Goal: Task Accomplishment & Management: Manage account settings

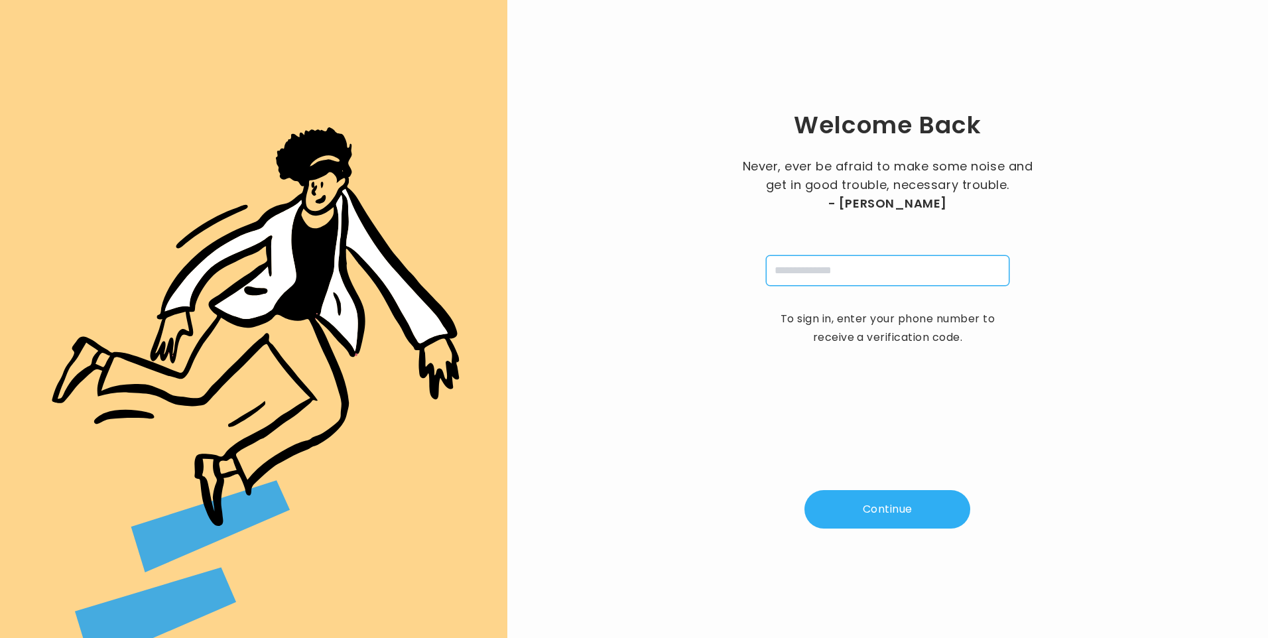
click at [905, 260] on input "tel" at bounding box center [887, 270] width 243 height 31
type input "**********"
click at [880, 518] on button "Continue" at bounding box center [887, 509] width 166 height 38
type input "*"
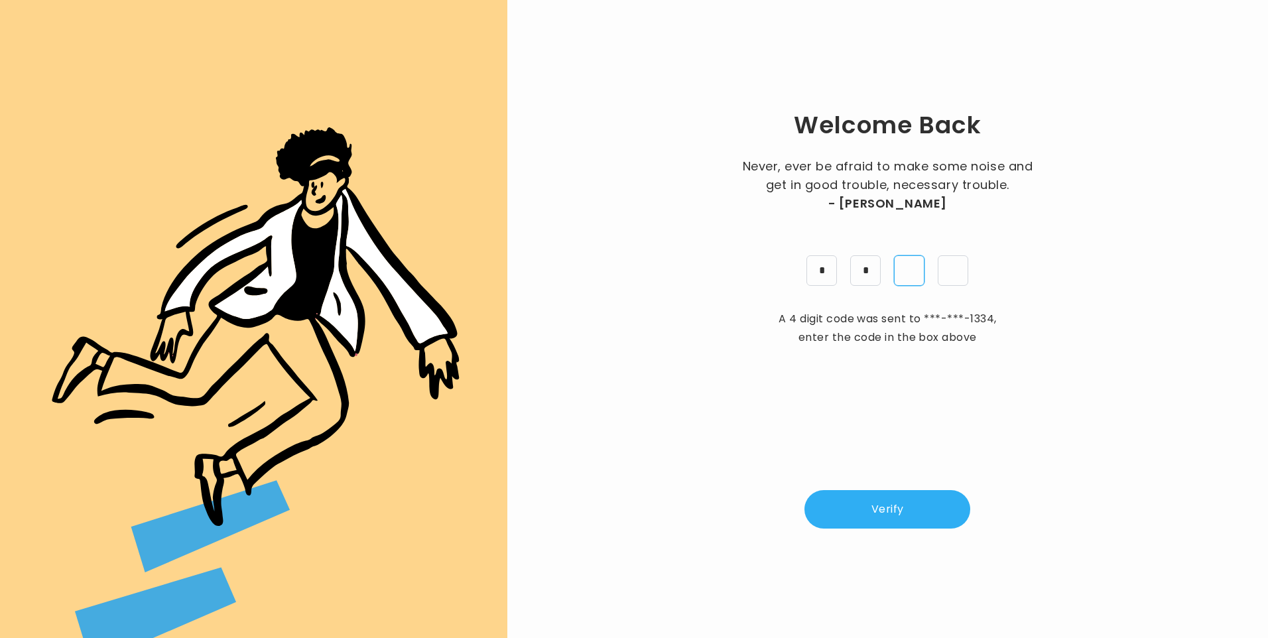
type input "*"
click at [903, 519] on button "Verify" at bounding box center [887, 509] width 166 height 38
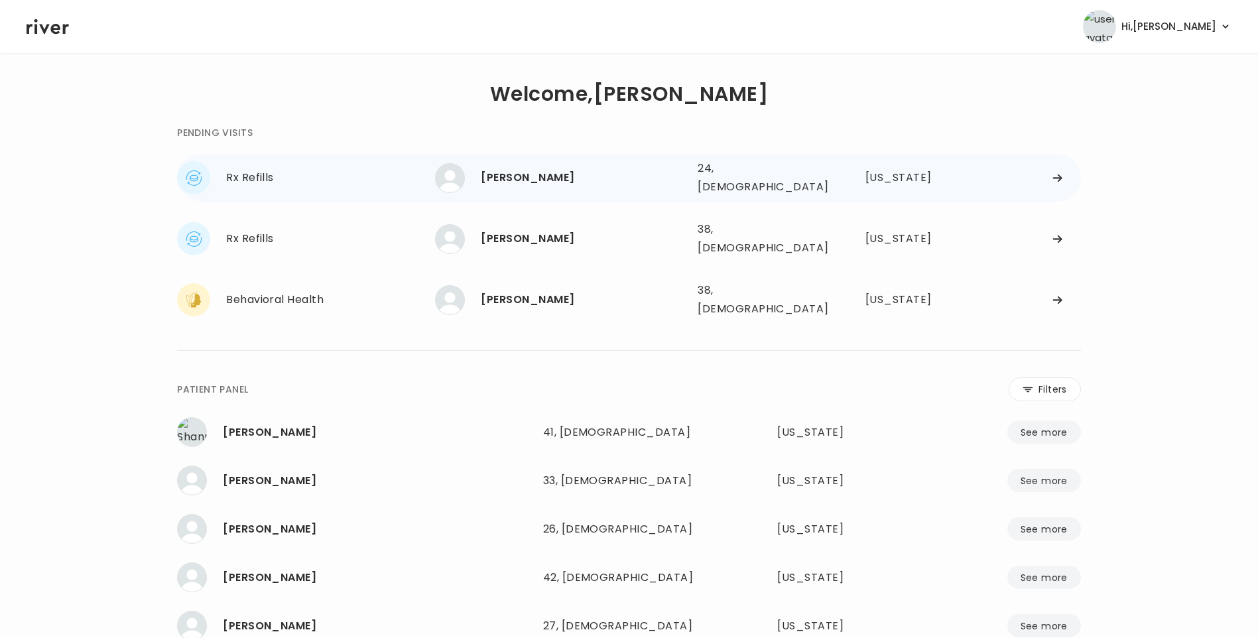
click at [570, 169] on div "CIERRA ARNOLD" at bounding box center [584, 177] width 206 height 19
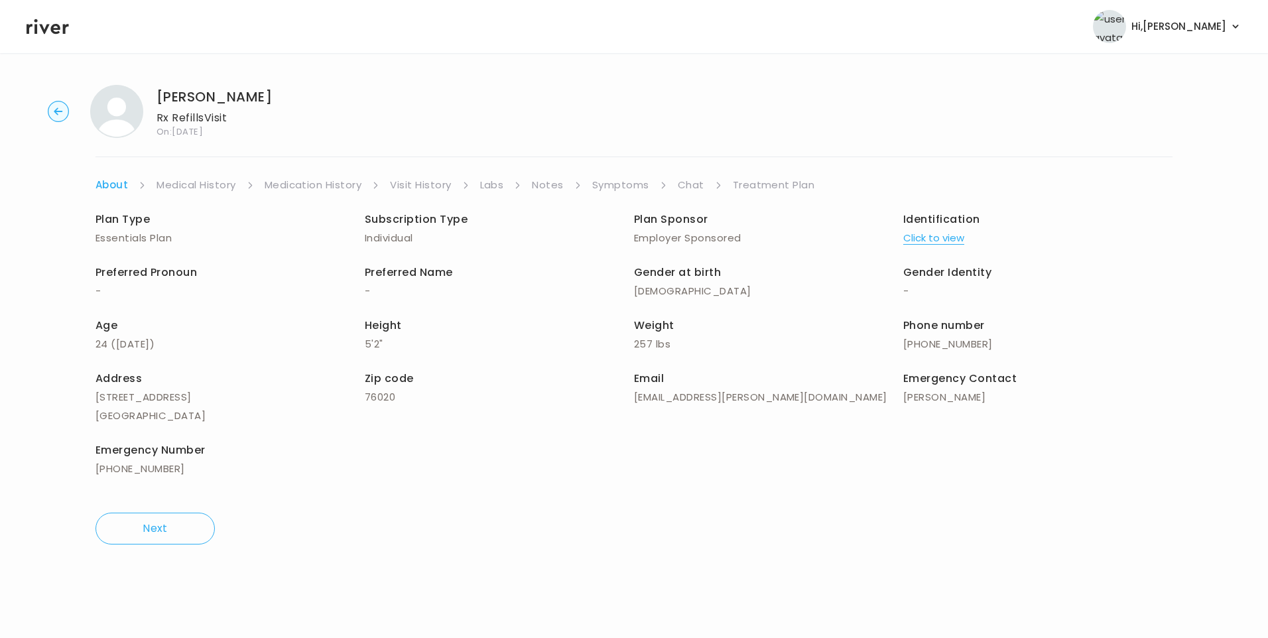
click at [618, 189] on link "Symptoms" at bounding box center [620, 185] width 57 height 19
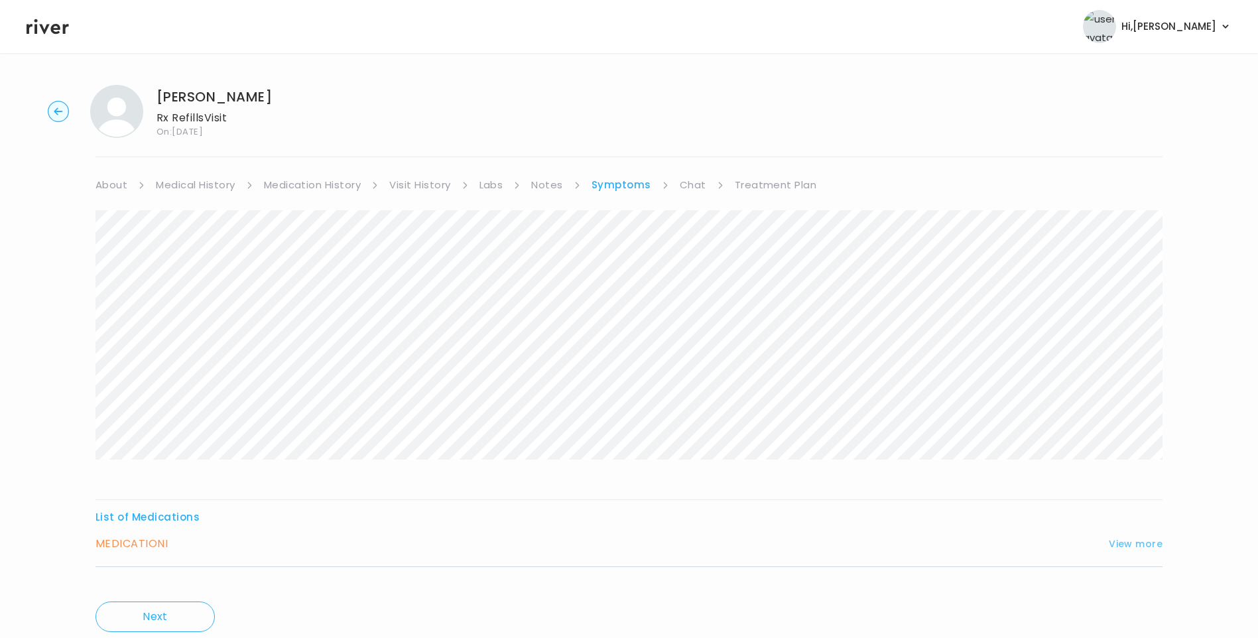
click at [1129, 544] on button "View more" at bounding box center [1136, 544] width 54 height 16
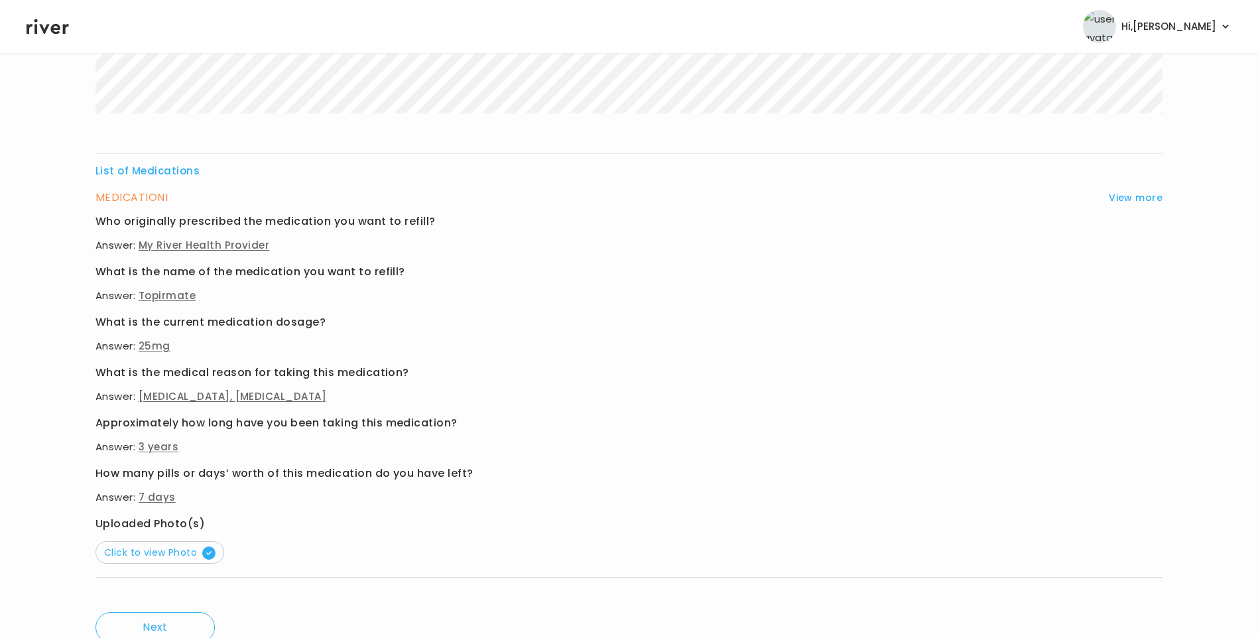
scroll to position [401, 0]
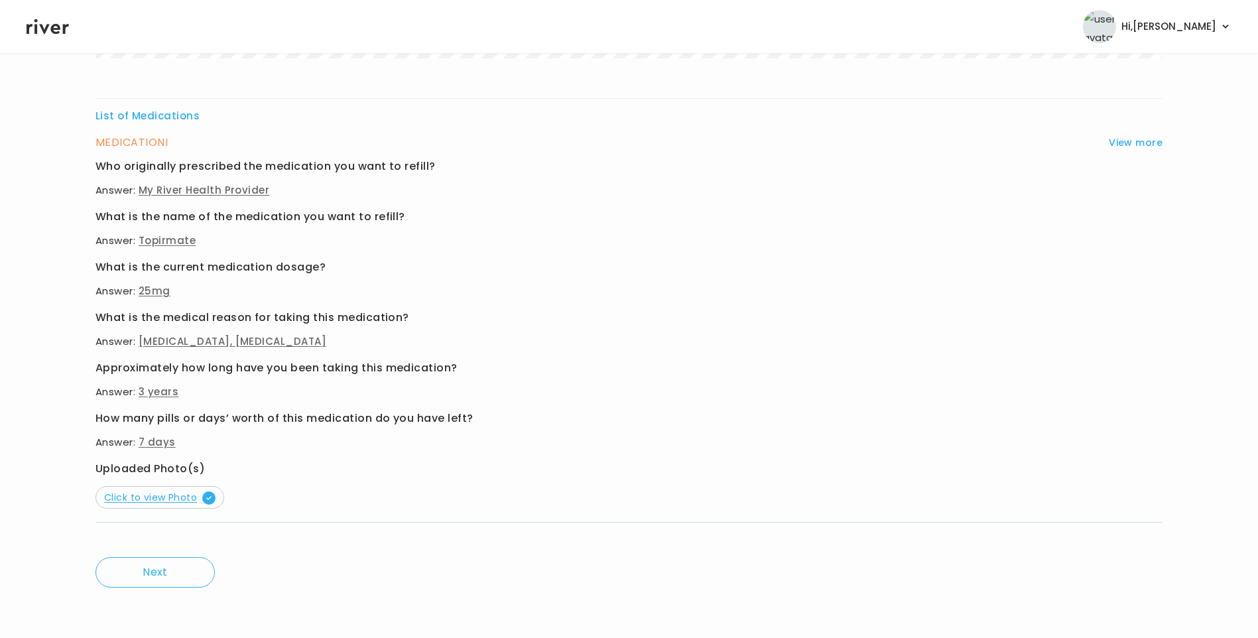
click at [174, 496] on span "Click to view Photo" at bounding box center [159, 497] width 111 height 13
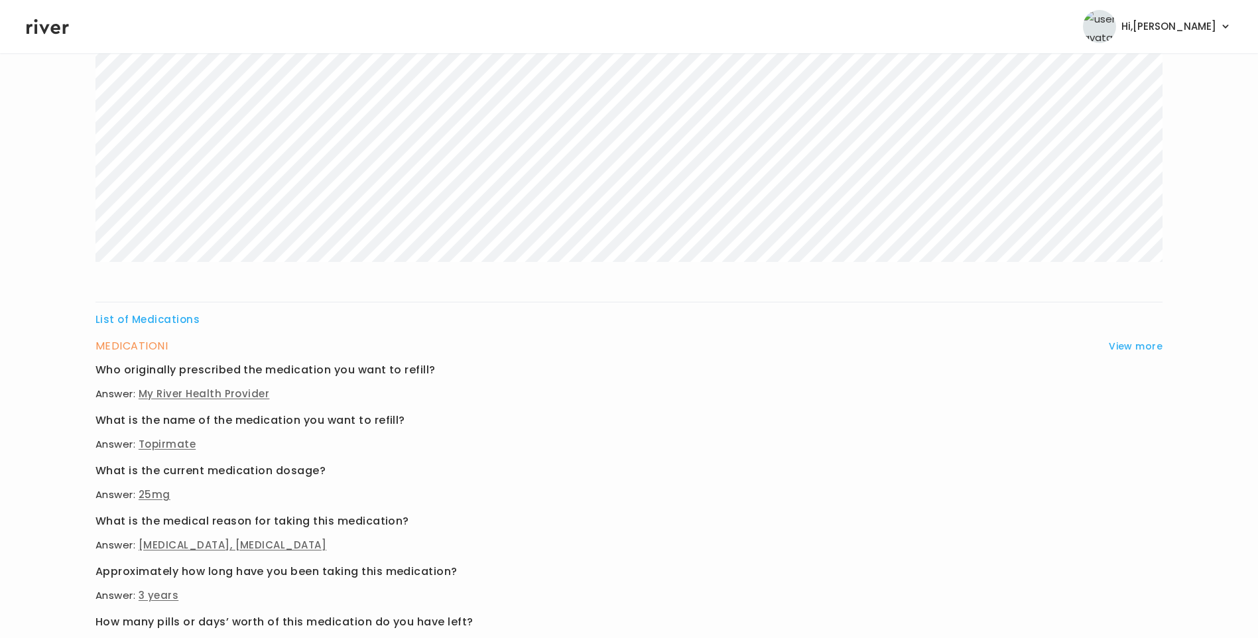
scroll to position [0, 0]
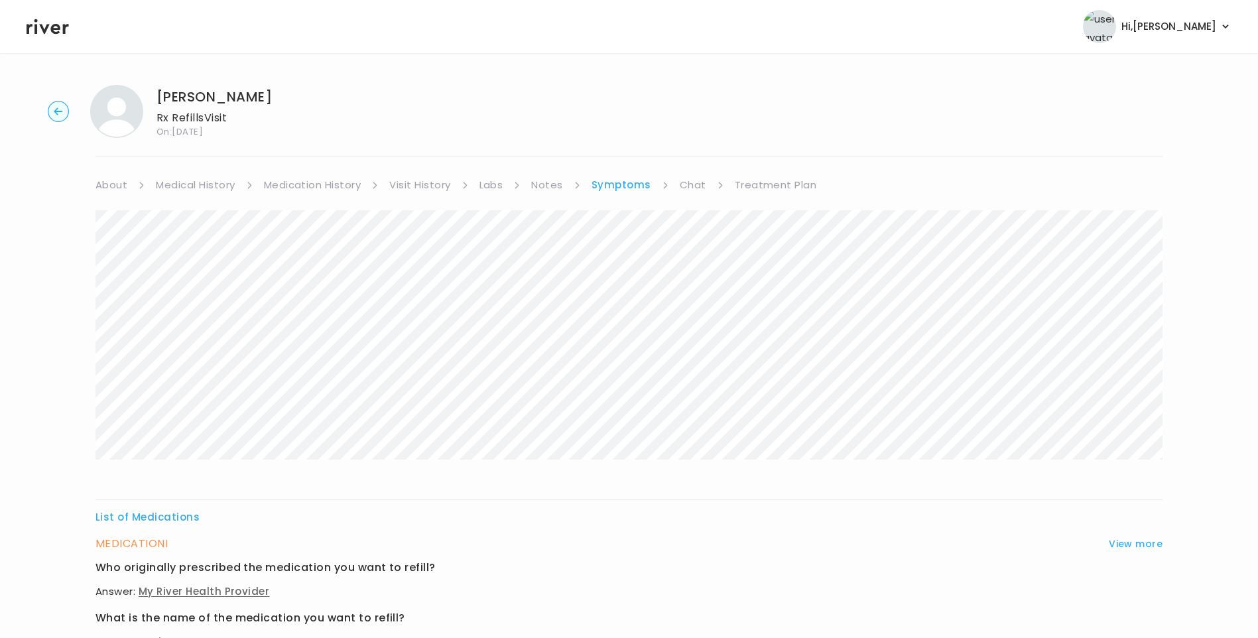
click at [430, 188] on link "Visit History" at bounding box center [419, 185] width 61 height 19
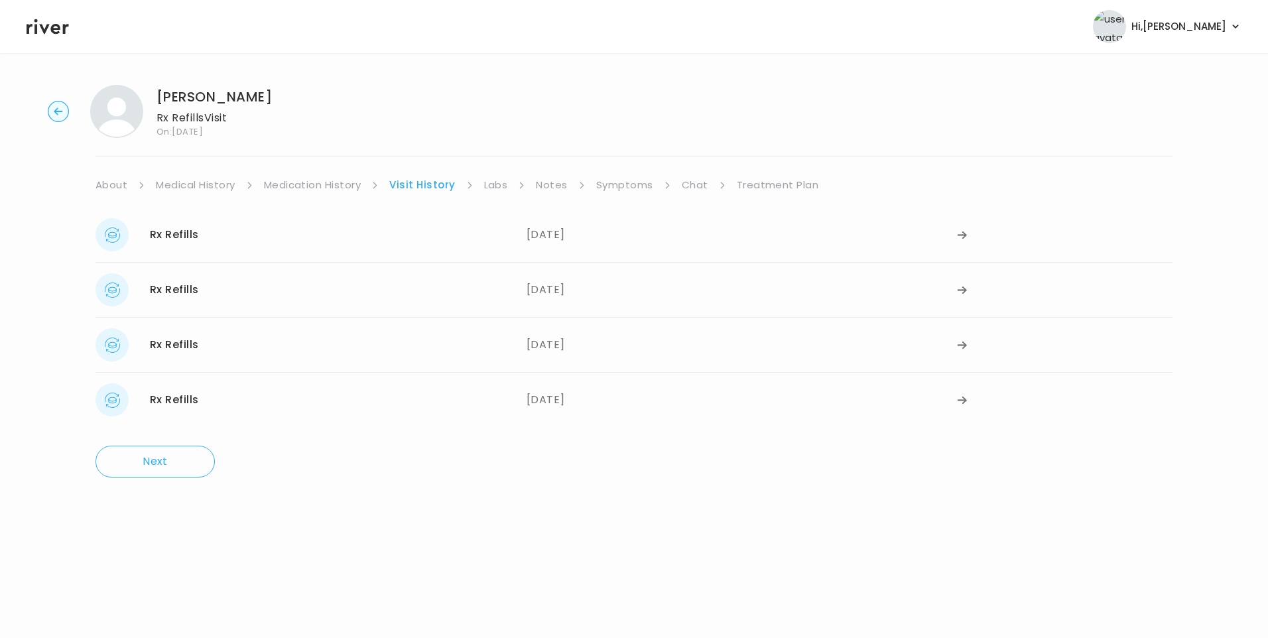
click at [335, 190] on link "Medication History" at bounding box center [312, 185] width 97 height 19
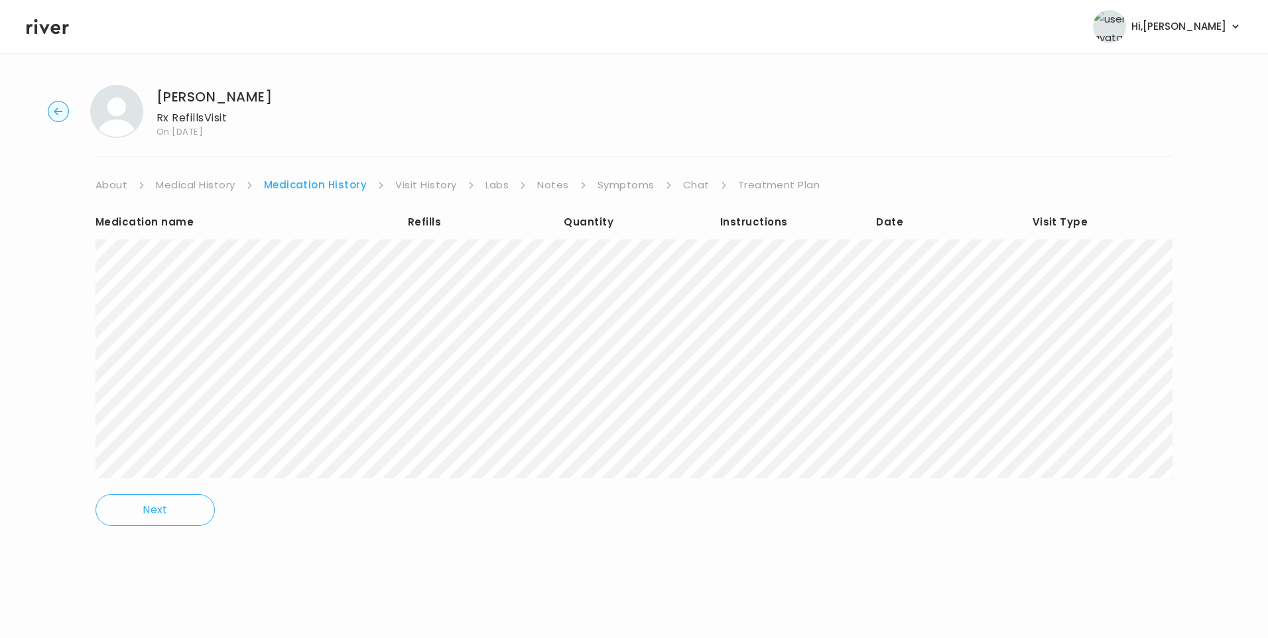
click at [436, 186] on link "Visit History" at bounding box center [425, 185] width 61 height 19
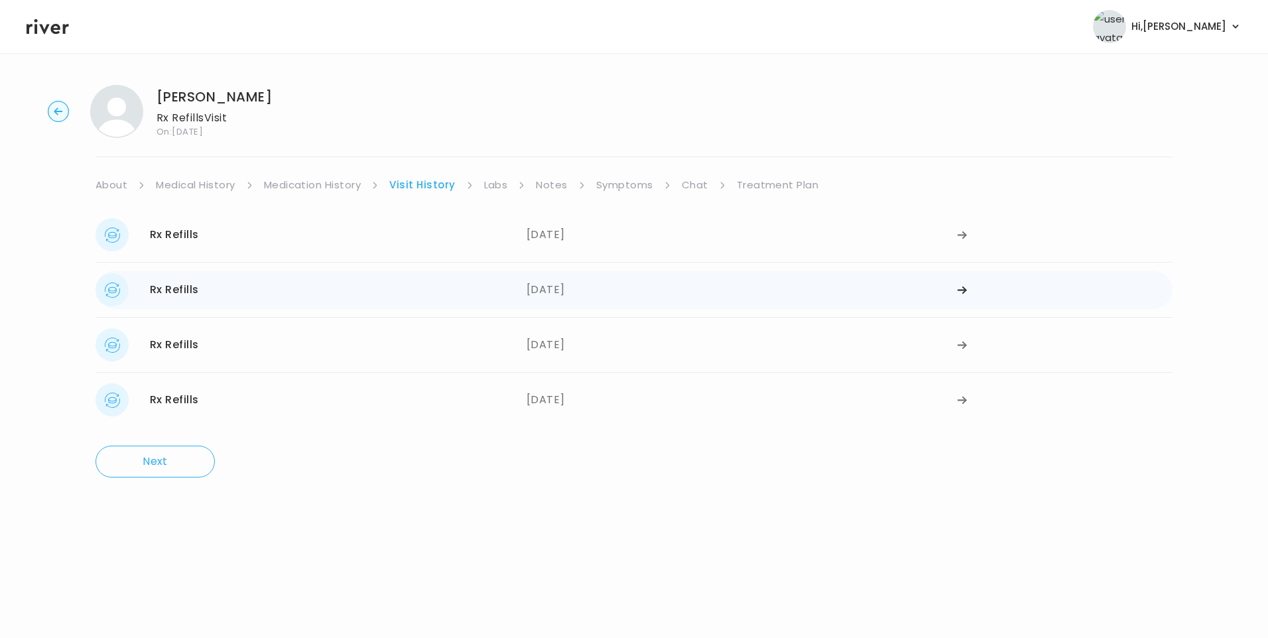
click at [508, 302] on div "Rx Refills 04/21/2025" at bounding box center [310, 289] width 431 height 33
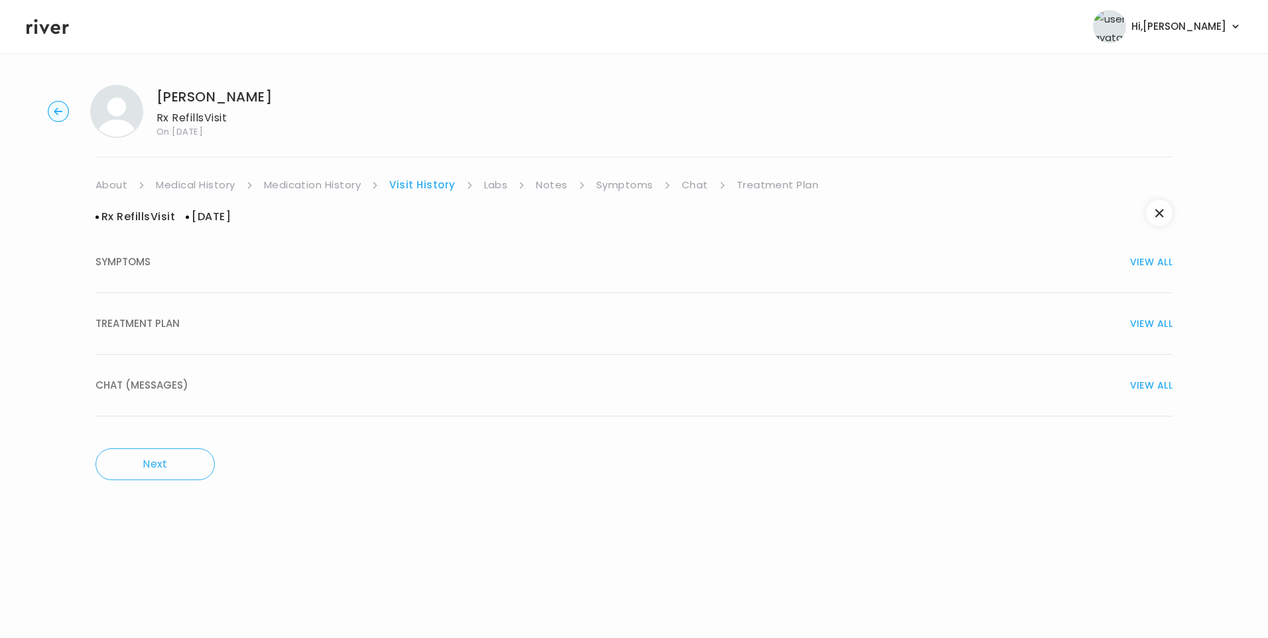
click at [219, 324] on div "TREATMENT PLAN VIEW ALL" at bounding box center [633, 323] width 1077 height 19
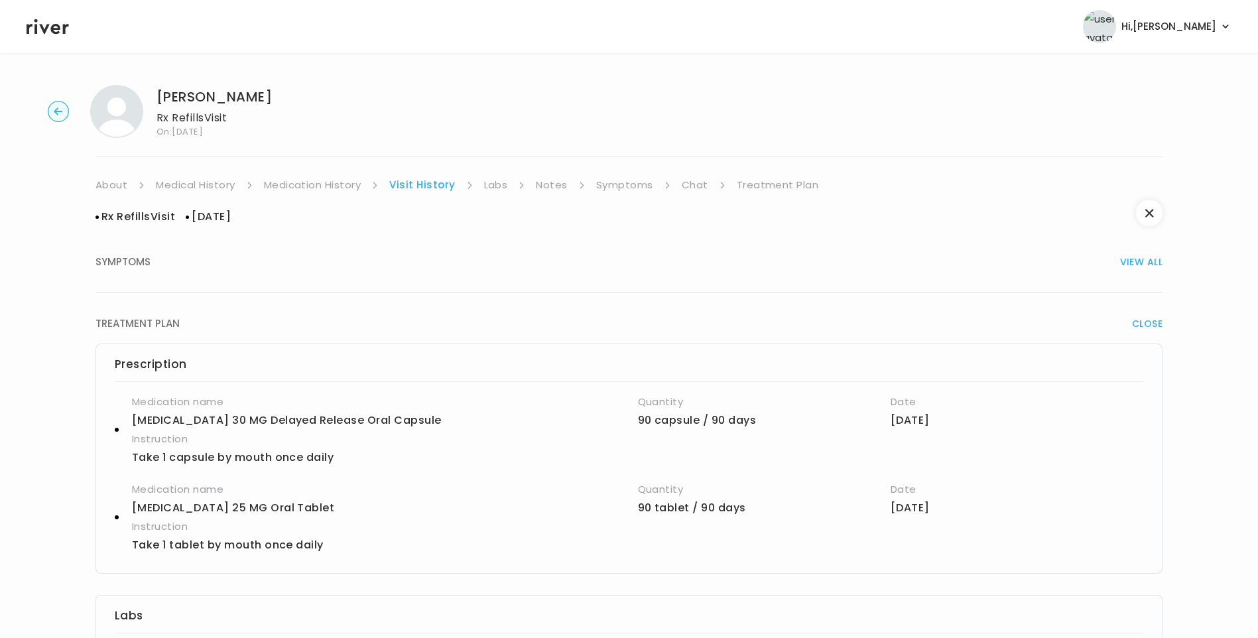
click at [323, 182] on link "Medication History" at bounding box center [312, 185] width 97 height 19
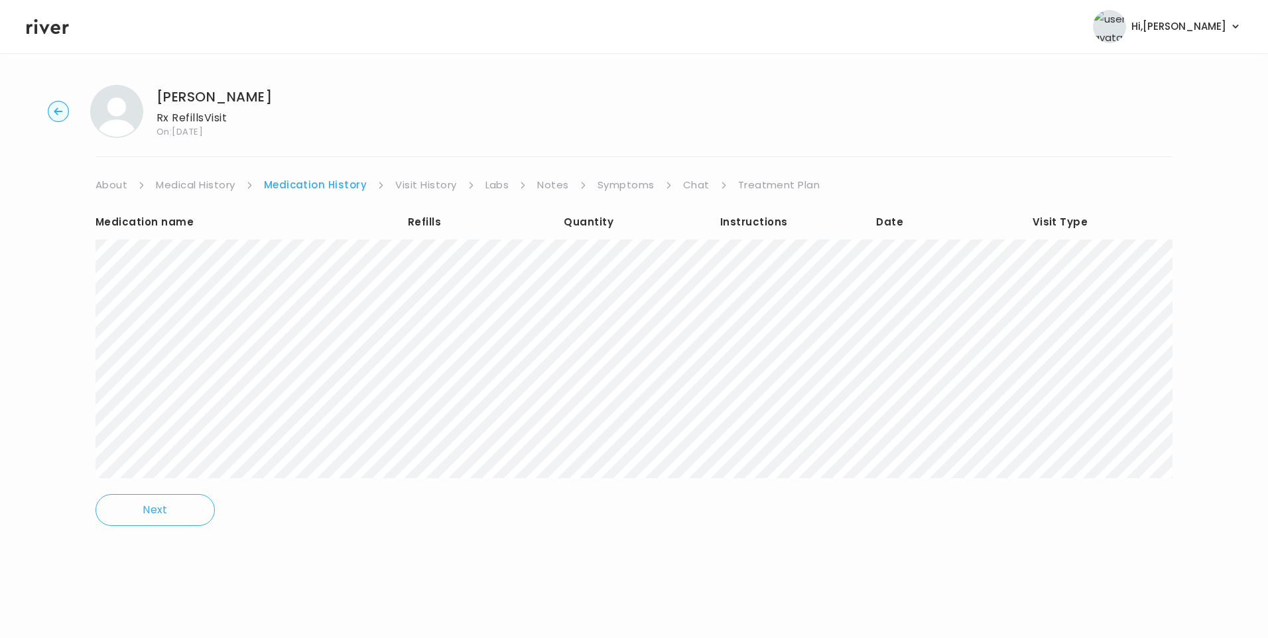
click at [419, 178] on link "Visit History" at bounding box center [425, 185] width 61 height 19
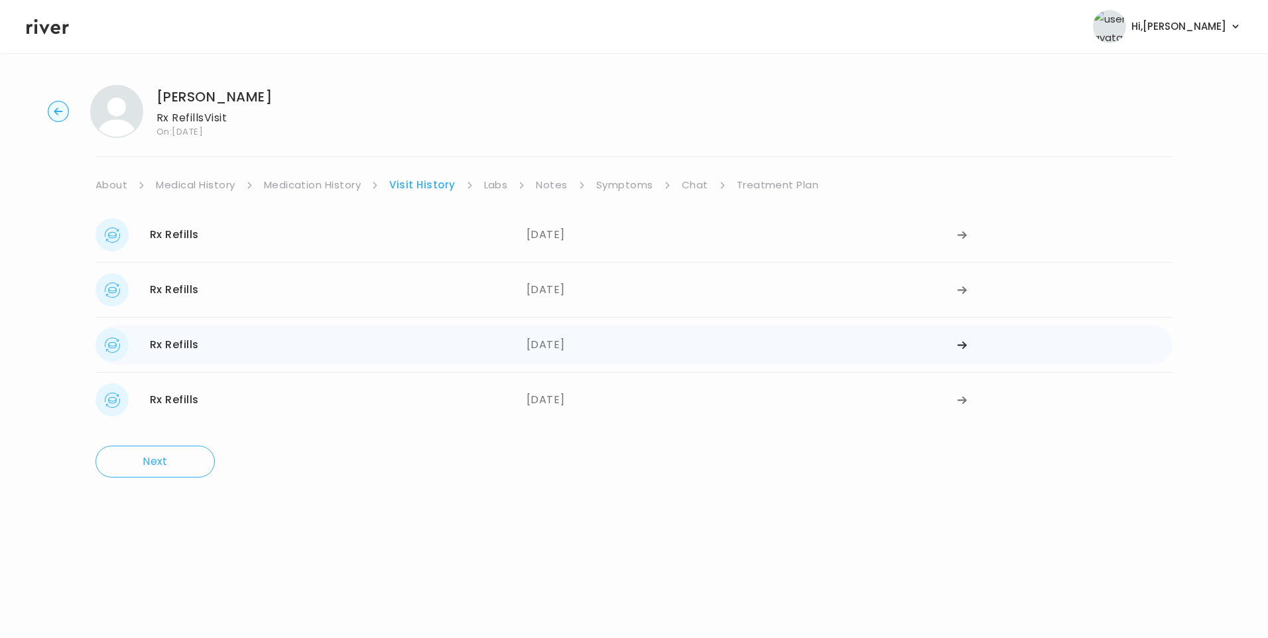
click at [291, 339] on div "Rx Refills 01/27/2025" at bounding box center [310, 344] width 431 height 33
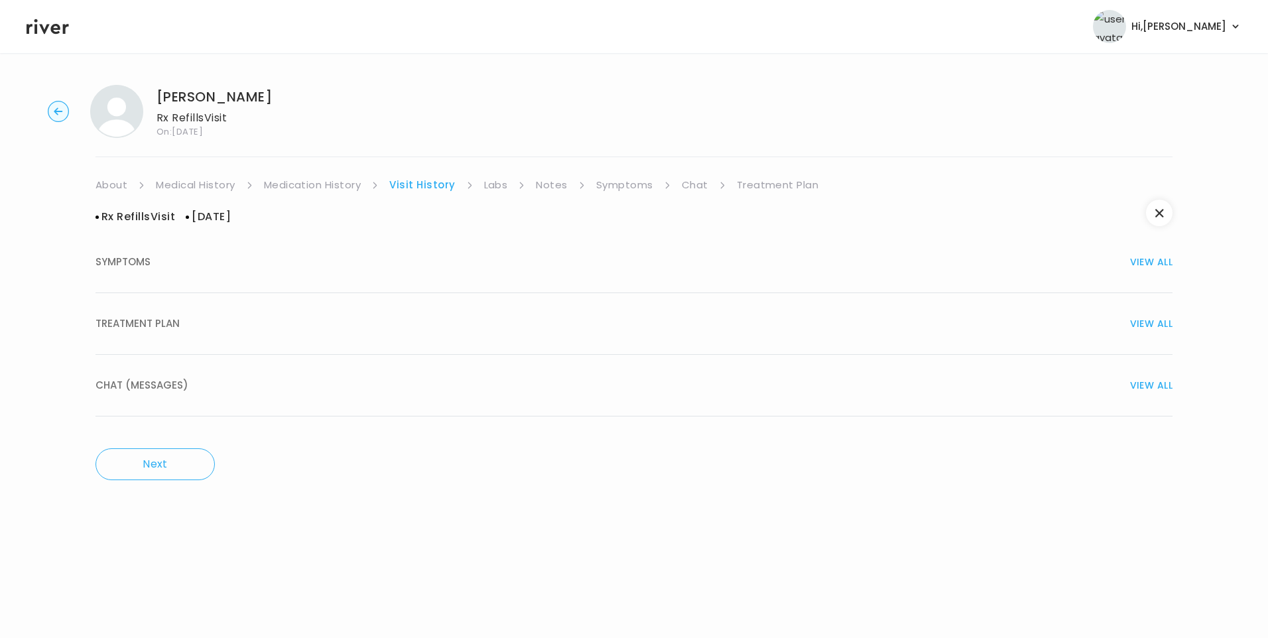
click at [183, 312] on button "TREATMENT PLAN VIEW ALL" at bounding box center [633, 324] width 1077 height 62
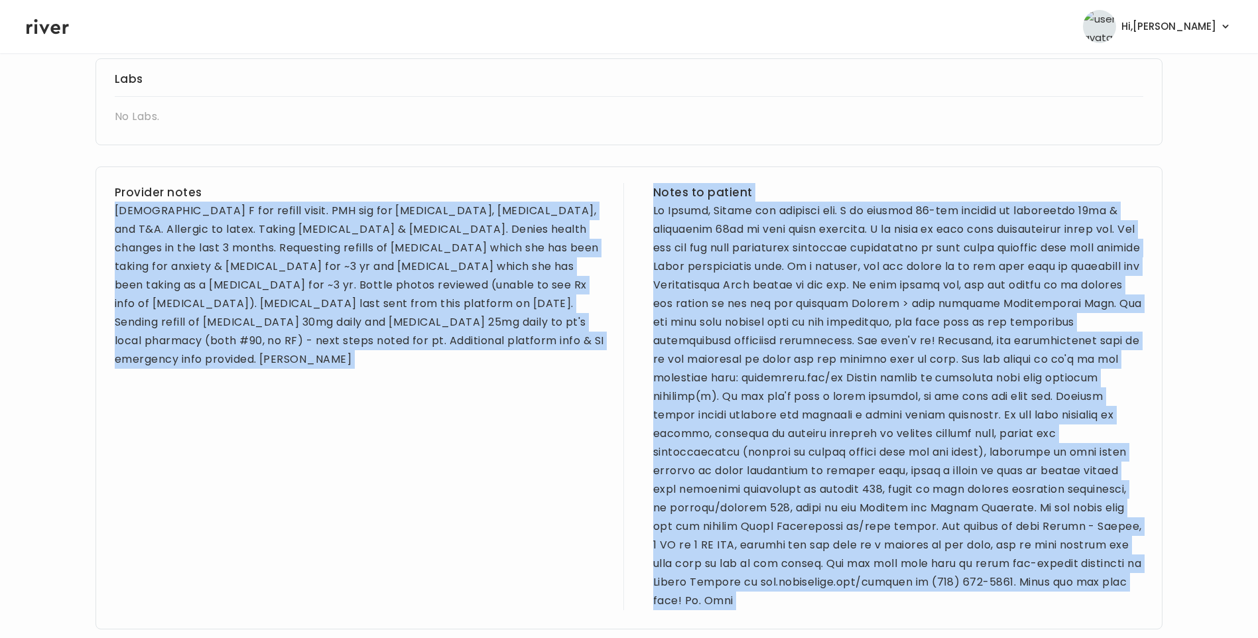
scroll to position [707, 0]
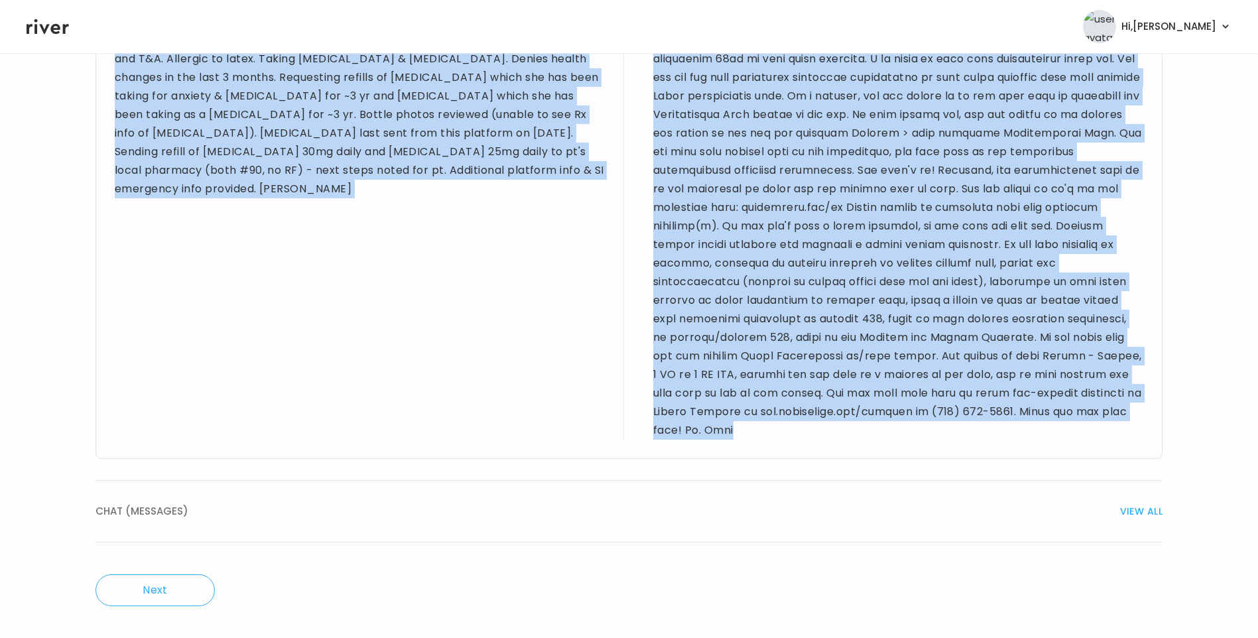
drag, startPoint x: 116, startPoint y: 412, endPoint x: 893, endPoint y: 443, distance: 777.8
click at [893, 443] on div "Provider notes 23 yo F for refill visit. PMH sig for depression, anxiety, PTSD,…" at bounding box center [628, 227] width 1067 height 463
copy div "23 yo F for refill visit. PMH sig for depression, anxiety, PTSD, and T&A. Aller…"
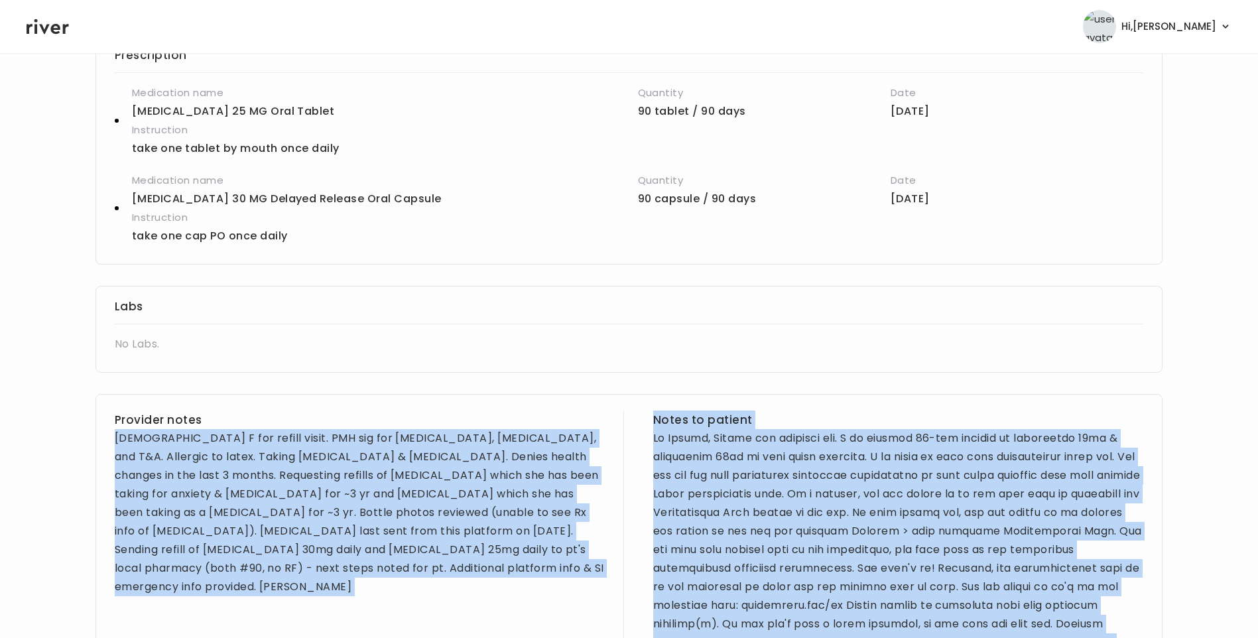
scroll to position [0, 0]
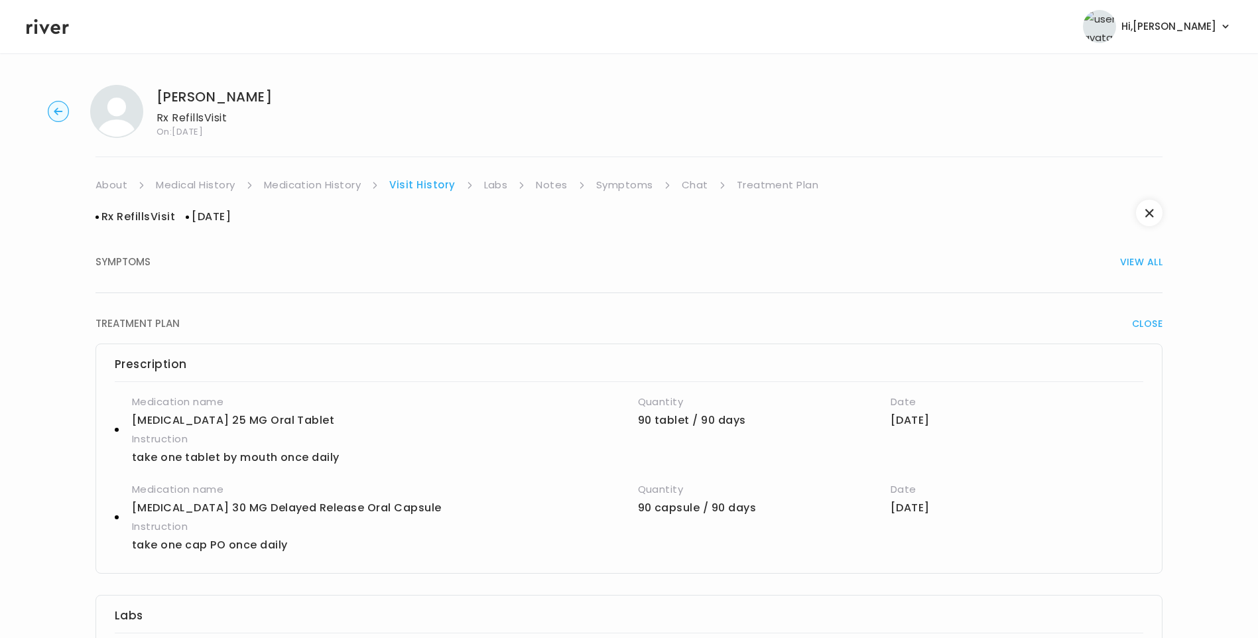
click at [778, 190] on link "Treatment Plan" at bounding box center [778, 185] width 82 height 19
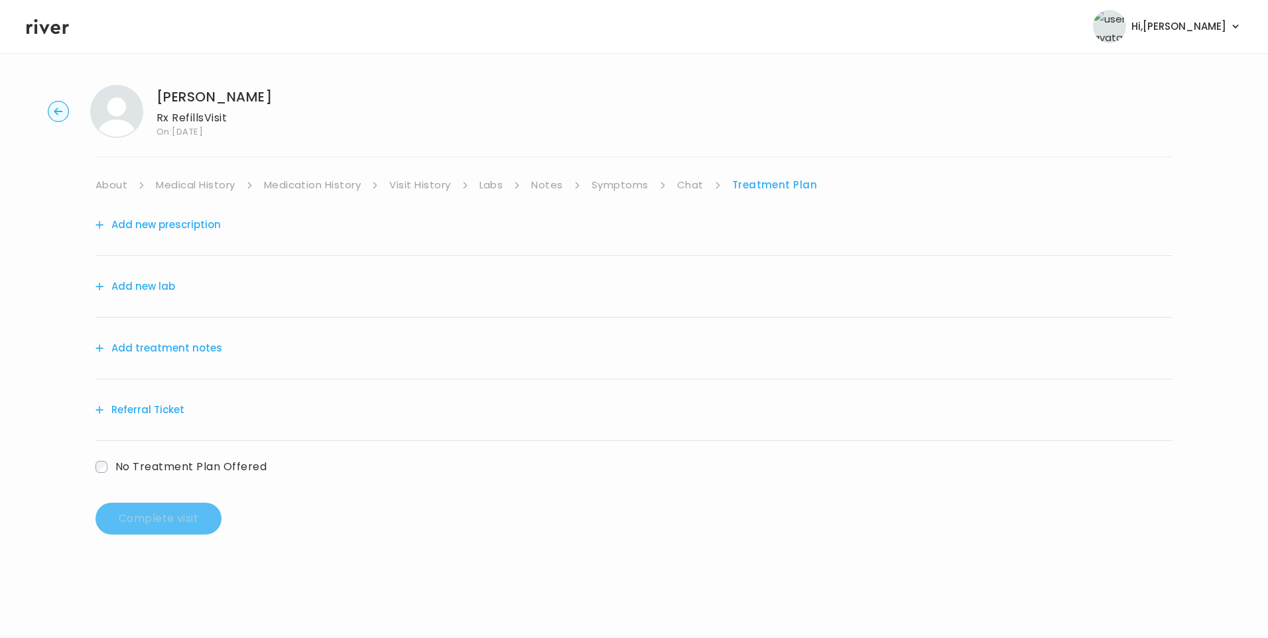
click at [179, 346] on button "Add treatment notes" at bounding box center [158, 348] width 127 height 19
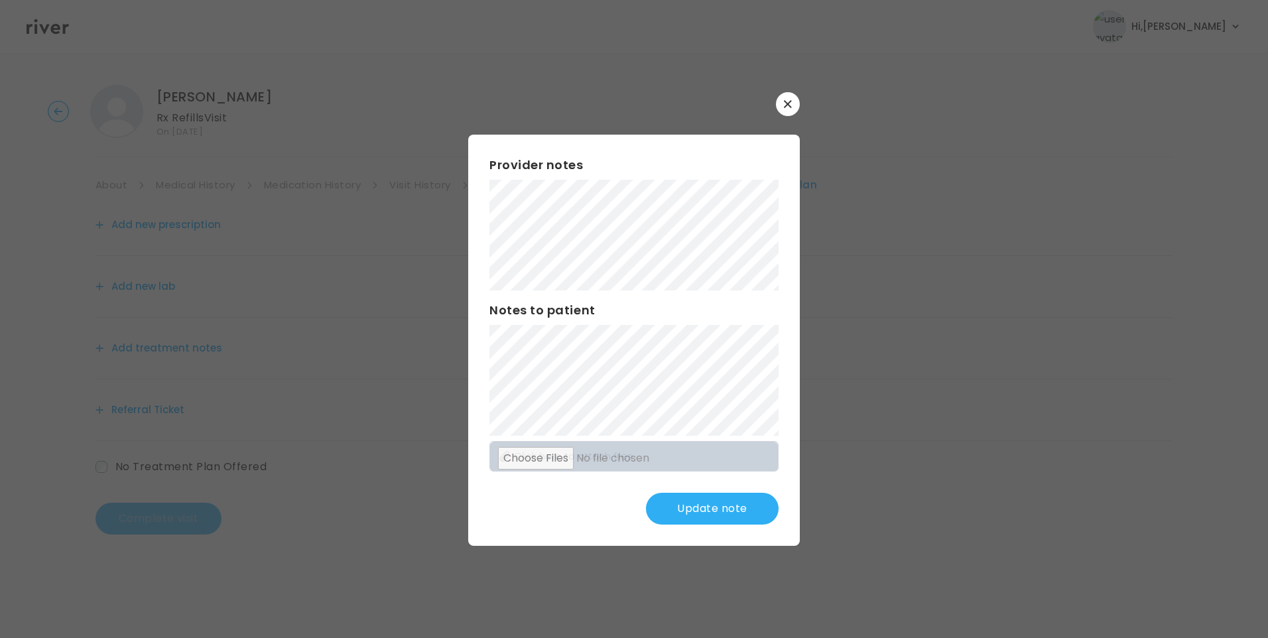
click at [381, 277] on div "​ Provider notes Notes to patient Click here to attach files Update note" at bounding box center [634, 319] width 1268 height 638
click at [688, 515] on button "Update note" at bounding box center [712, 509] width 133 height 32
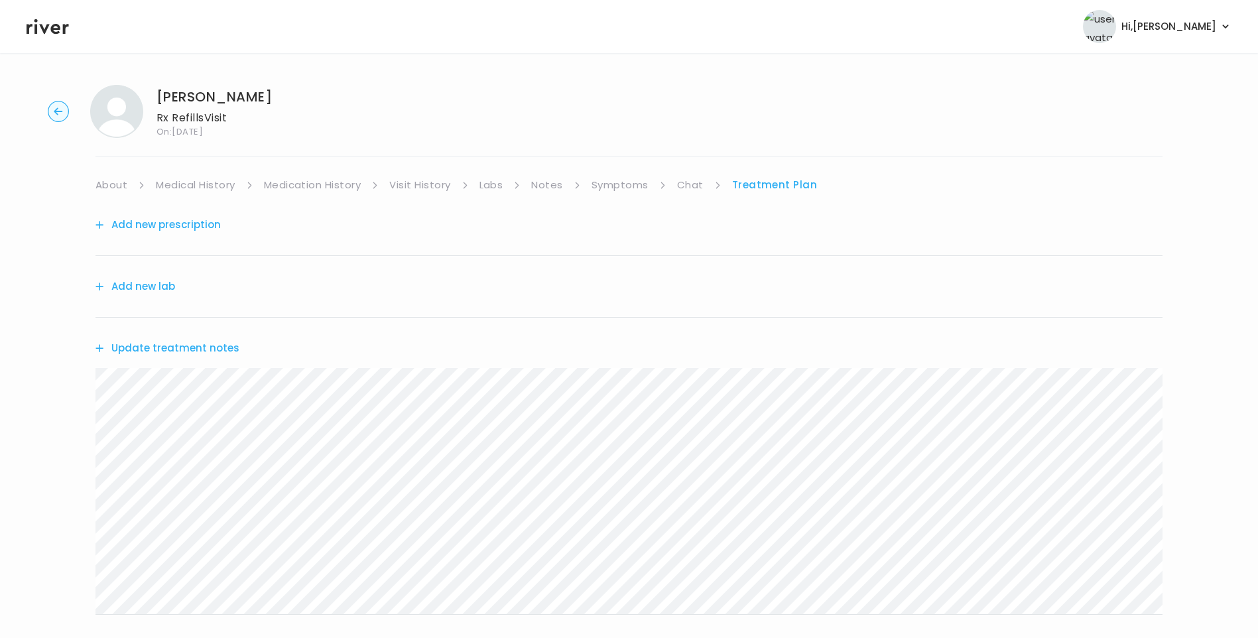
click at [190, 349] on button "Update treatment notes" at bounding box center [167, 348] width 144 height 19
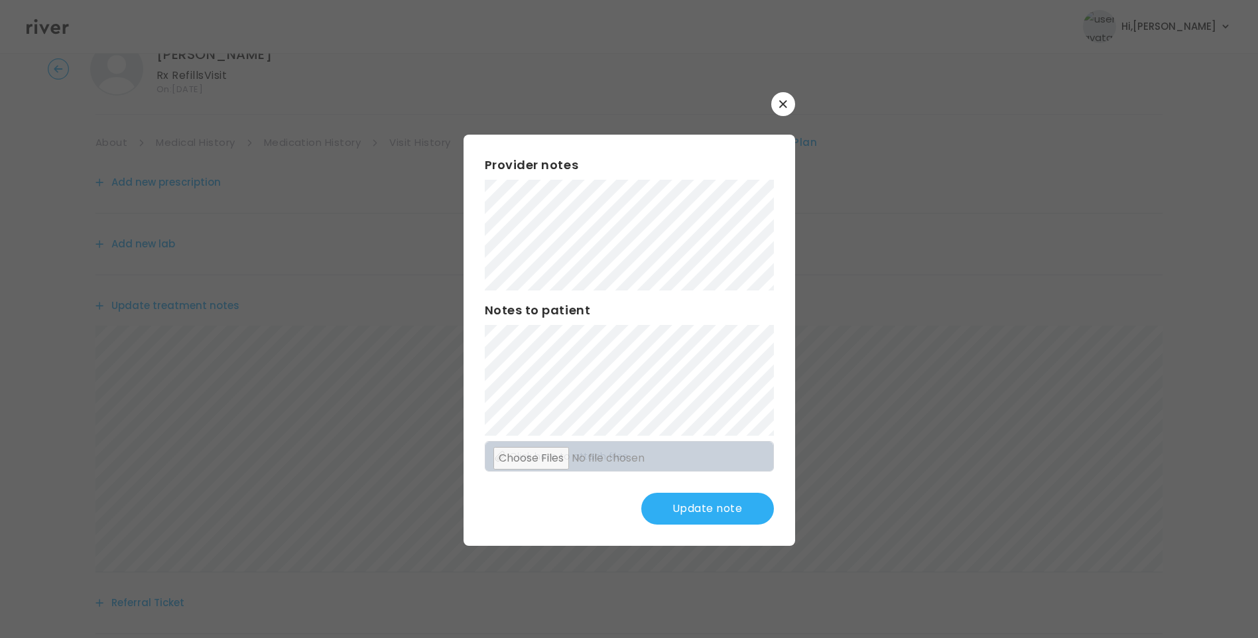
scroll to position [66, 0]
click at [598, 436] on div "Provider notes Notes to patient Click here to attach files Update note" at bounding box center [630, 340] width 332 height 411
click at [668, 352] on div "Provider notes Notes to patient Click here to attach files Update note" at bounding box center [630, 340] width 332 height 411
click at [723, 510] on button "Update note" at bounding box center [707, 509] width 133 height 32
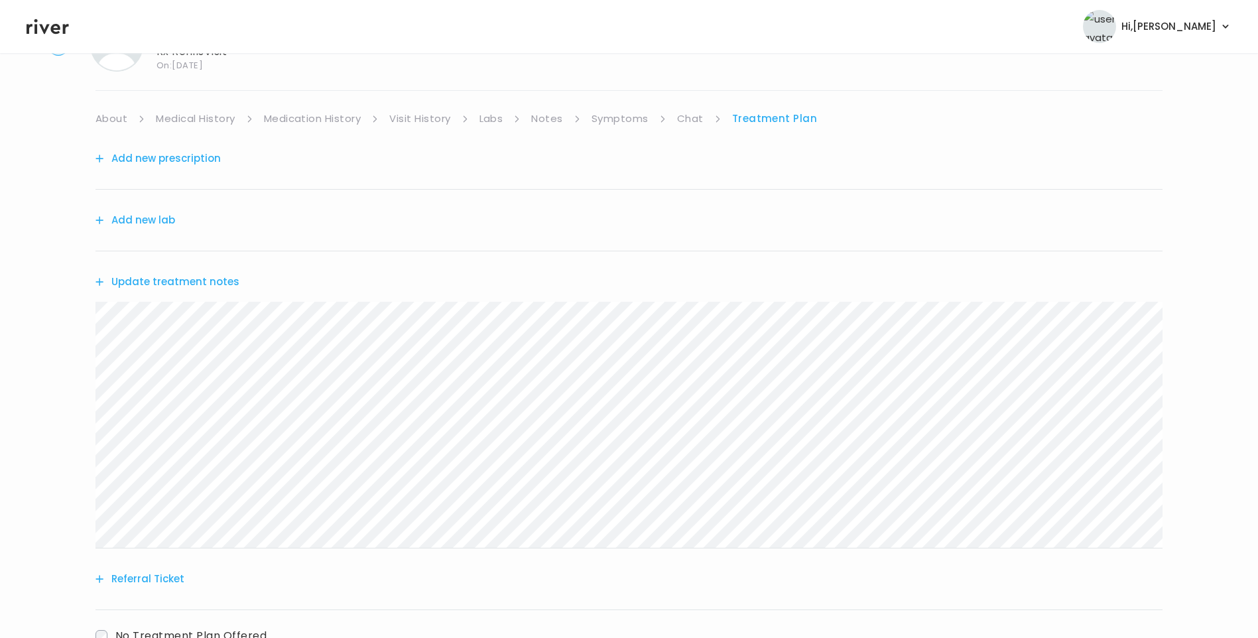
click at [303, 117] on link "Medication History" at bounding box center [312, 118] width 97 height 19
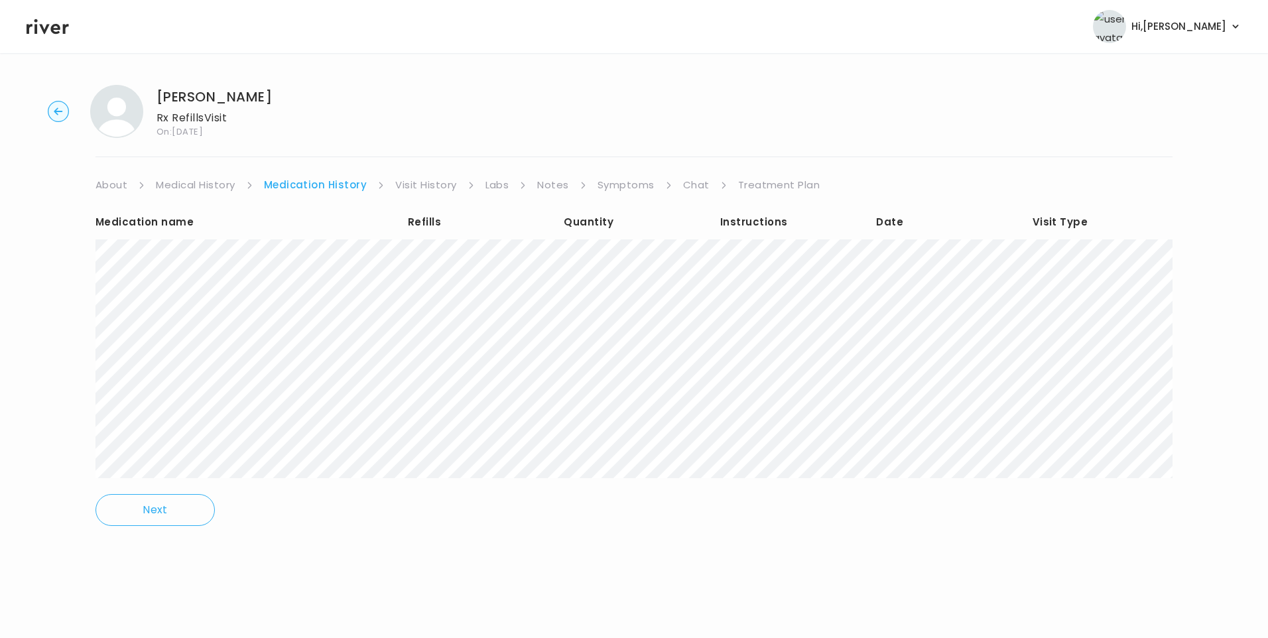
drag, startPoint x: 633, startPoint y: 183, endPoint x: 637, endPoint y: 192, distance: 9.8
click at [632, 183] on link "Symptoms" at bounding box center [625, 185] width 57 height 19
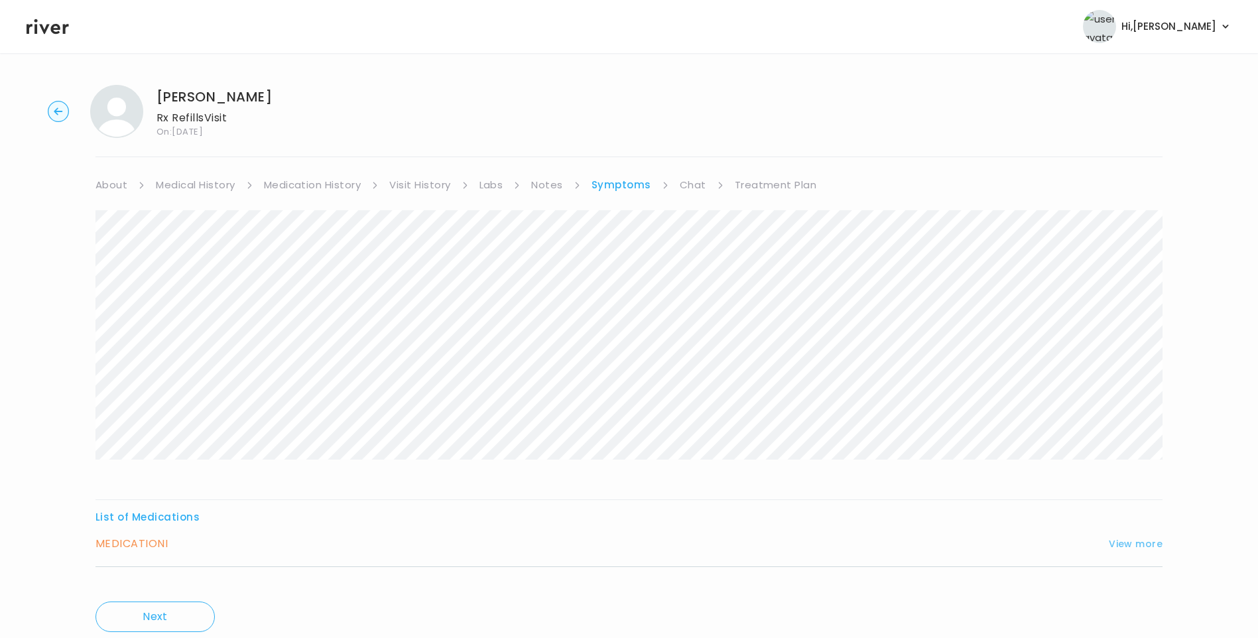
click at [1146, 543] on button "View more" at bounding box center [1136, 544] width 54 height 16
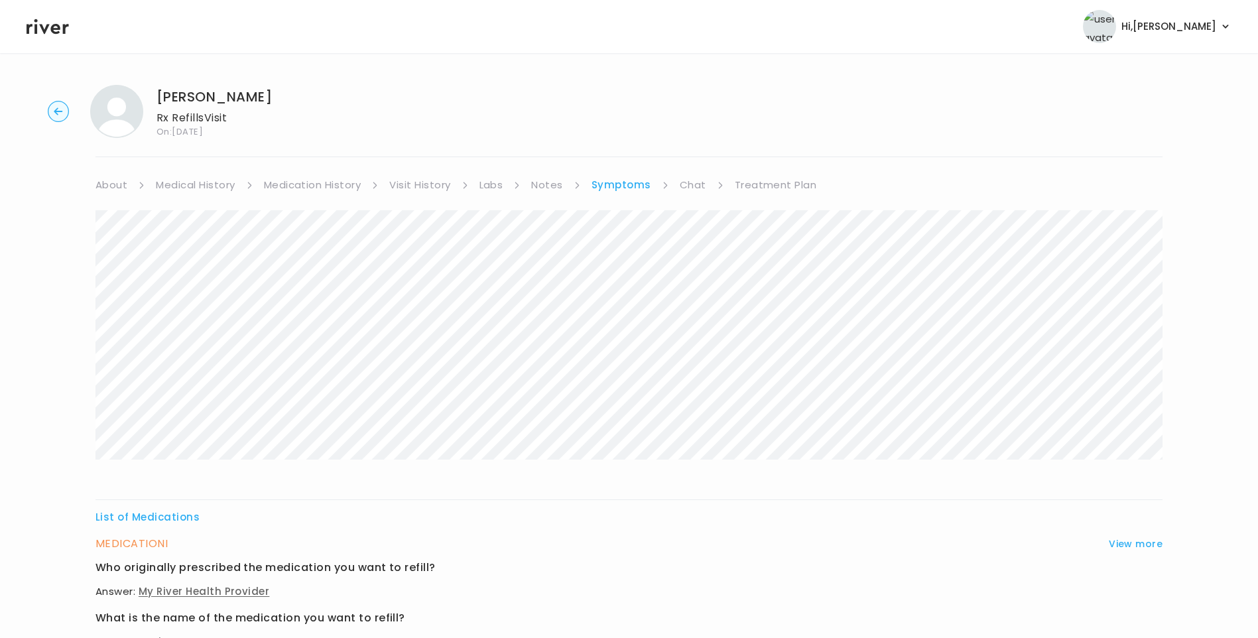
click at [340, 181] on link "Medication History" at bounding box center [312, 185] width 97 height 19
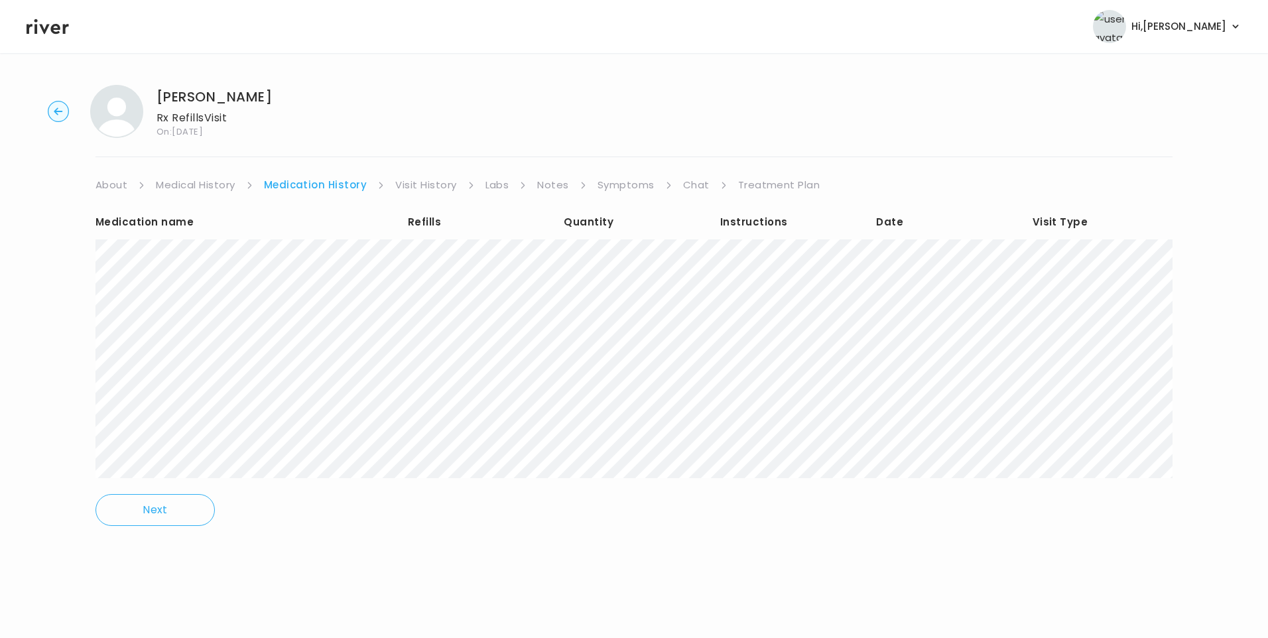
click at [205, 184] on link "Medical History" at bounding box center [195, 185] width 79 height 19
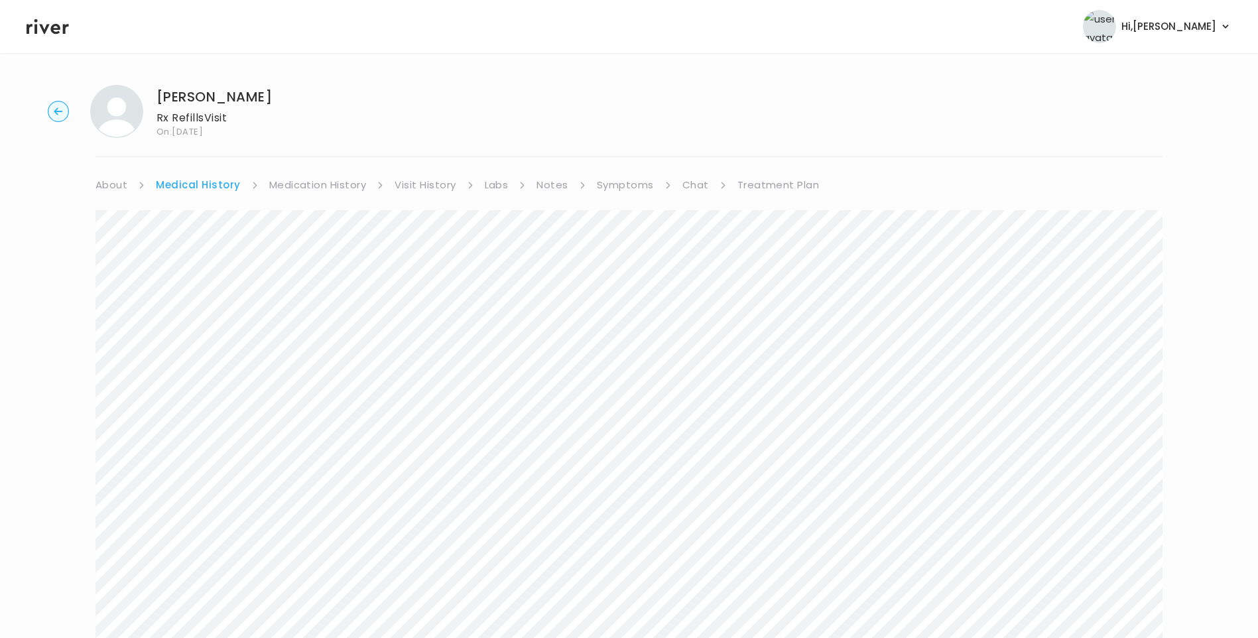
click at [759, 187] on link "Treatment Plan" at bounding box center [778, 185] width 82 height 19
click at [181, 223] on button "Add new prescription" at bounding box center [157, 225] width 125 height 19
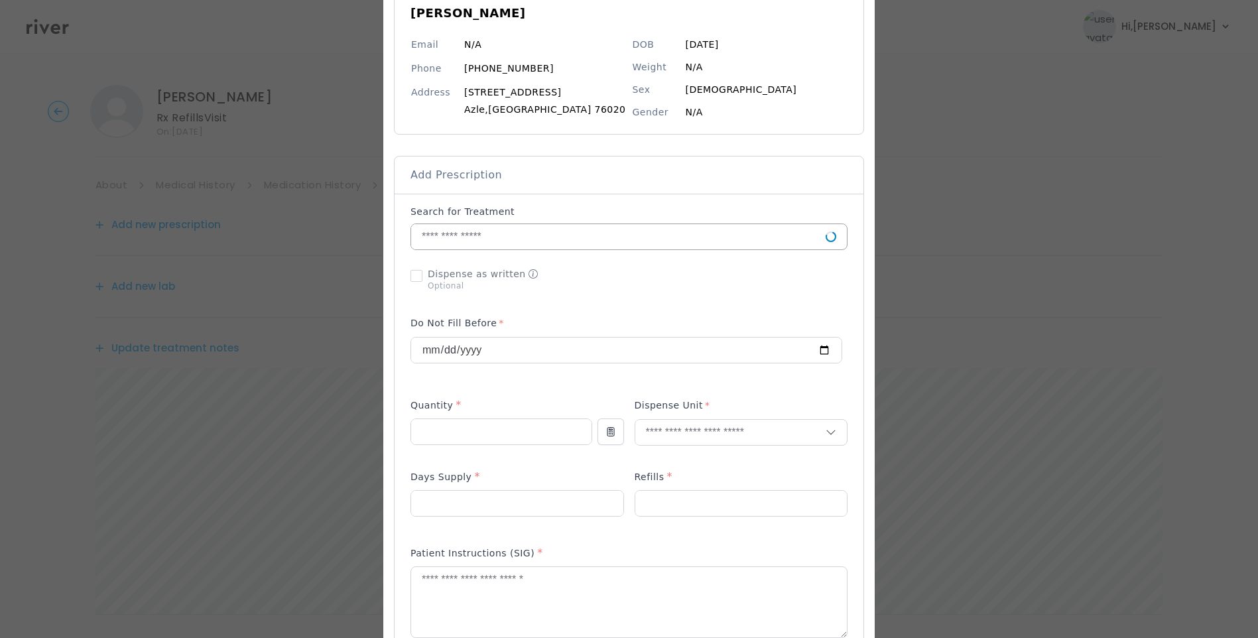
scroll to position [133, 0]
click at [520, 238] on input "text" at bounding box center [618, 235] width 414 height 25
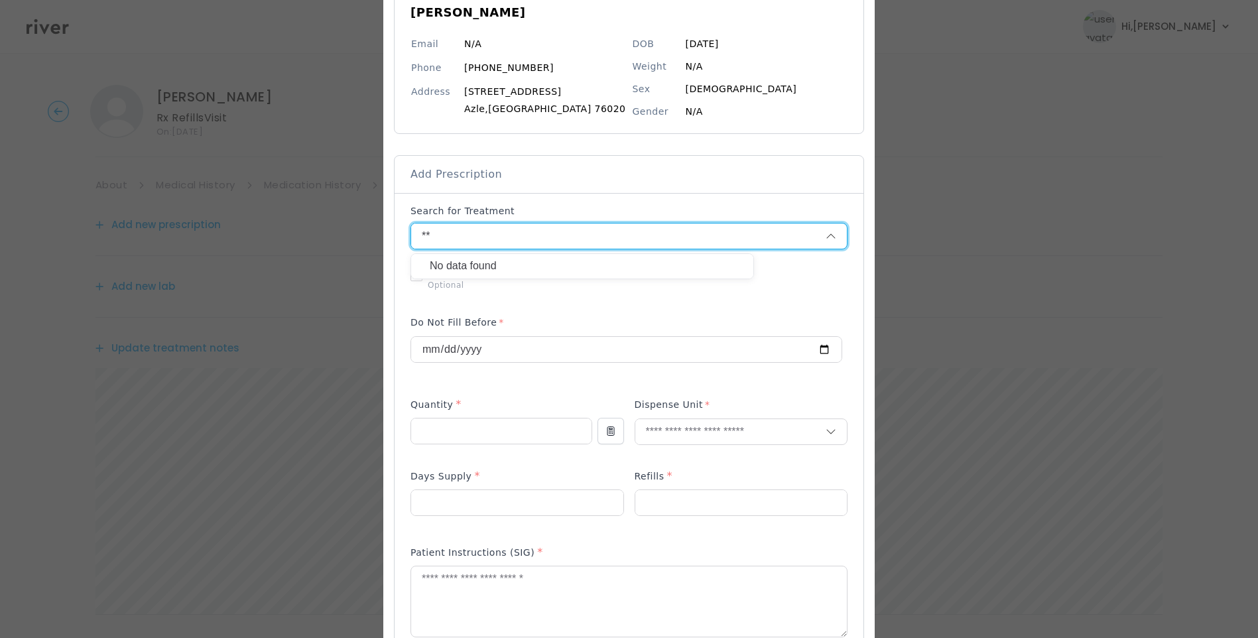
type input "*"
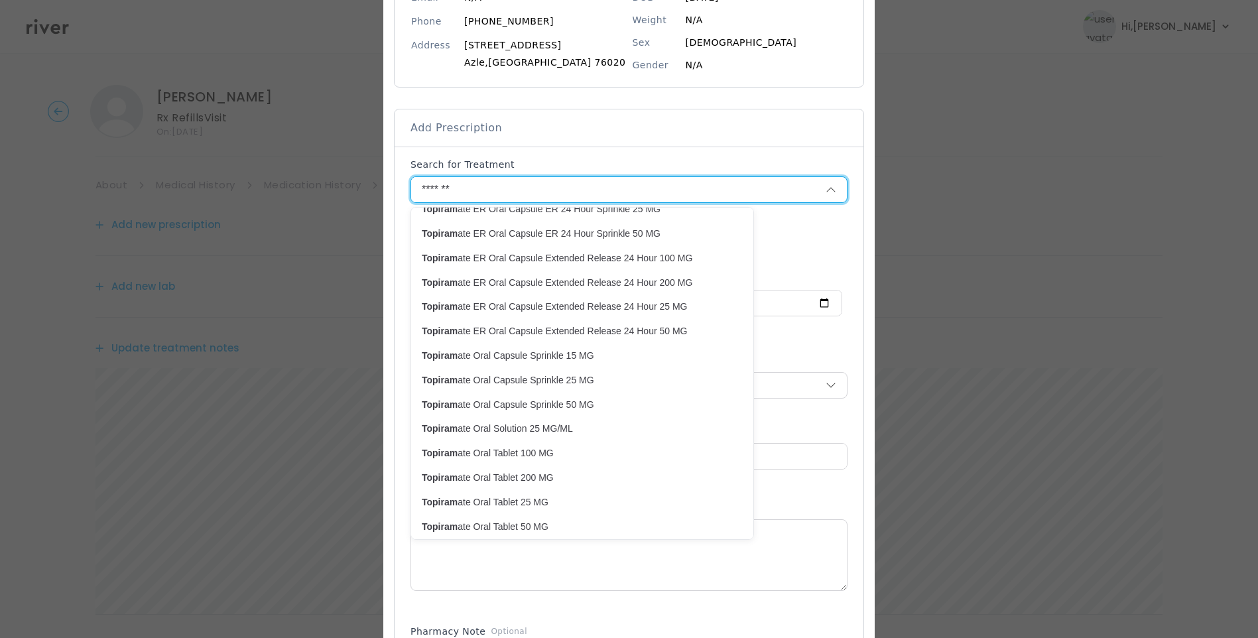
scroll to position [199, 0]
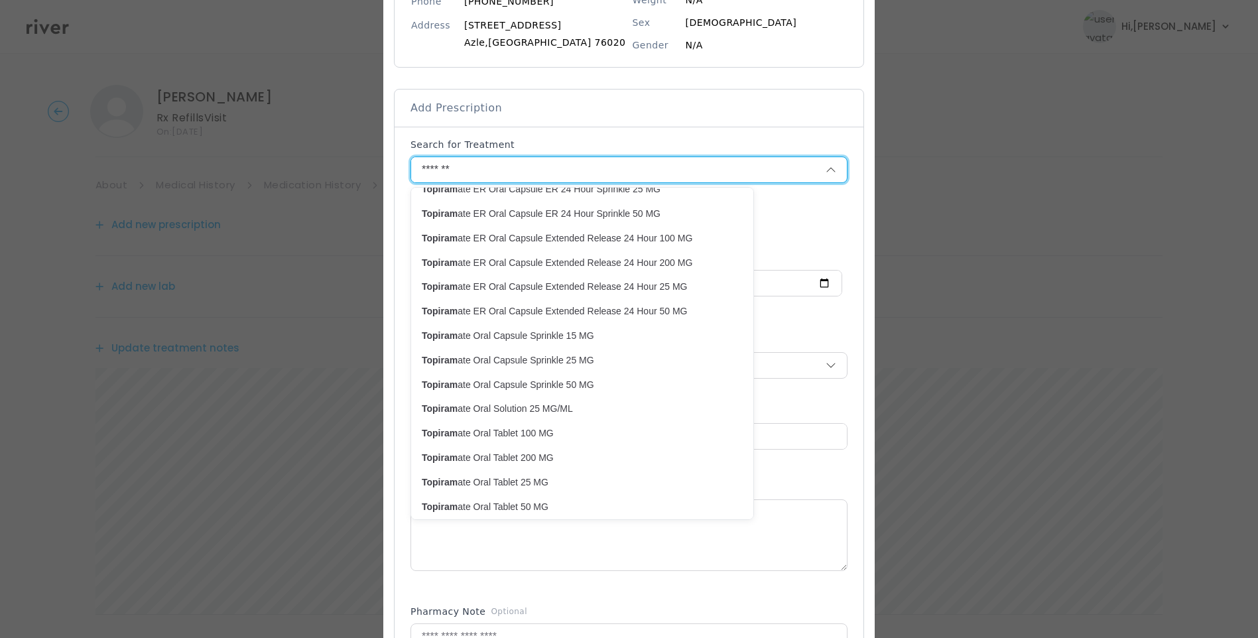
click at [521, 479] on p "Topiram ate Oral Tablet 25 MG" at bounding box center [574, 482] width 305 height 13
type input "**********"
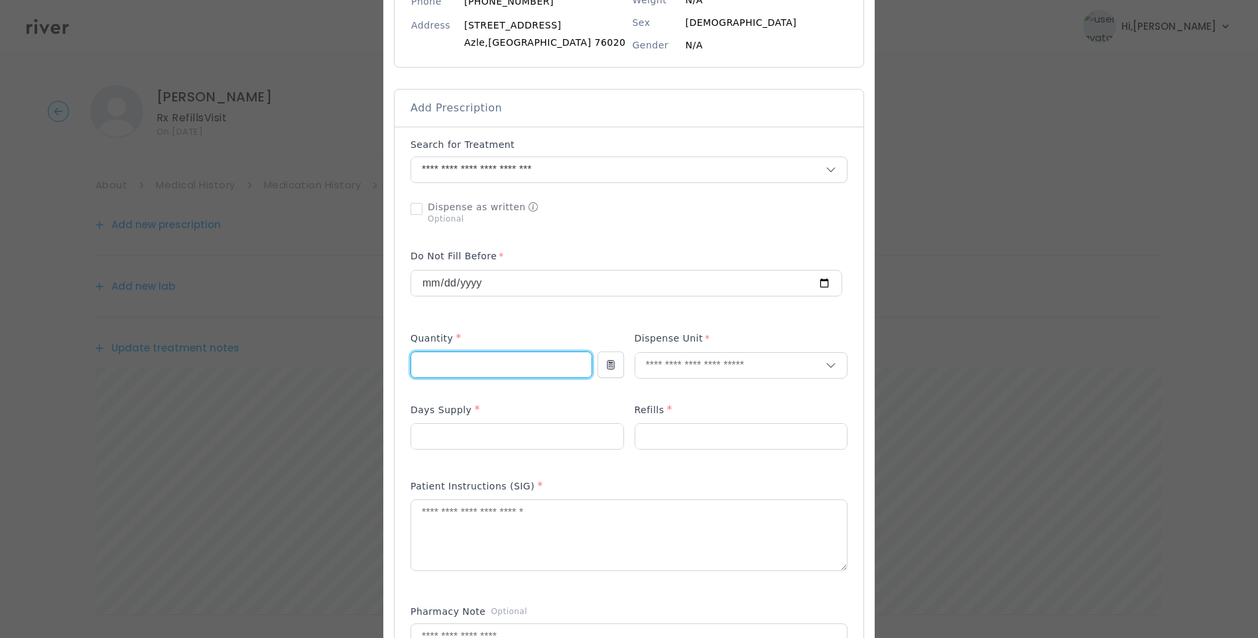
click at [479, 359] on input "number" at bounding box center [501, 364] width 180 height 25
type input "**"
type input "*"
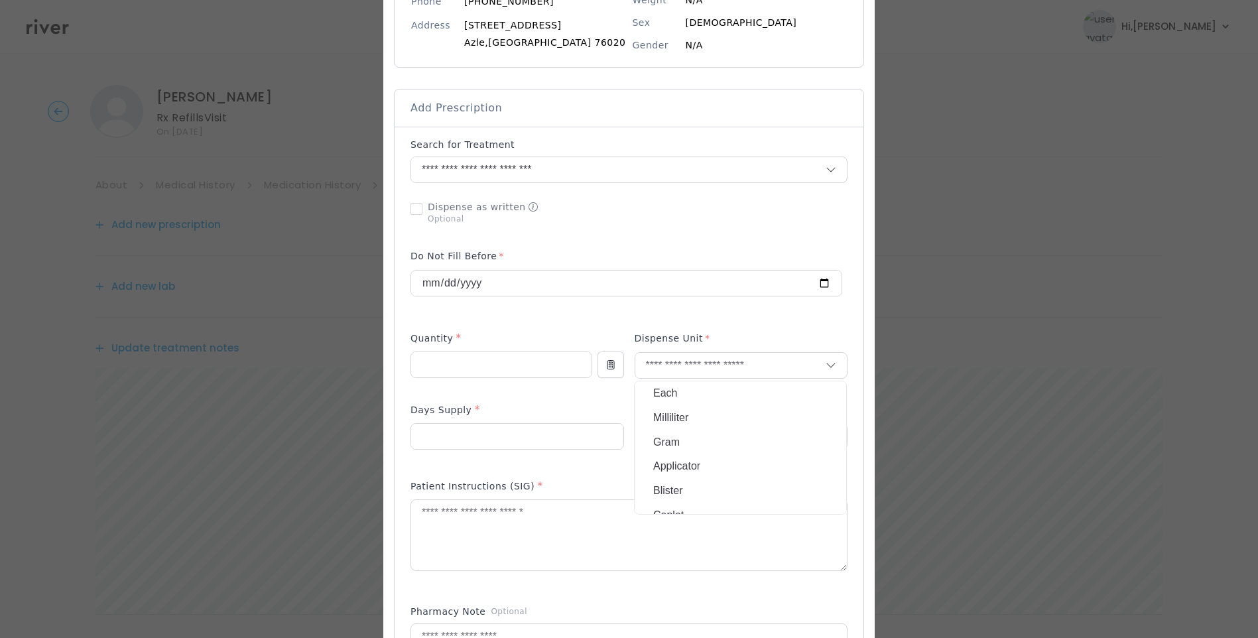
click at [590, 453] on p at bounding box center [517, 458] width 214 height 14
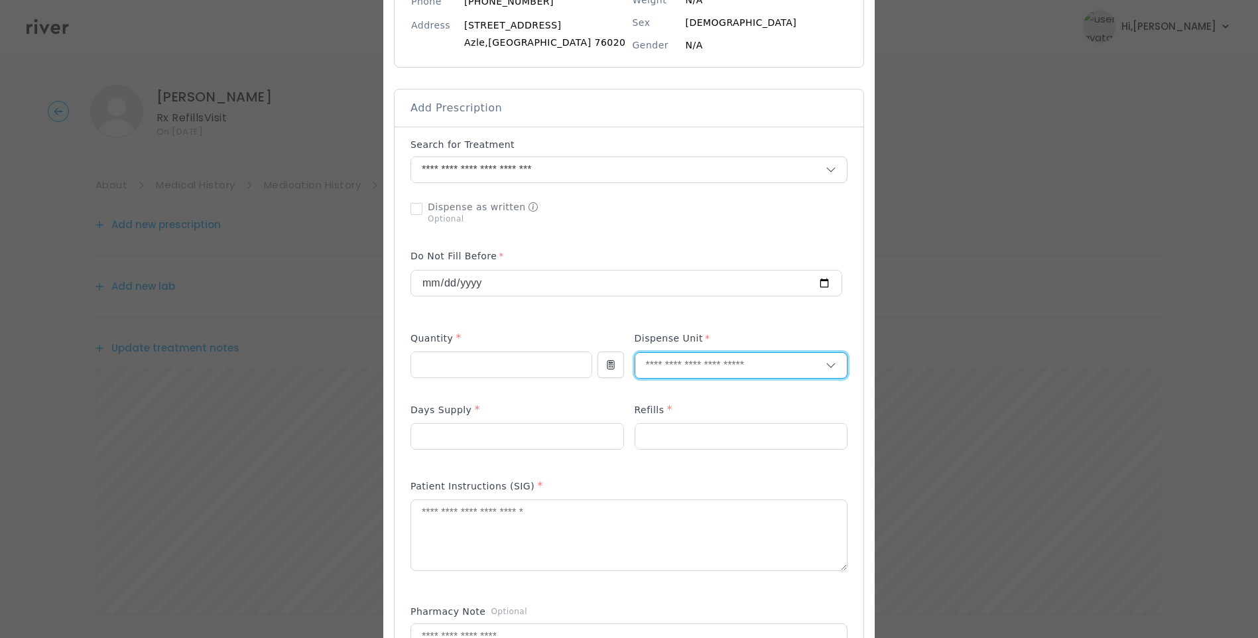
click at [694, 361] on input "text" at bounding box center [730, 365] width 191 height 25
type input "****"
click at [674, 396] on p "Tablet" at bounding box center [740, 393] width 174 height 19
click at [531, 531] on textarea at bounding box center [629, 535] width 436 height 70
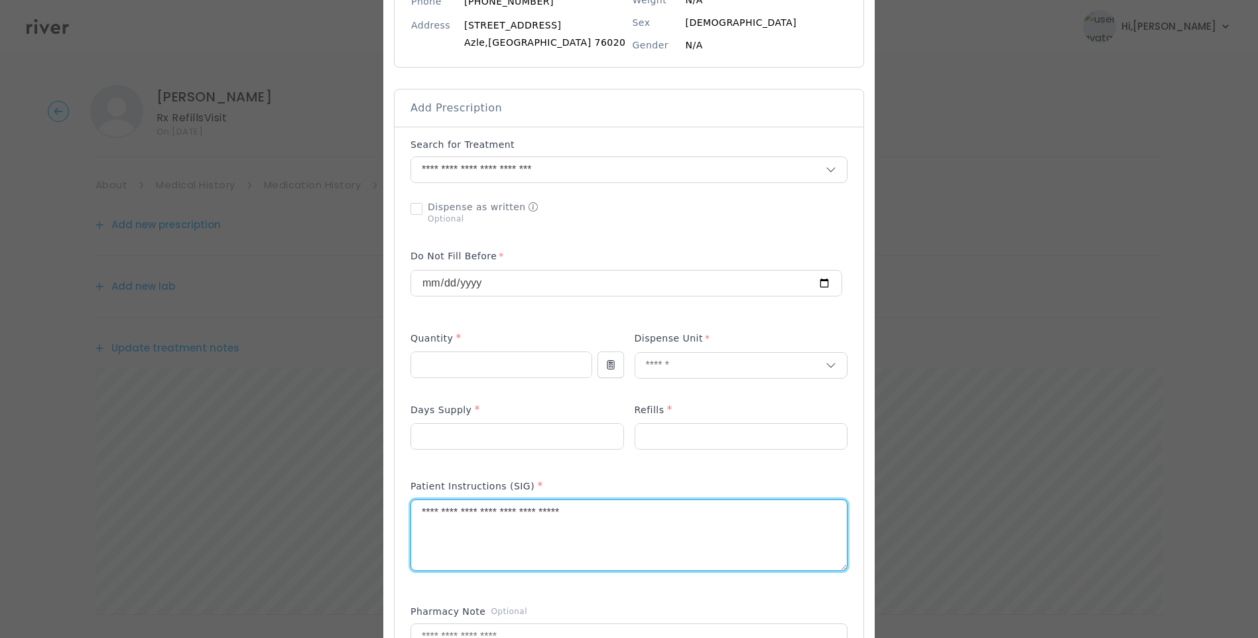
type textarea "**********"
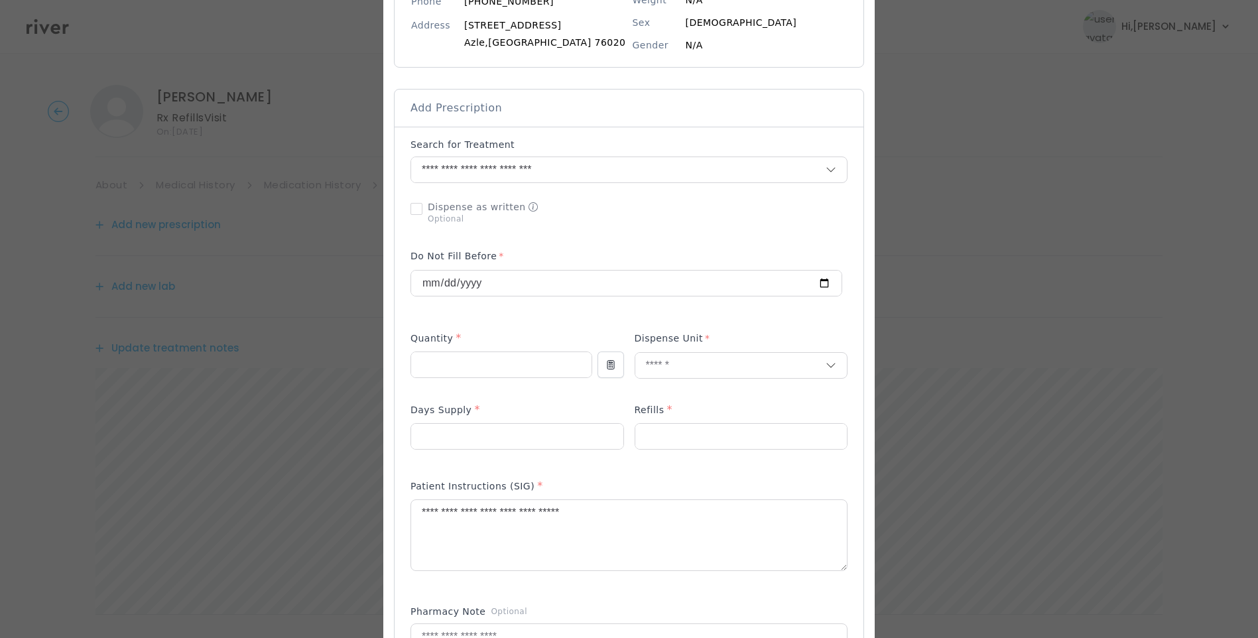
click at [501, 581] on p at bounding box center [628, 579] width 437 height 14
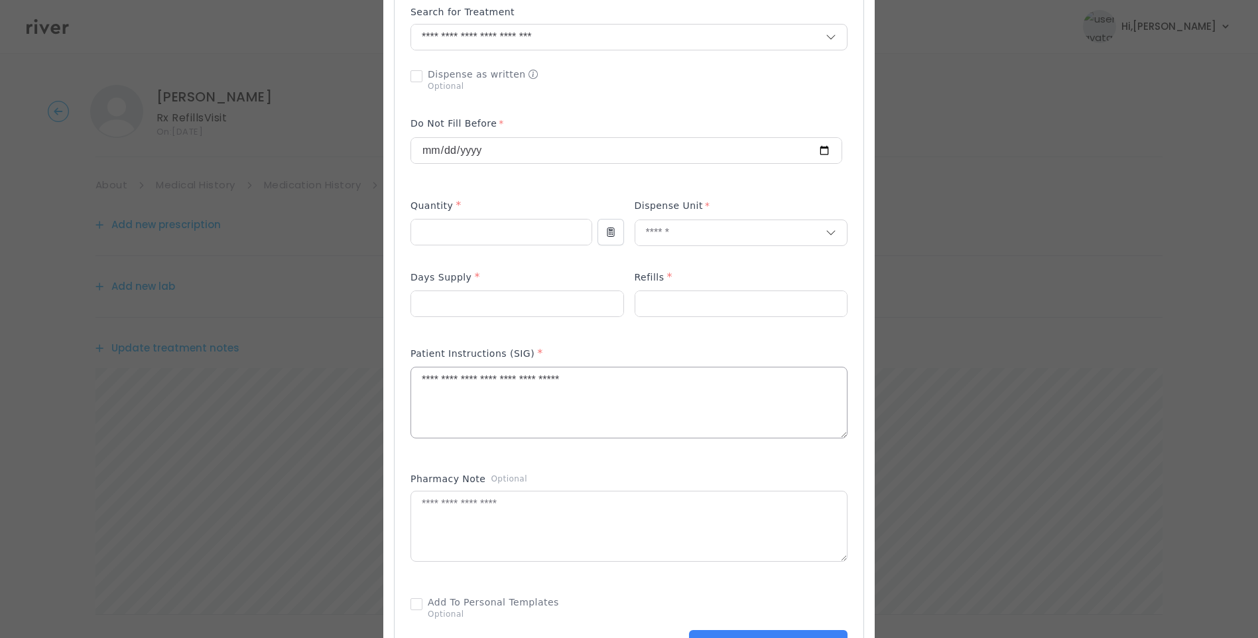
scroll to position [265, 0]
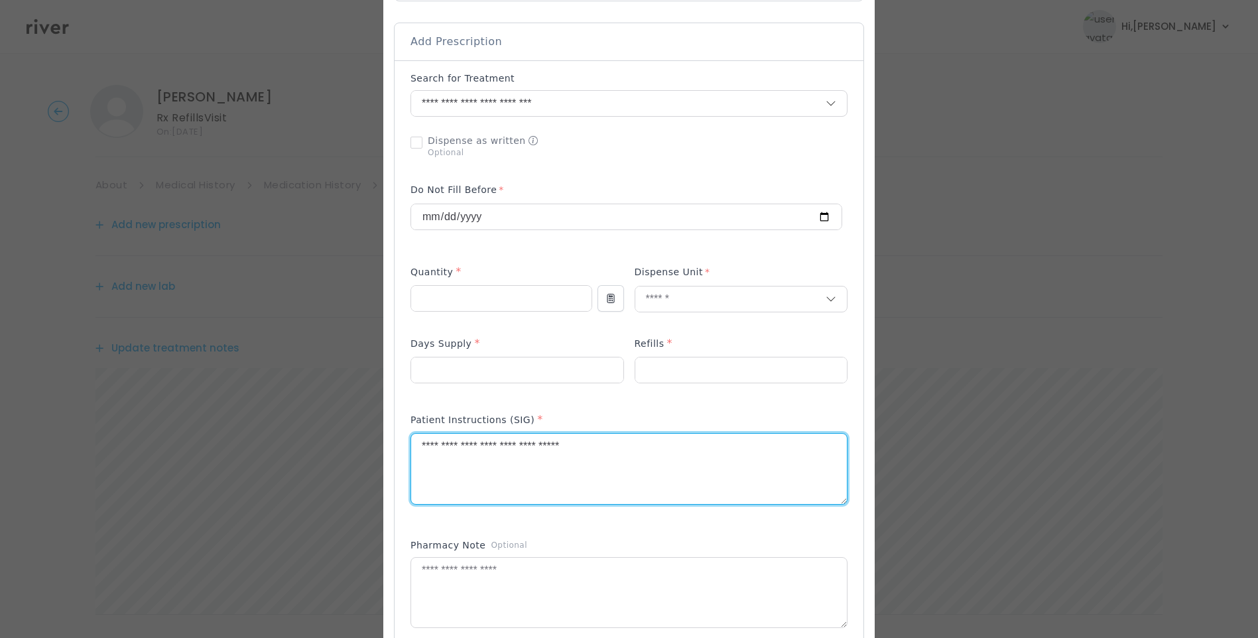
click at [653, 439] on textarea "**********" at bounding box center [629, 469] width 436 height 70
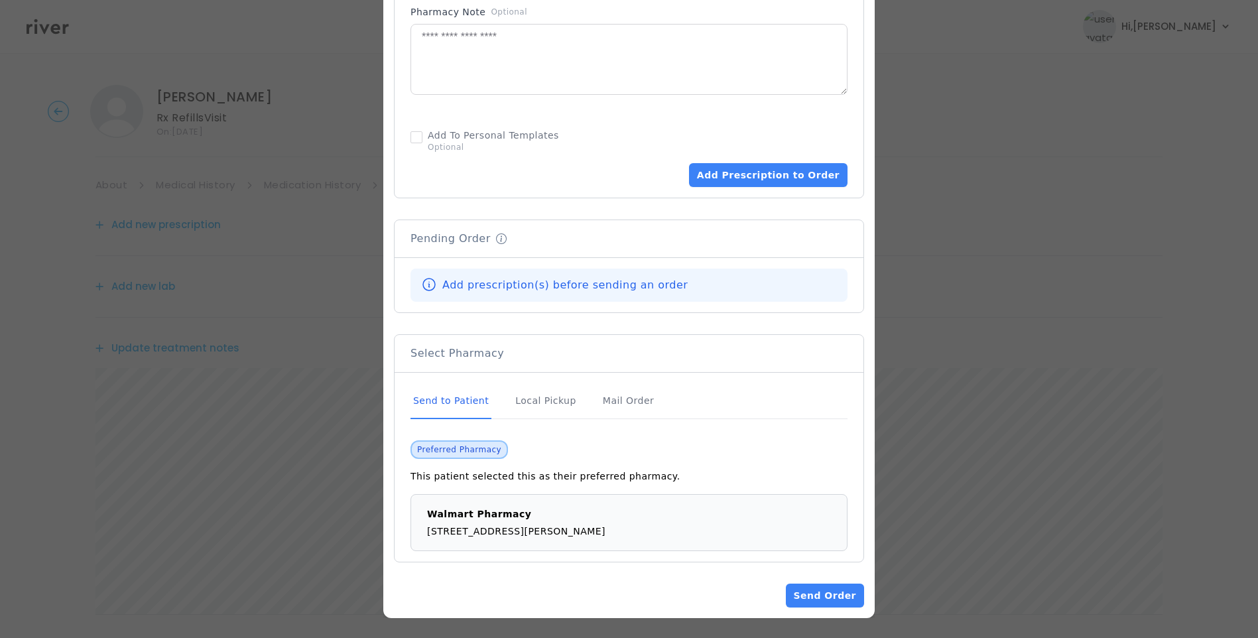
scroll to position [800, 0]
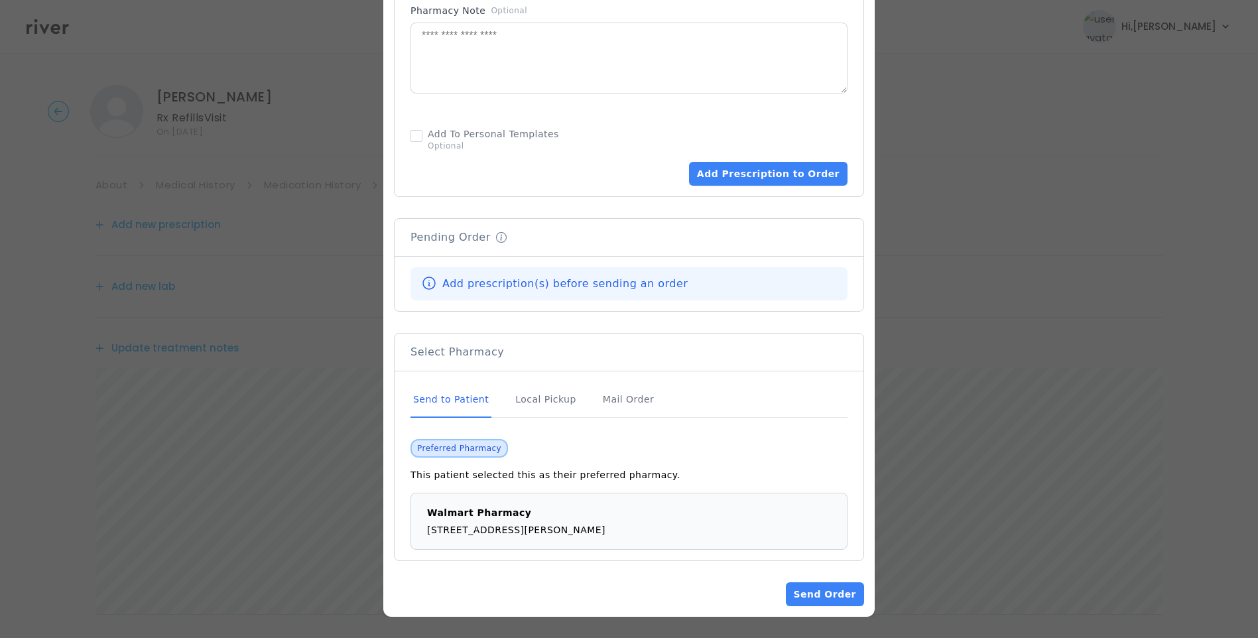
click at [464, 403] on div "Send to Patient" at bounding box center [450, 400] width 81 height 36
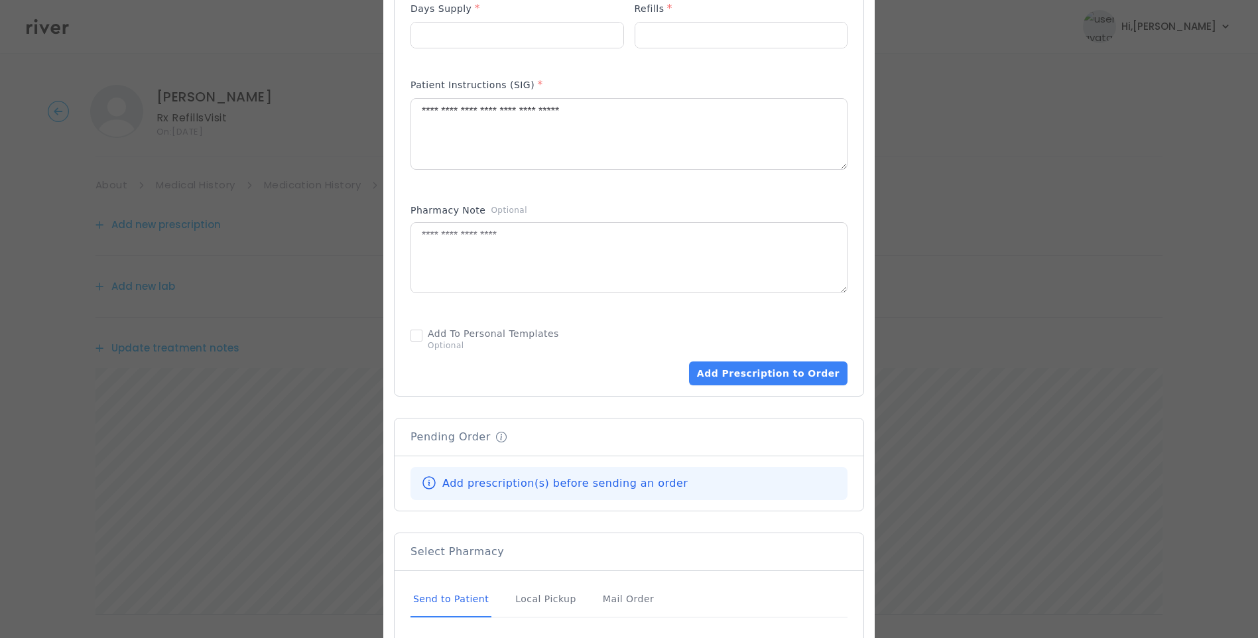
scroll to position [601, 0]
click at [785, 368] on button "Add Prescription to Order" at bounding box center [768, 373] width 158 height 24
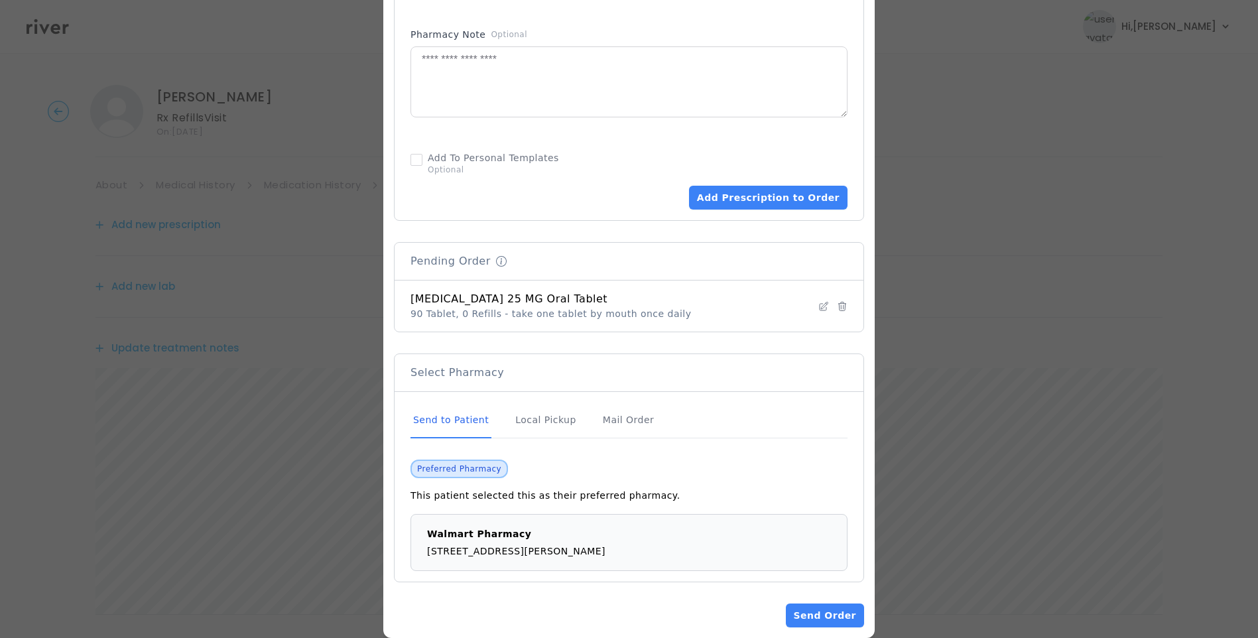
scroll to position [797, 0]
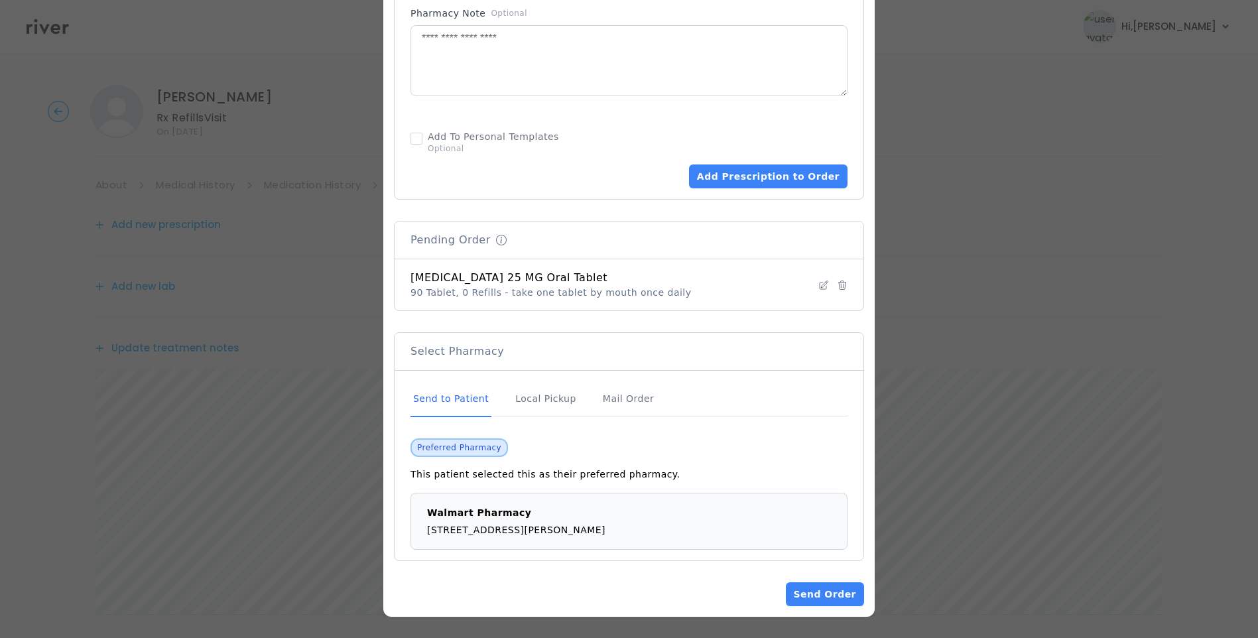
click at [454, 397] on div "Send to Patient" at bounding box center [450, 399] width 81 height 36
click at [833, 596] on button "Send Order" at bounding box center [825, 594] width 78 height 24
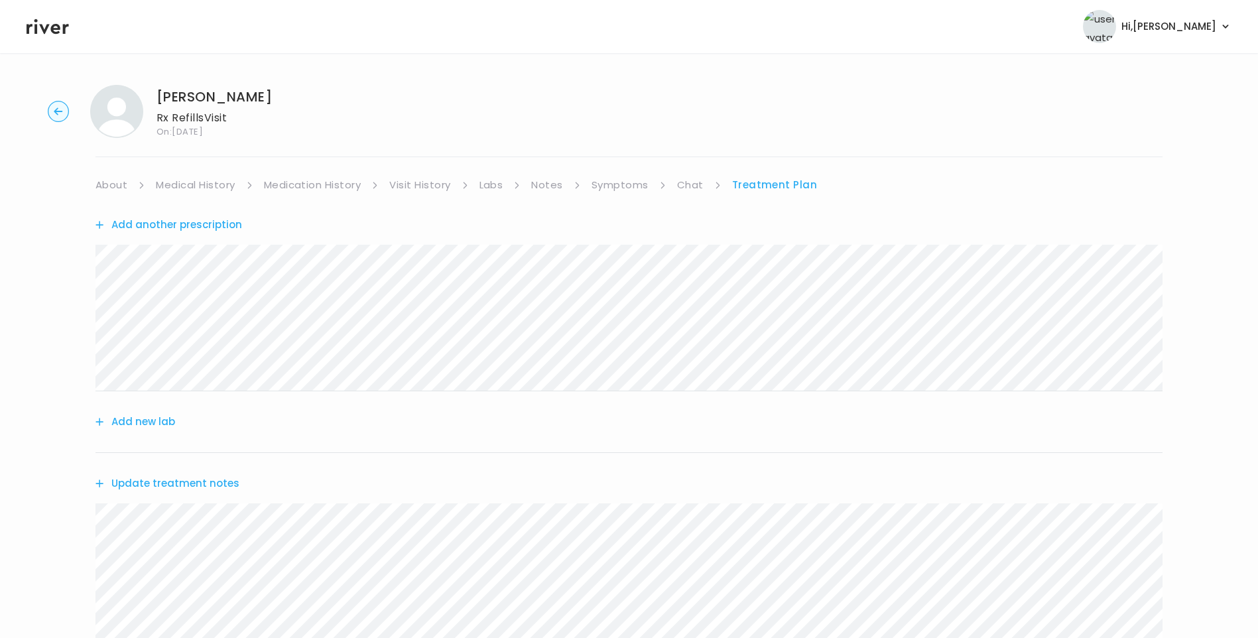
click at [103, 192] on link "About" at bounding box center [111, 185] width 32 height 19
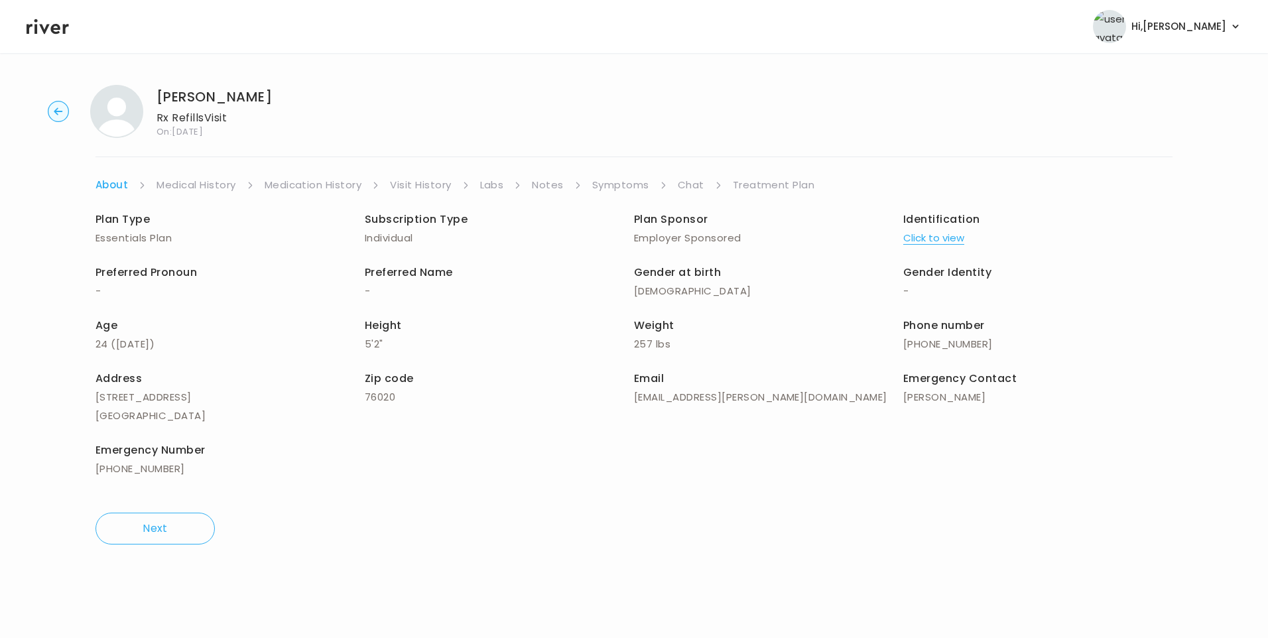
click at [759, 186] on link "Treatment Plan" at bounding box center [774, 185] width 82 height 19
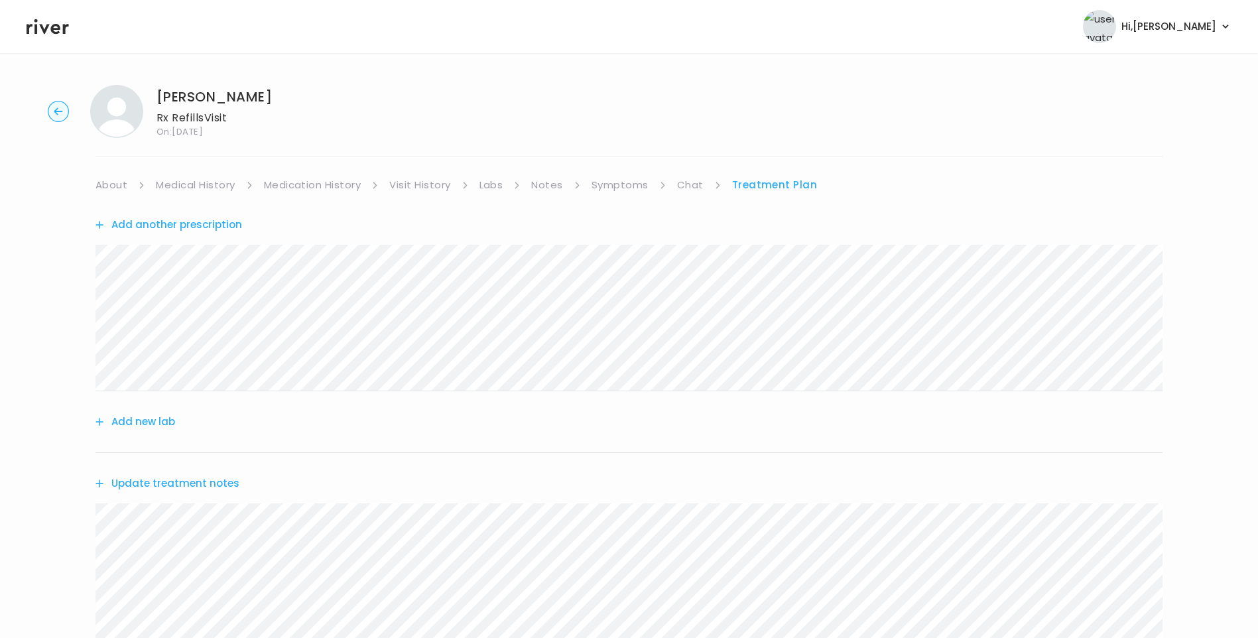
click at [118, 188] on link "About" at bounding box center [111, 185] width 32 height 19
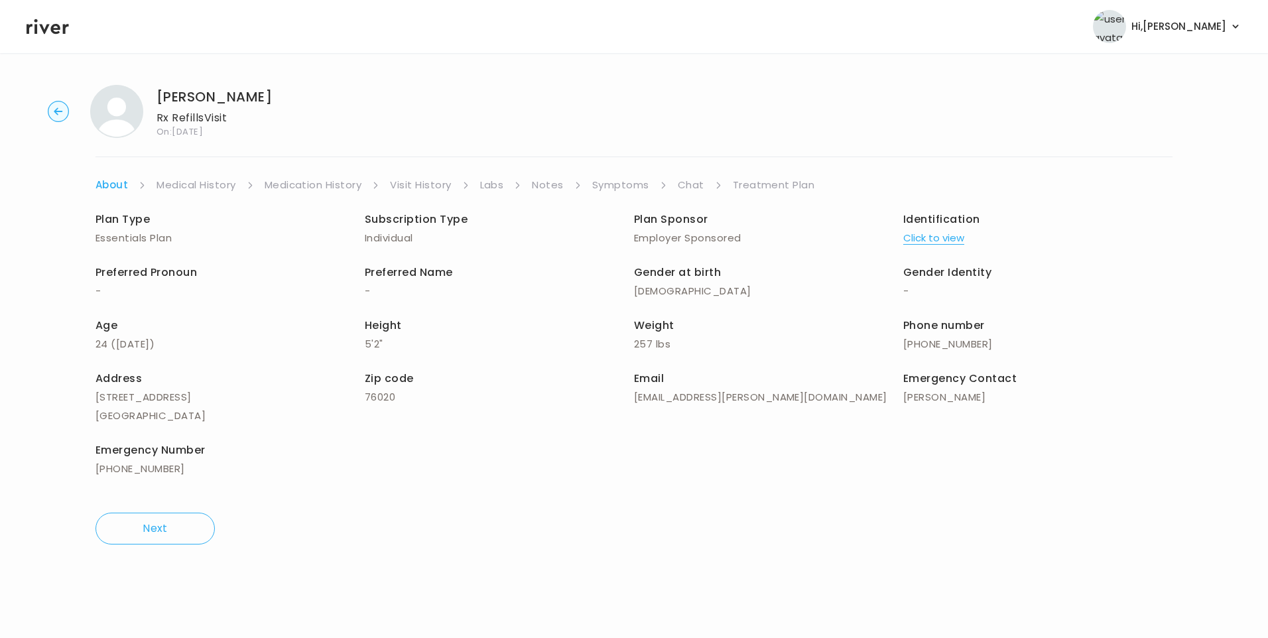
click at [789, 182] on link "Treatment Plan" at bounding box center [774, 185] width 82 height 19
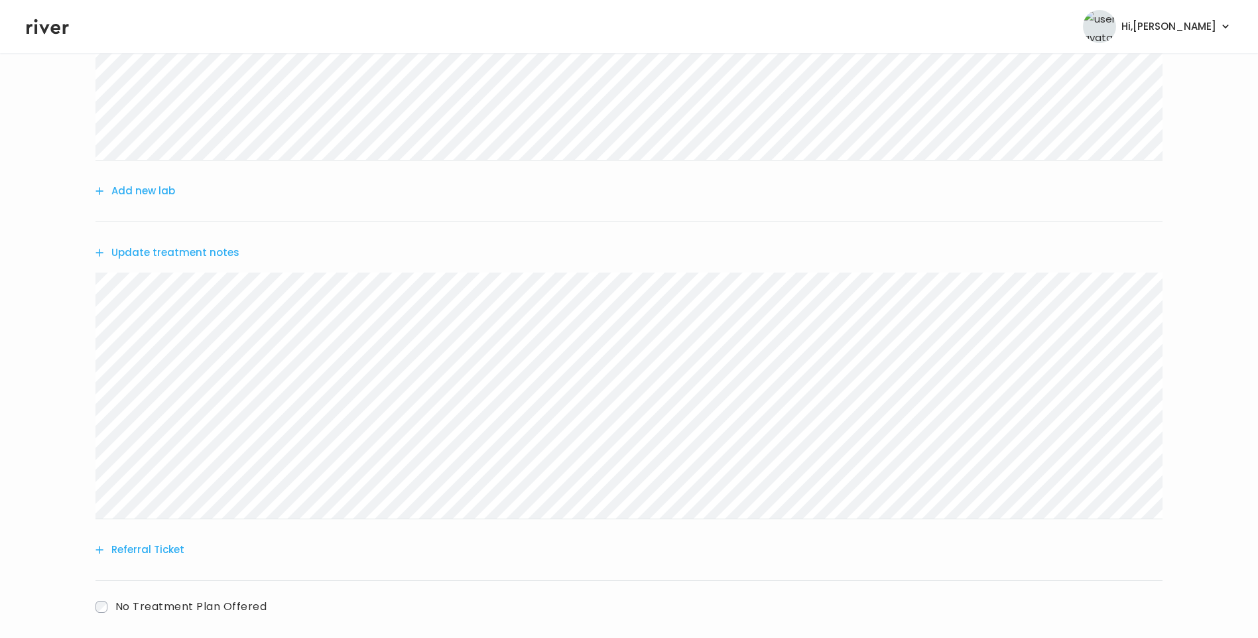
scroll to position [299, 0]
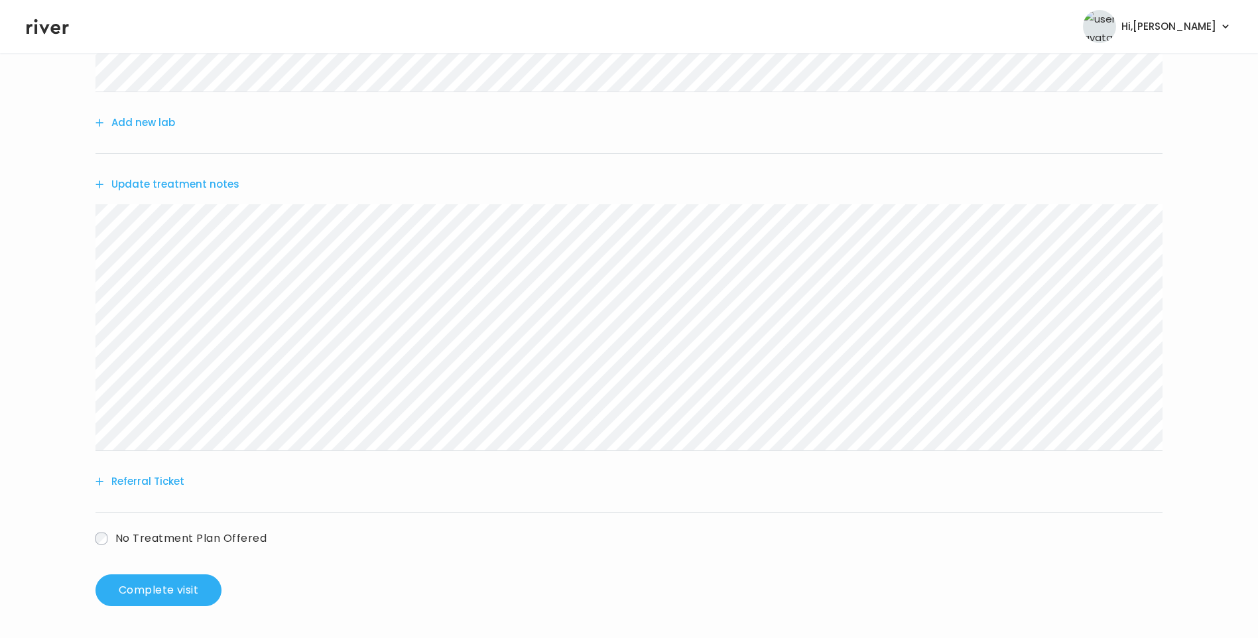
click at [172, 181] on button "Update treatment notes" at bounding box center [167, 184] width 144 height 19
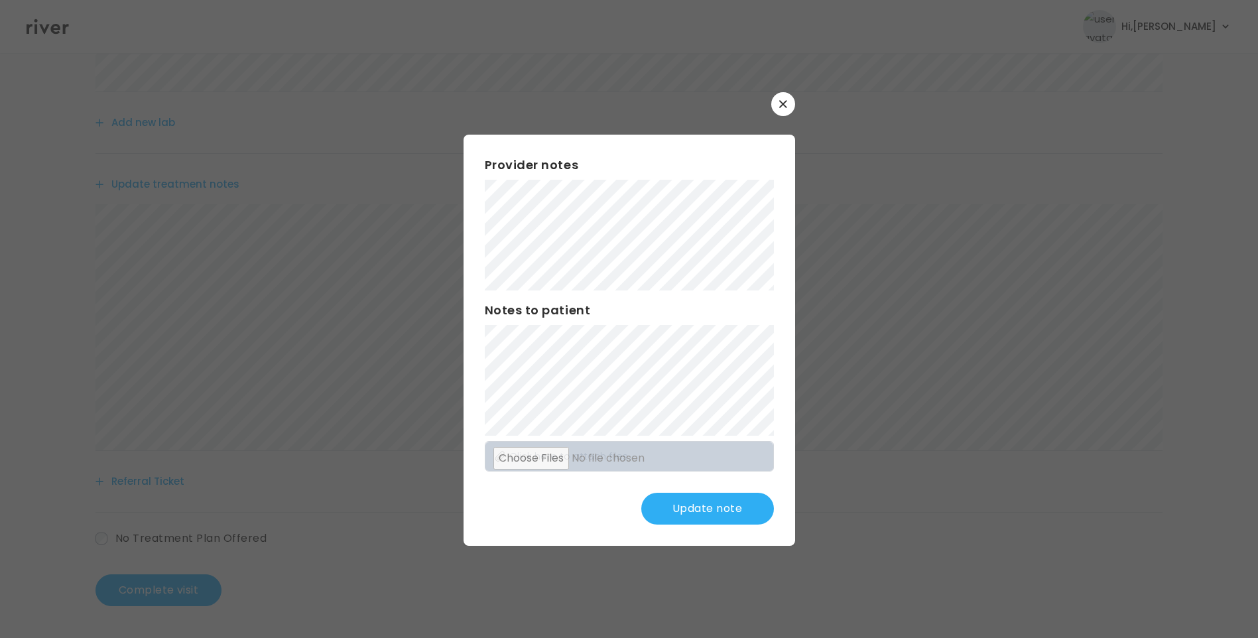
click at [619, 598] on div "​ Provider notes Notes to patient Click here to attach files Update note" at bounding box center [629, 319] width 1258 height 638
click at [731, 511] on button "Update note" at bounding box center [707, 509] width 133 height 32
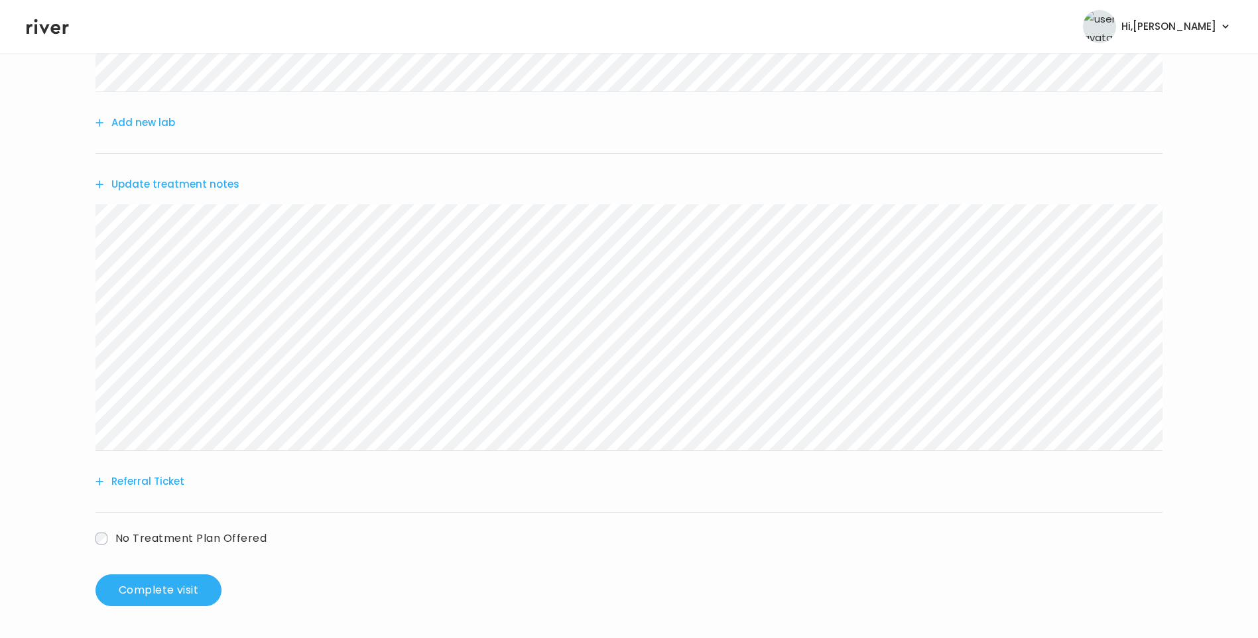
click at [216, 180] on button "Update treatment notes" at bounding box center [167, 184] width 144 height 19
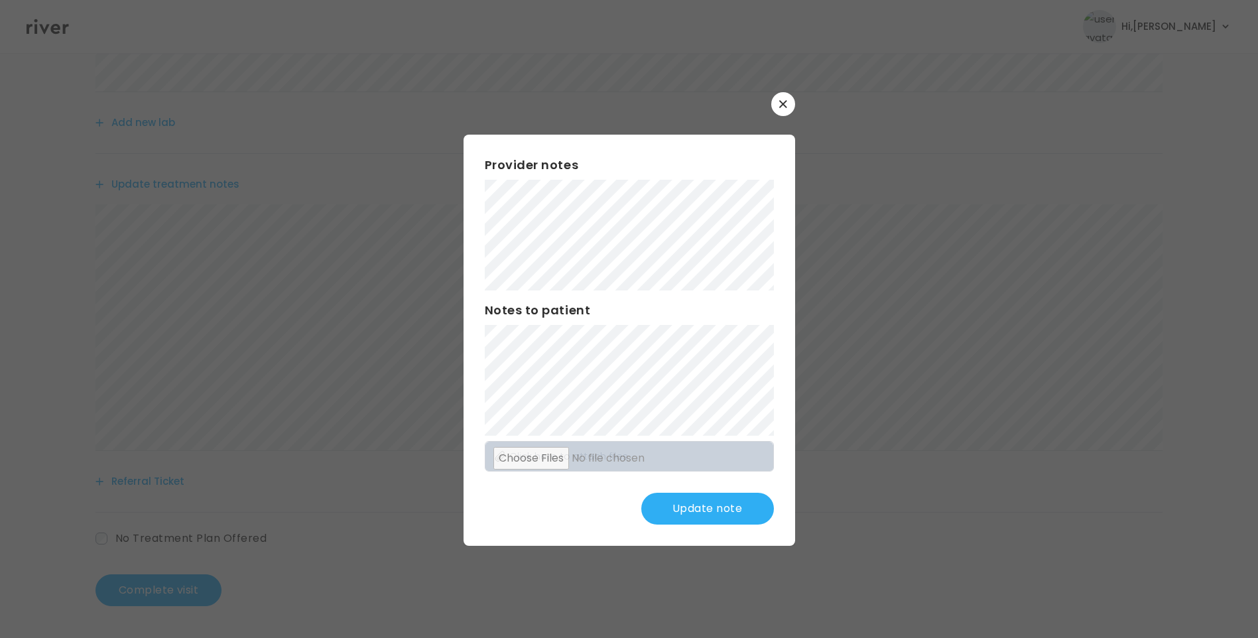
click at [733, 507] on button "Update note" at bounding box center [707, 509] width 133 height 32
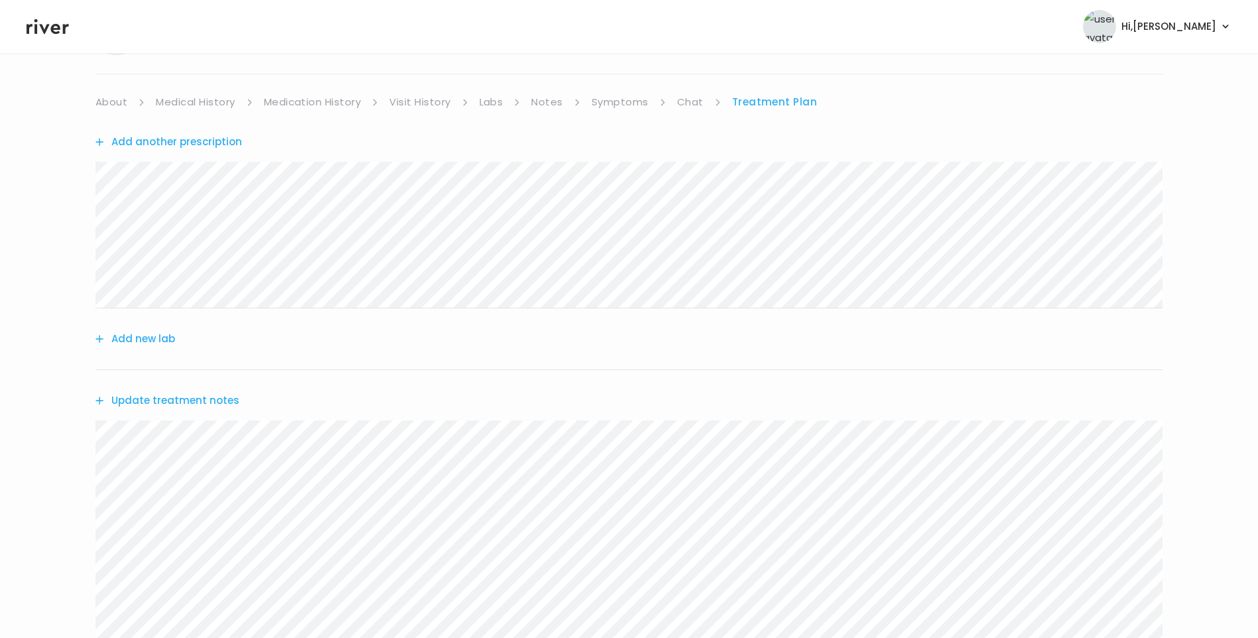
scroll to position [0, 0]
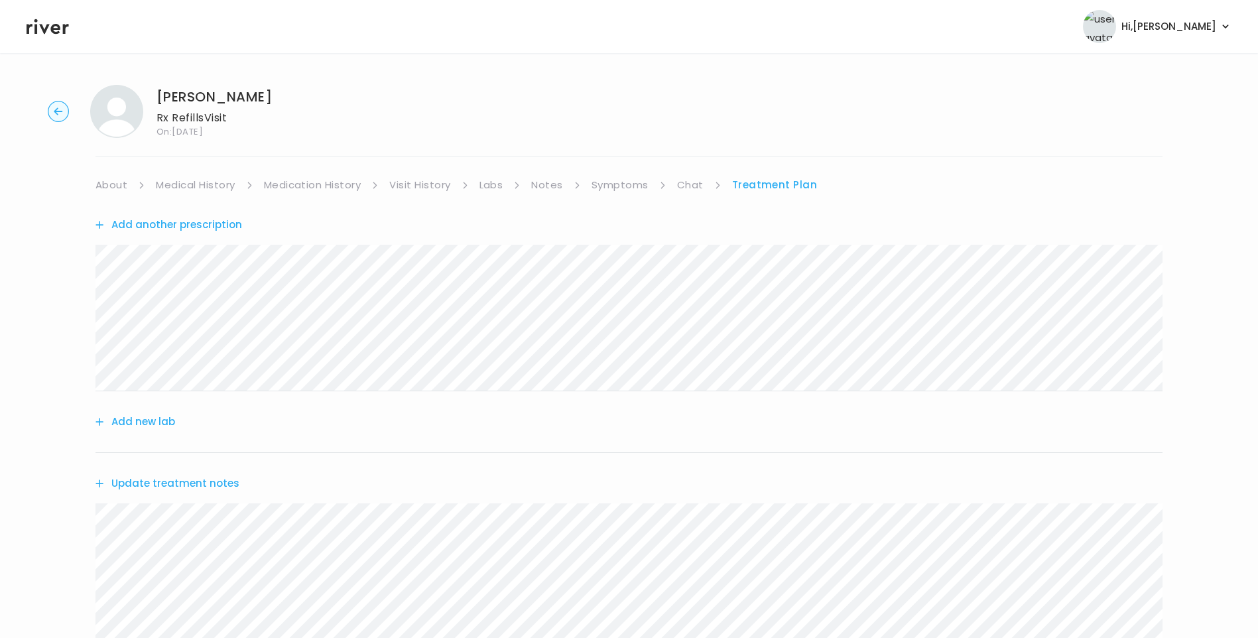
click at [342, 178] on link "Medication History" at bounding box center [312, 185] width 97 height 19
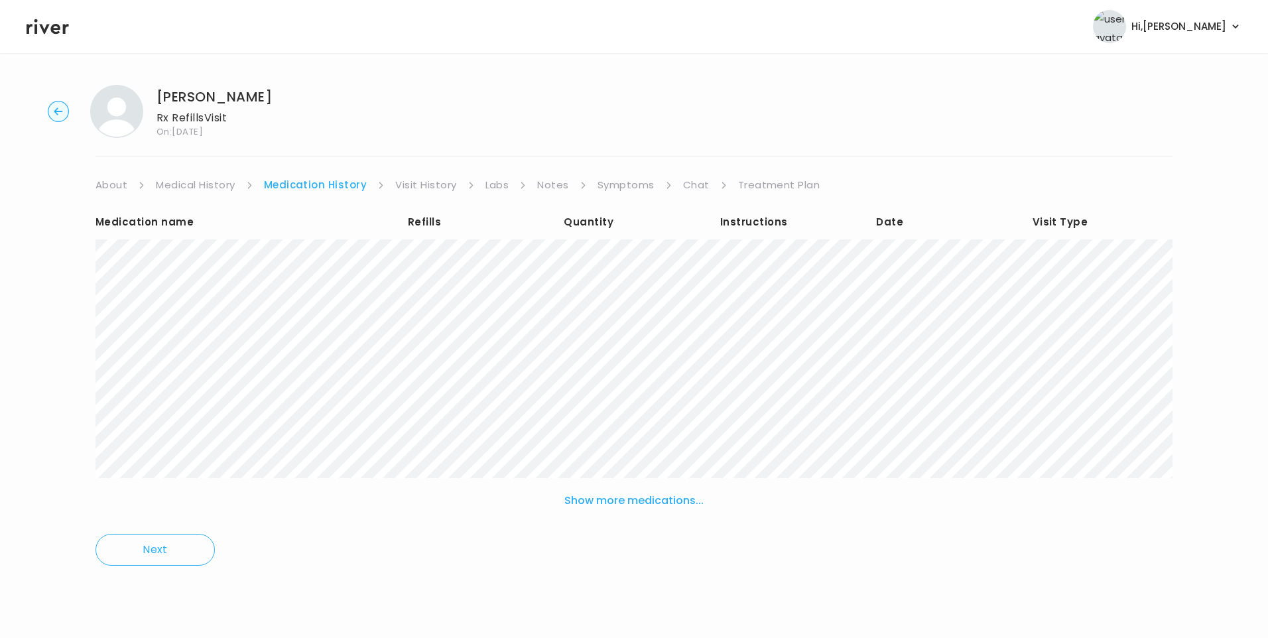
click at [772, 183] on link "Treatment Plan" at bounding box center [779, 185] width 82 height 19
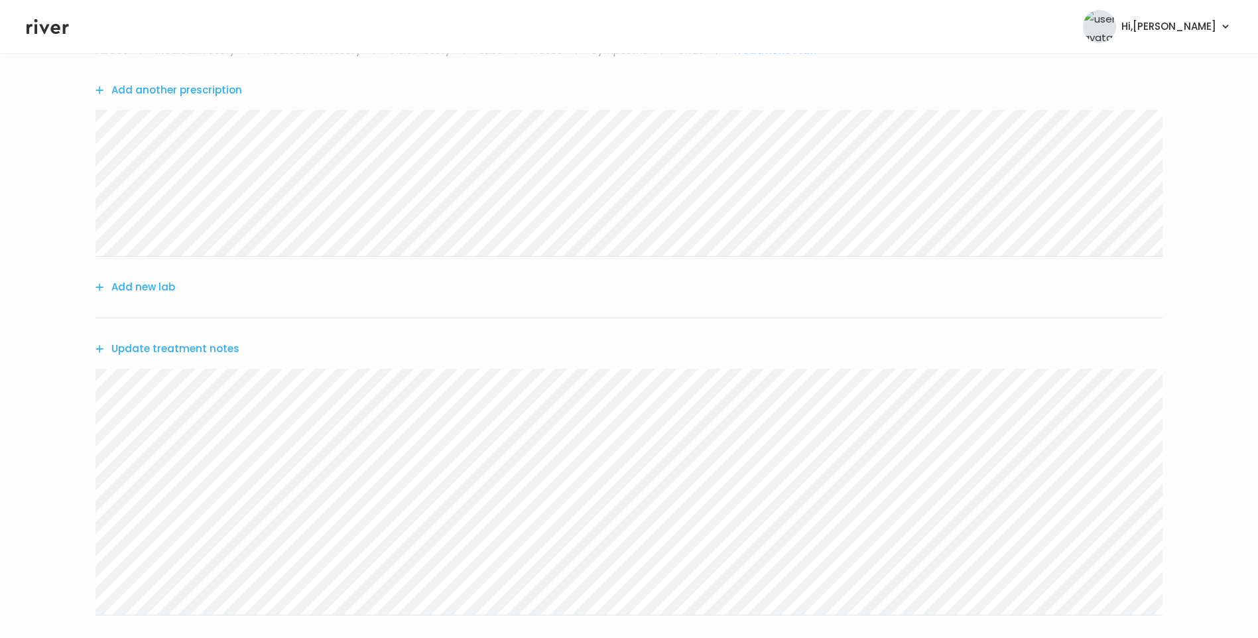
scroll to position [34, 0]
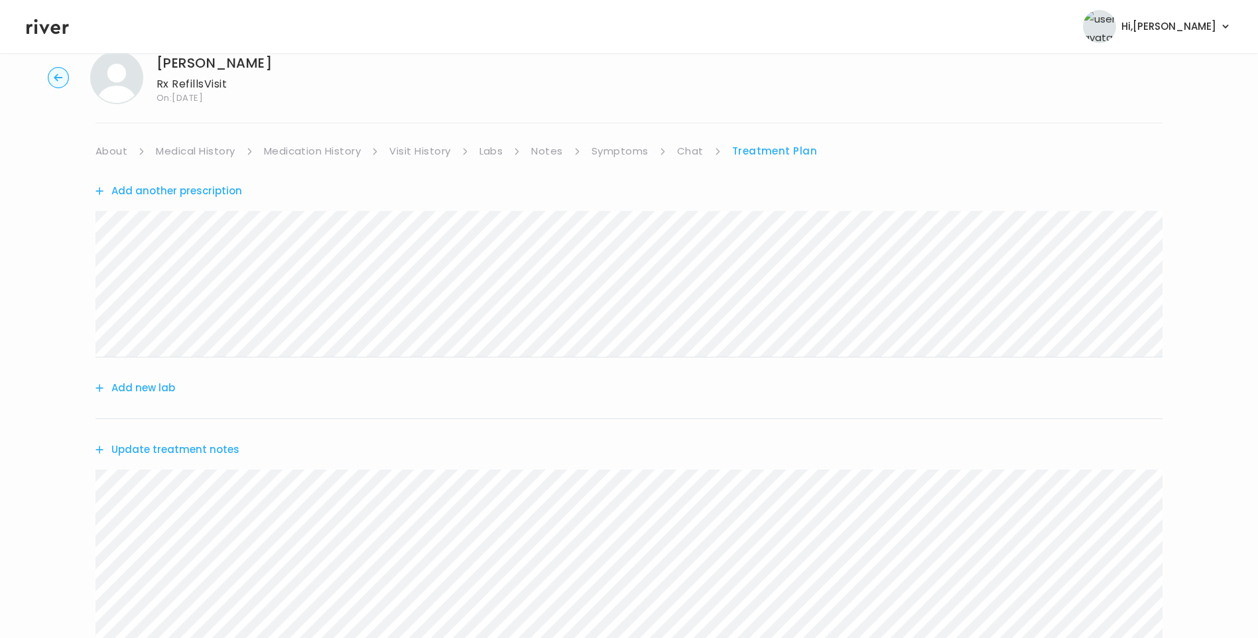
drag, startPoint x: 621, startPoint y: 153, endPoint x: 633, endPoint y: 151, distance: 12.1
click at [623, 153] on link "Symptoms" at bounding box center [620, 151] width 57 height 19
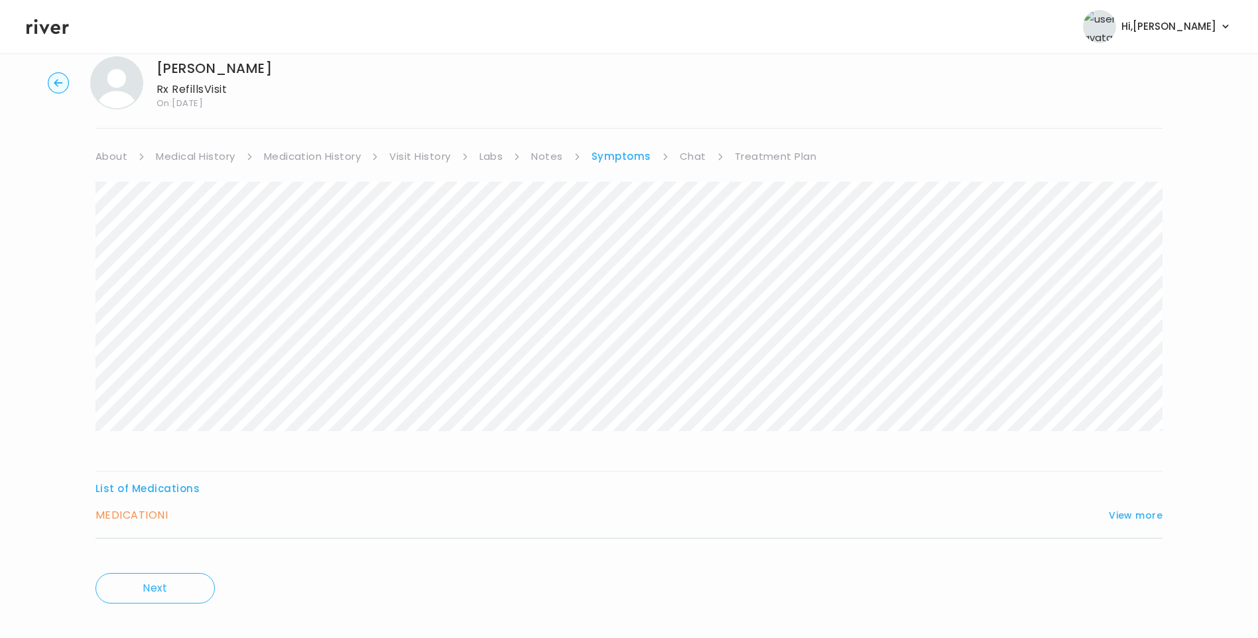
scroll to position [44, 0]
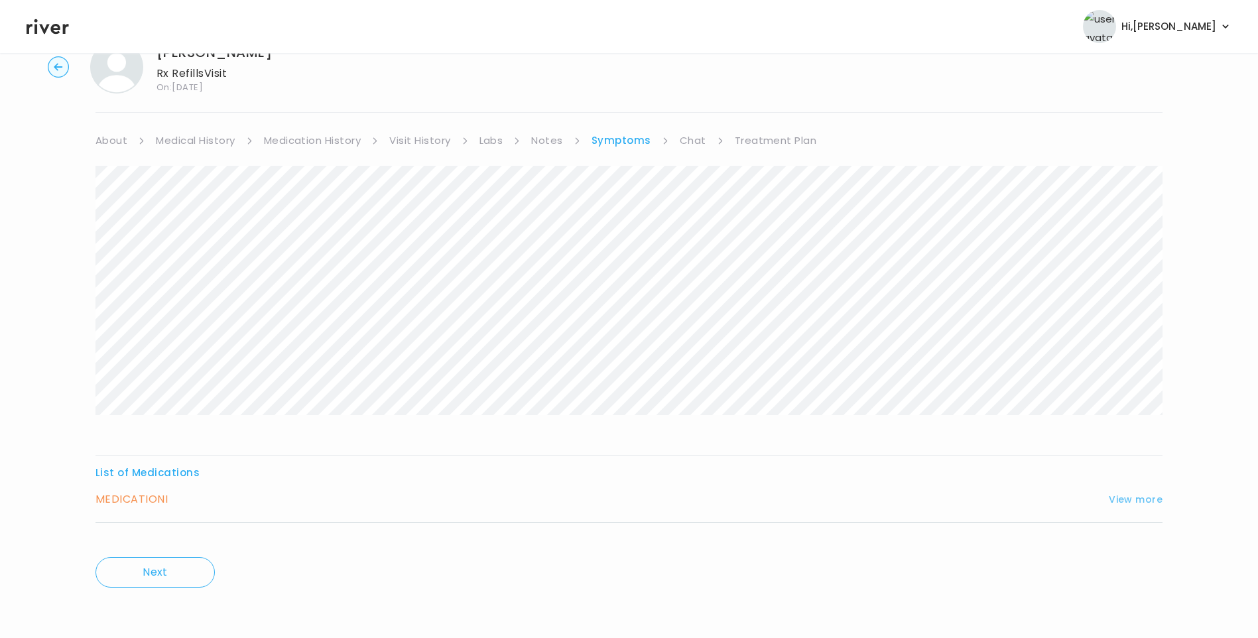
click at [1121, 495] on button "View more" at bounding box center [1136, 499] width 54 height 16
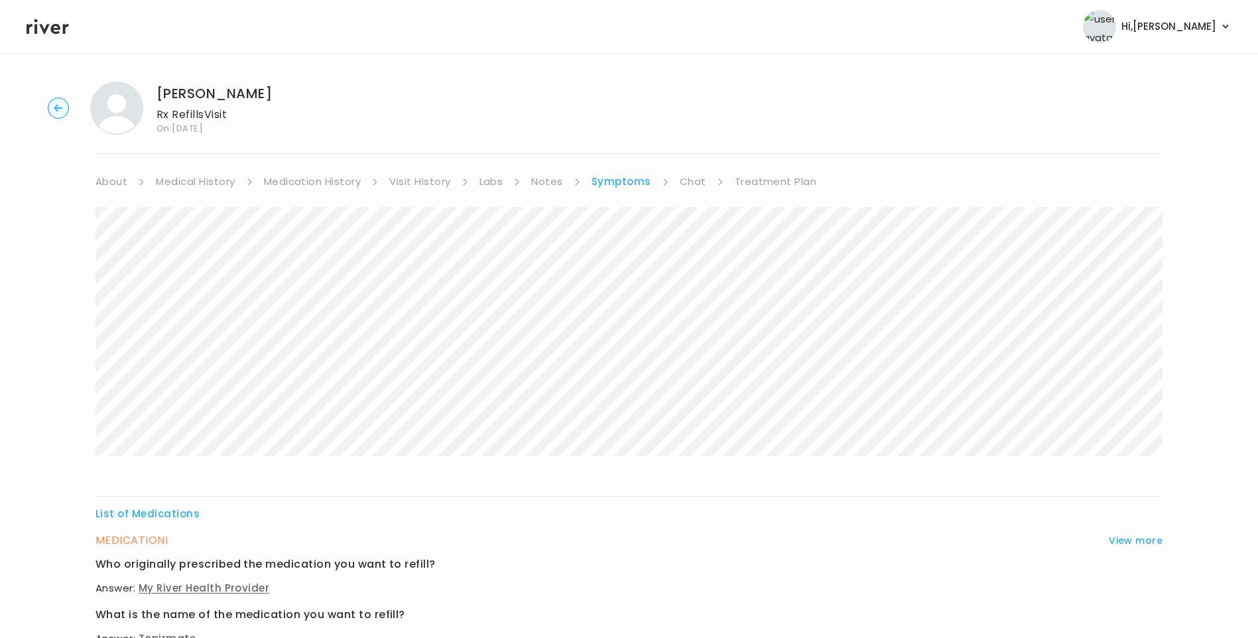
scroll to position [0, 0]
click at [793, 182] on link "Treatment Plan" at bounding box center [776, 185] width 82 height 19
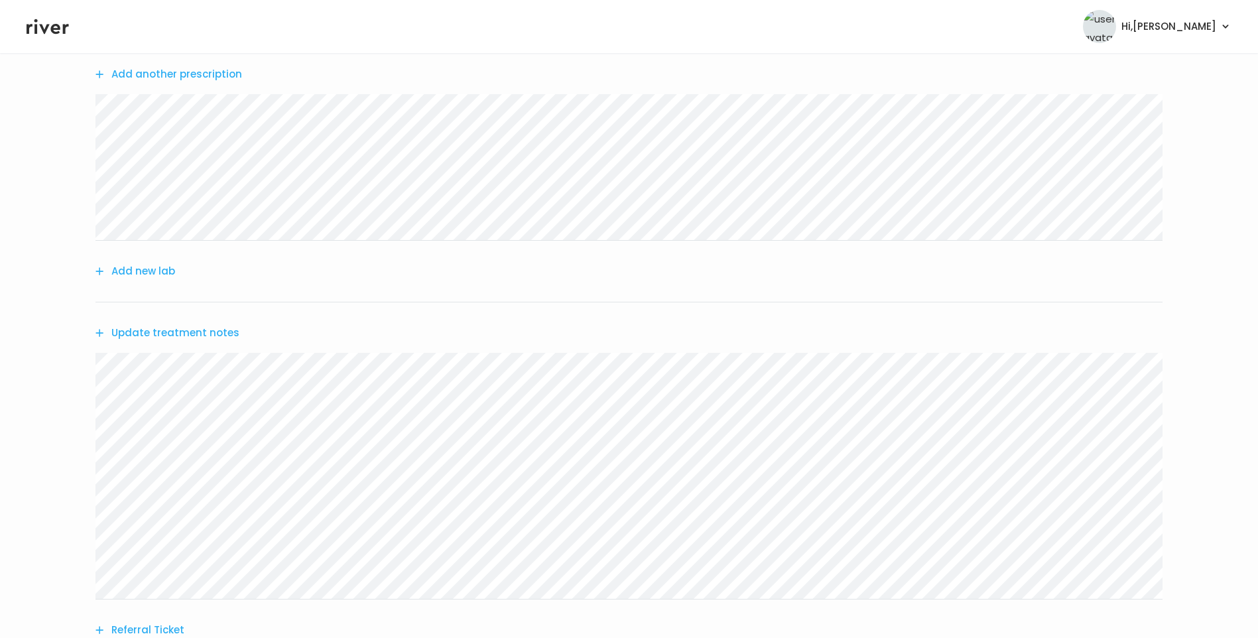
scroll to position [299, 0]
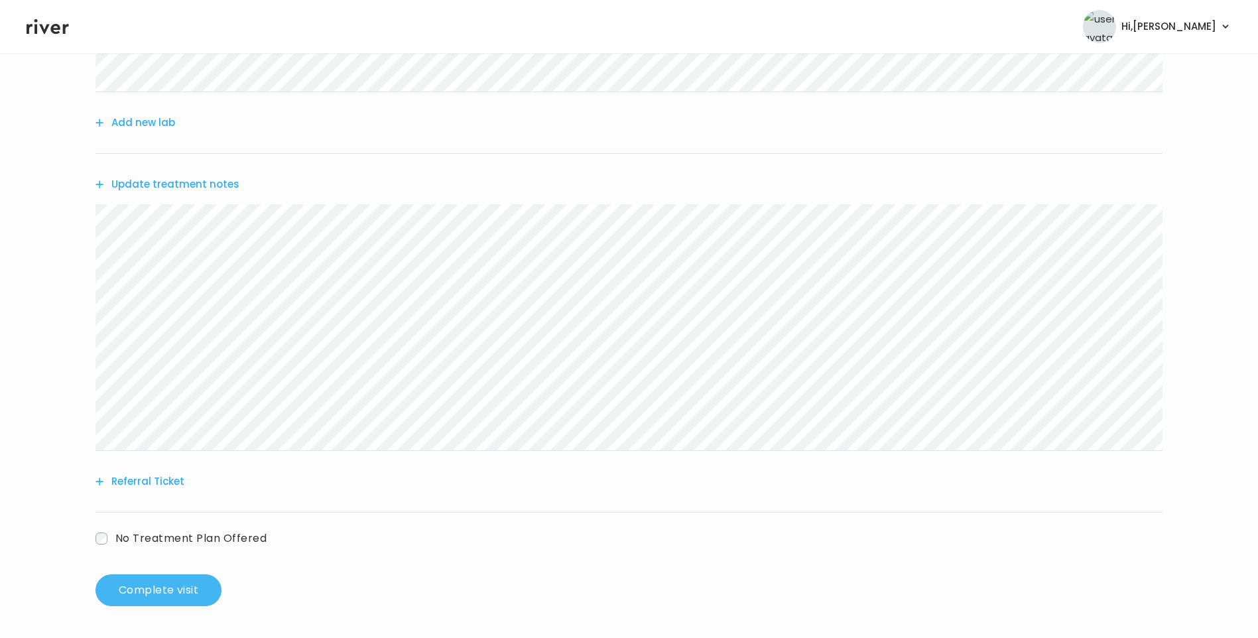
click at [195, 586] on button "Complete visit" at bounding box center [158, 590] width 126 height 32
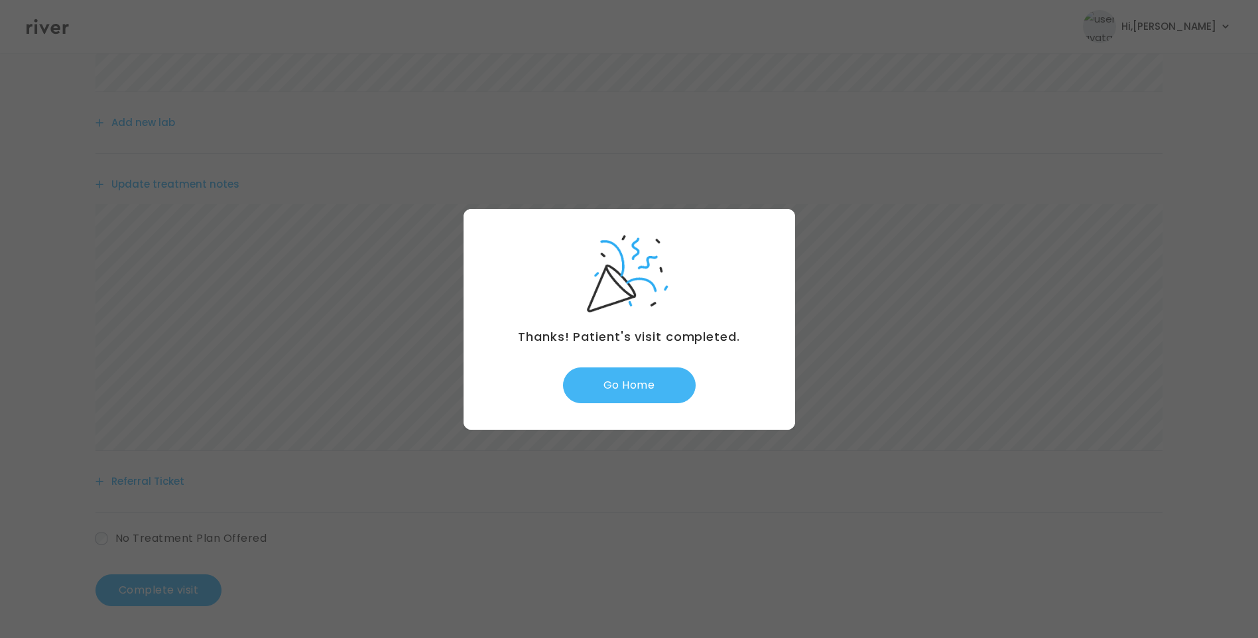
click at [636, 389] on button "Go Home" at bounding box center [629, 385] width 133 height 36
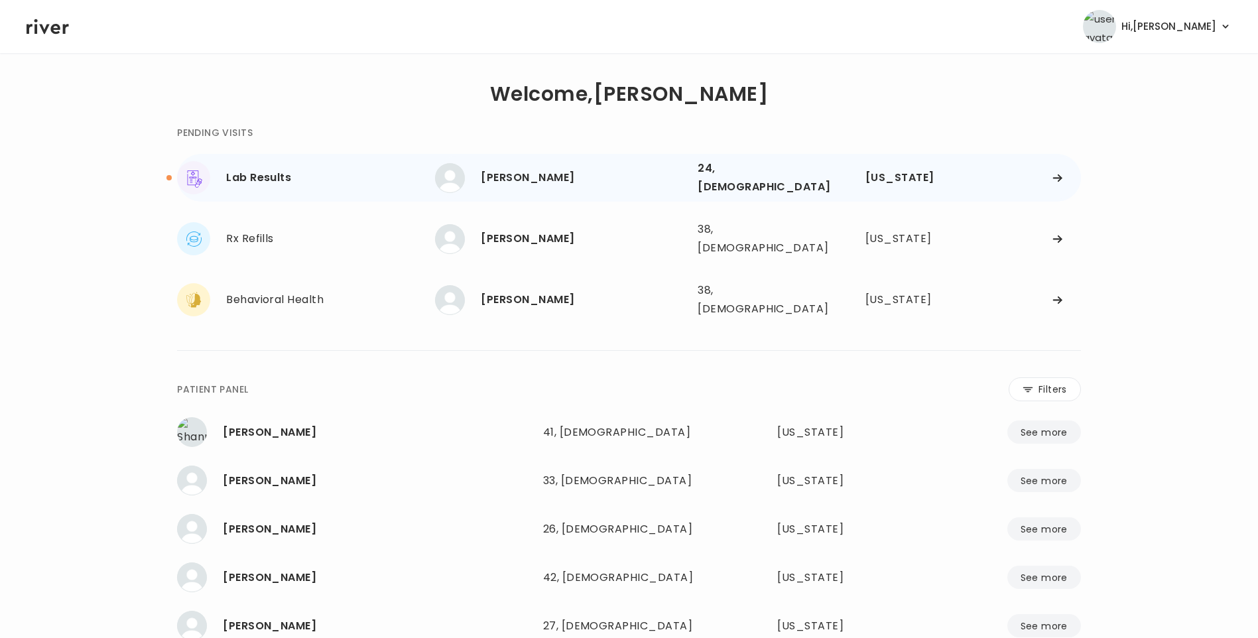
click at [553, 180] on div "[PERSON_NAME]" at bounding box center [584, 177] width 206 height 19
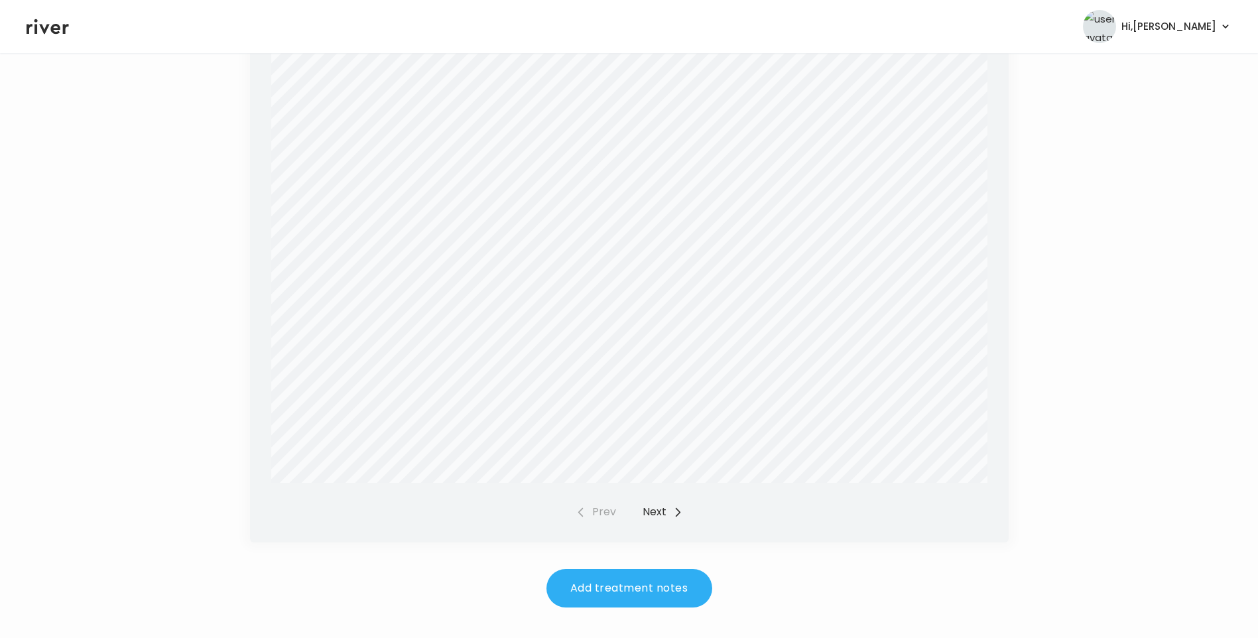
scroll to position [1383, 0]
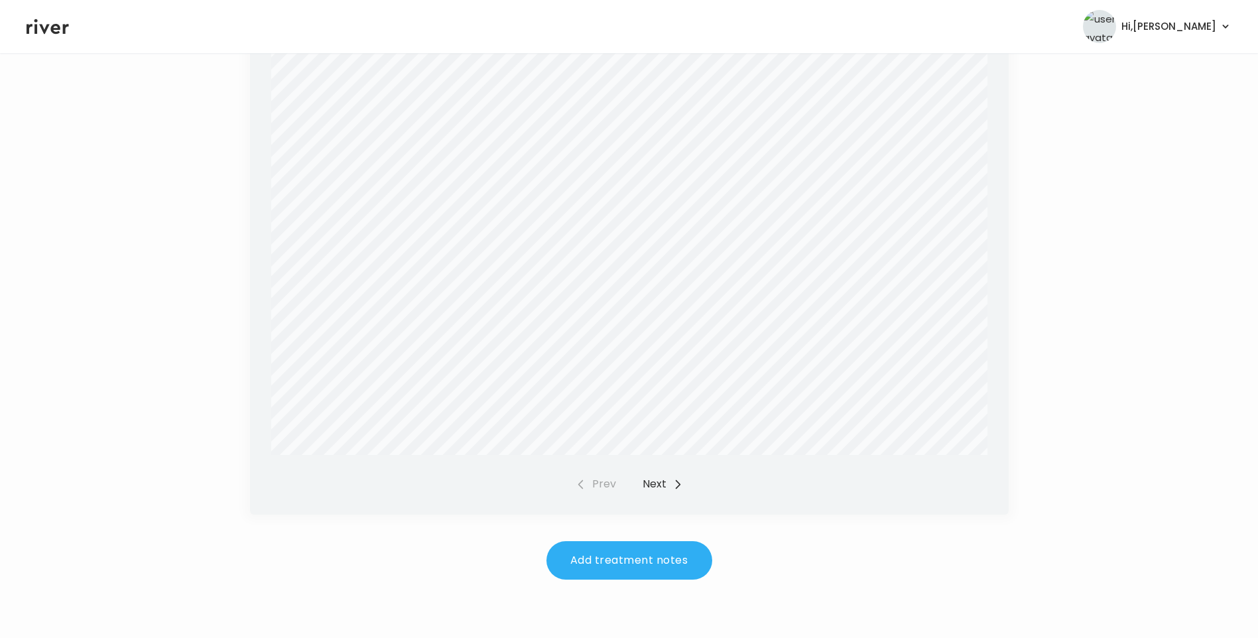
click at [657, 483] on button "Next" at bounding box center [663, 484] width 40 height 19
click at [599, 487] on button "Prev" at bounding box center [596, 484] width 40 height 19
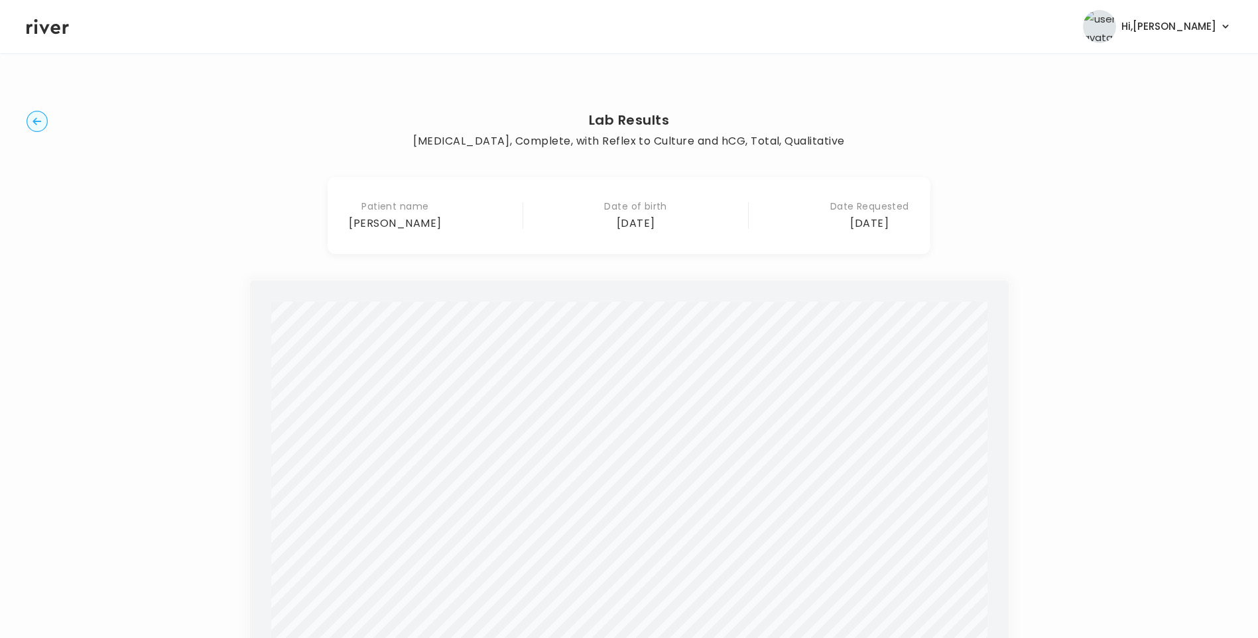
scroll to position [0, 0]
click at [31, 114] on icon "button" at bounding box center [37, 121] width 21 height 21
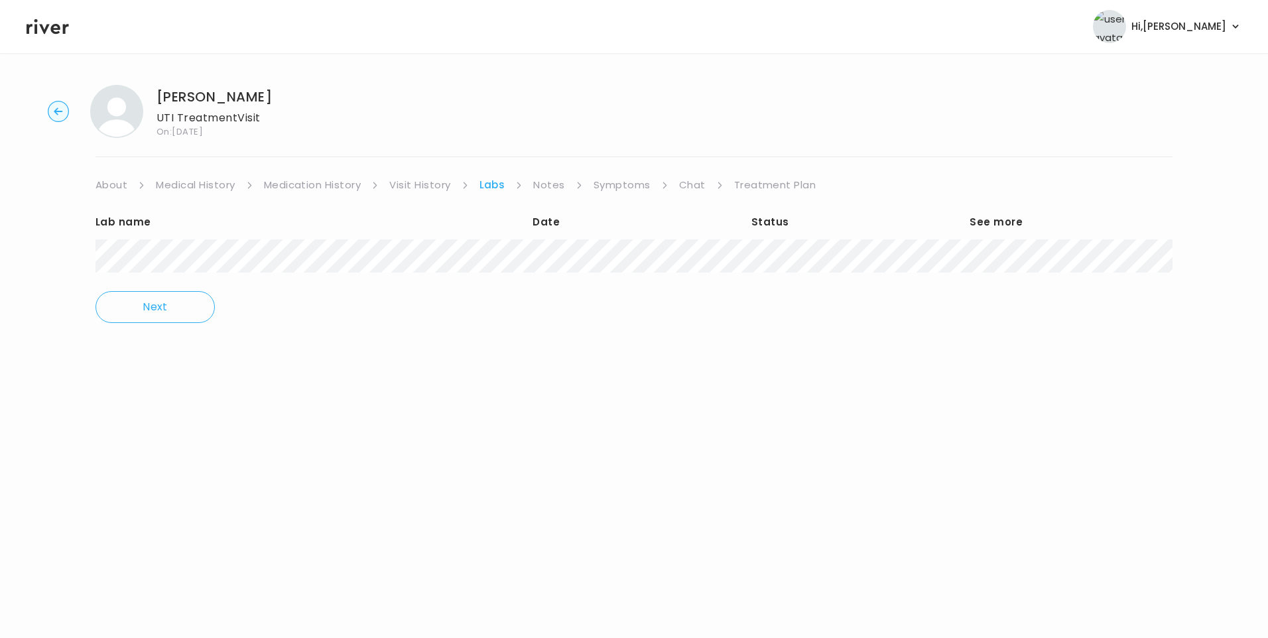
click at [751, 186] on link "Treatment Plan" at bounding box center [775, 185] width 82 height 19
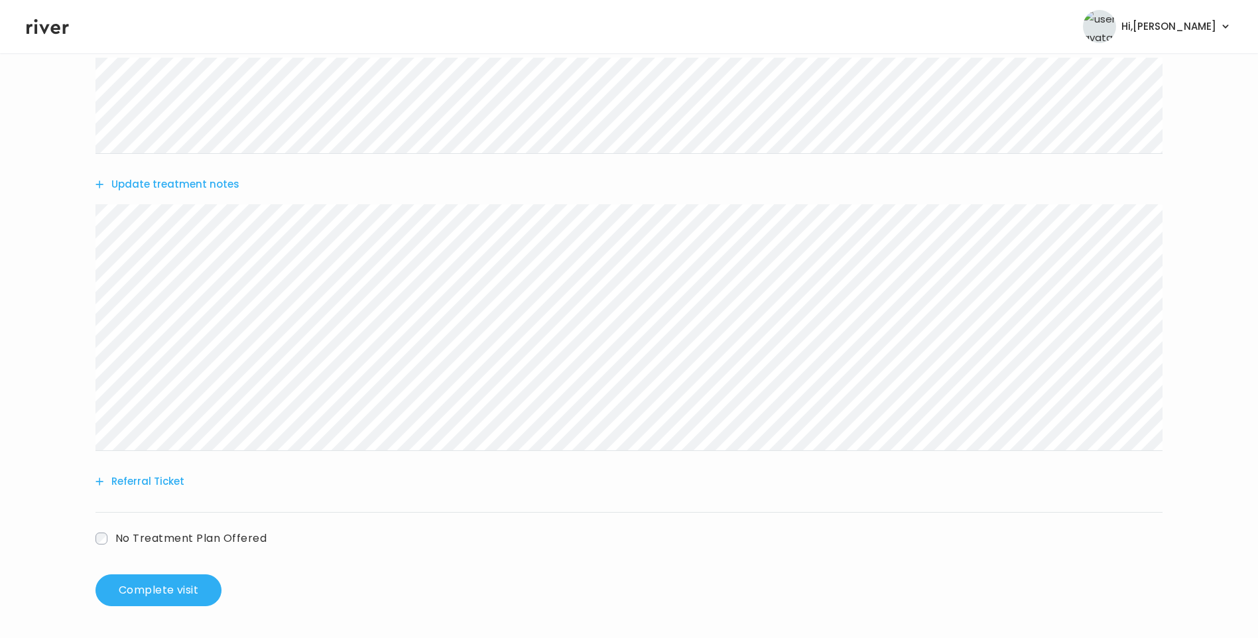
scroll to position [116, 0]
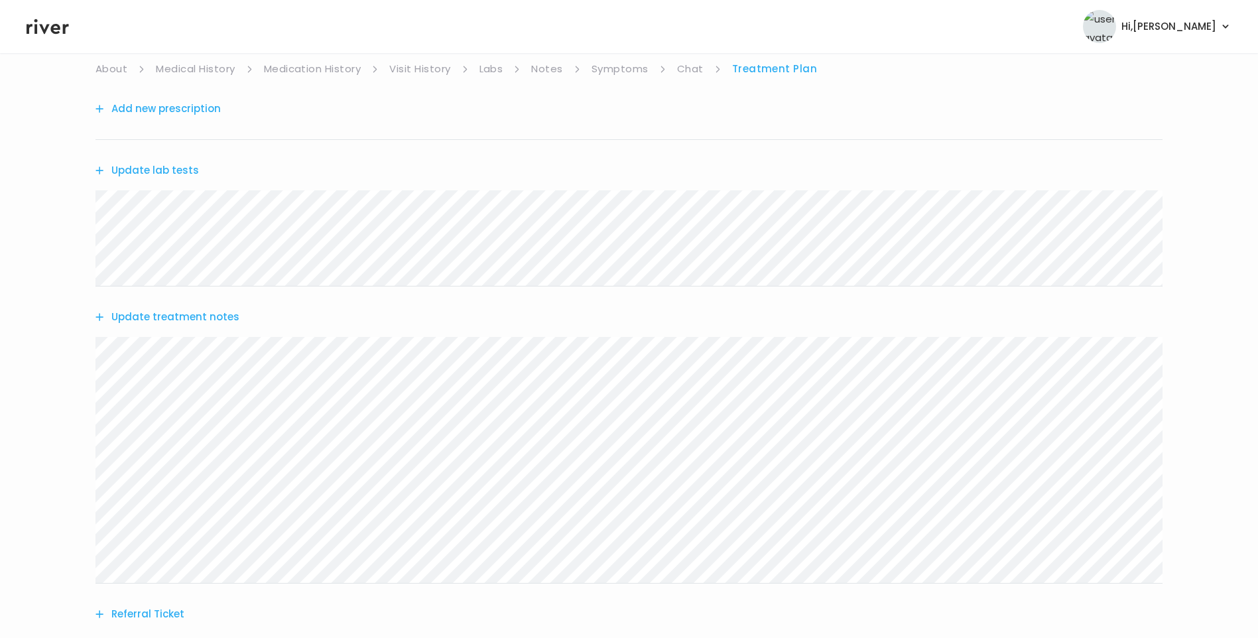
click at [209, 320] on button "Update treatment notes" at bounding box center [167, 317] width 144 height 19
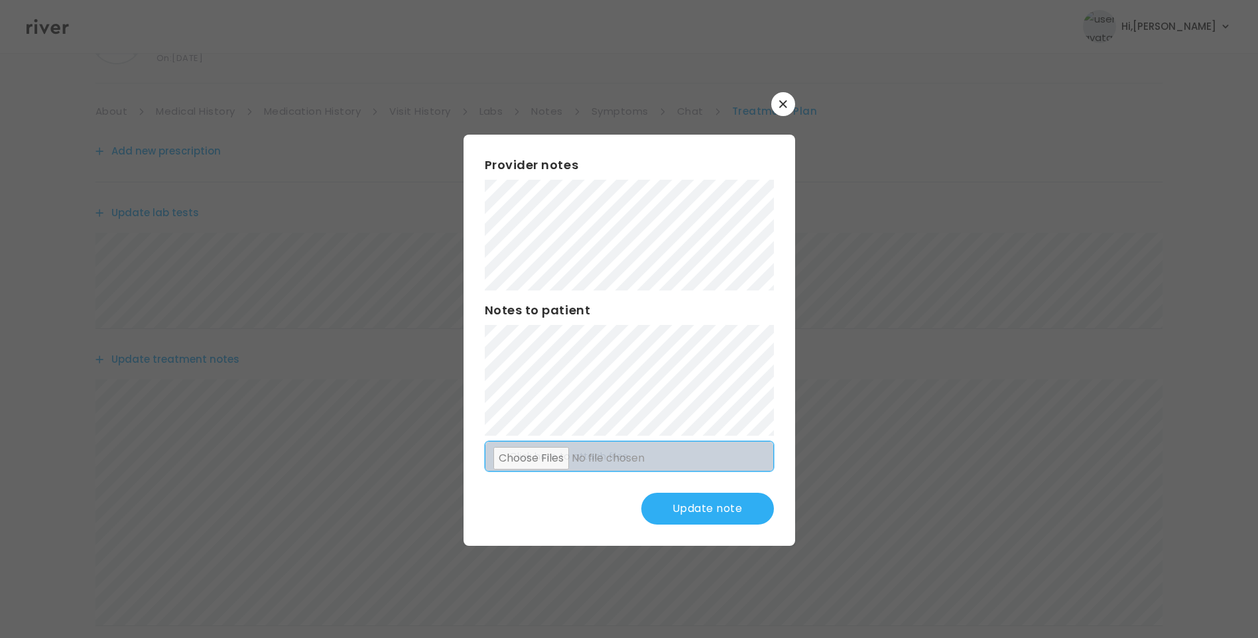
scroll to position [50, 0]
click at [729, 505] on button "Update note" at bounding box center [707, 509] width 133 height 32
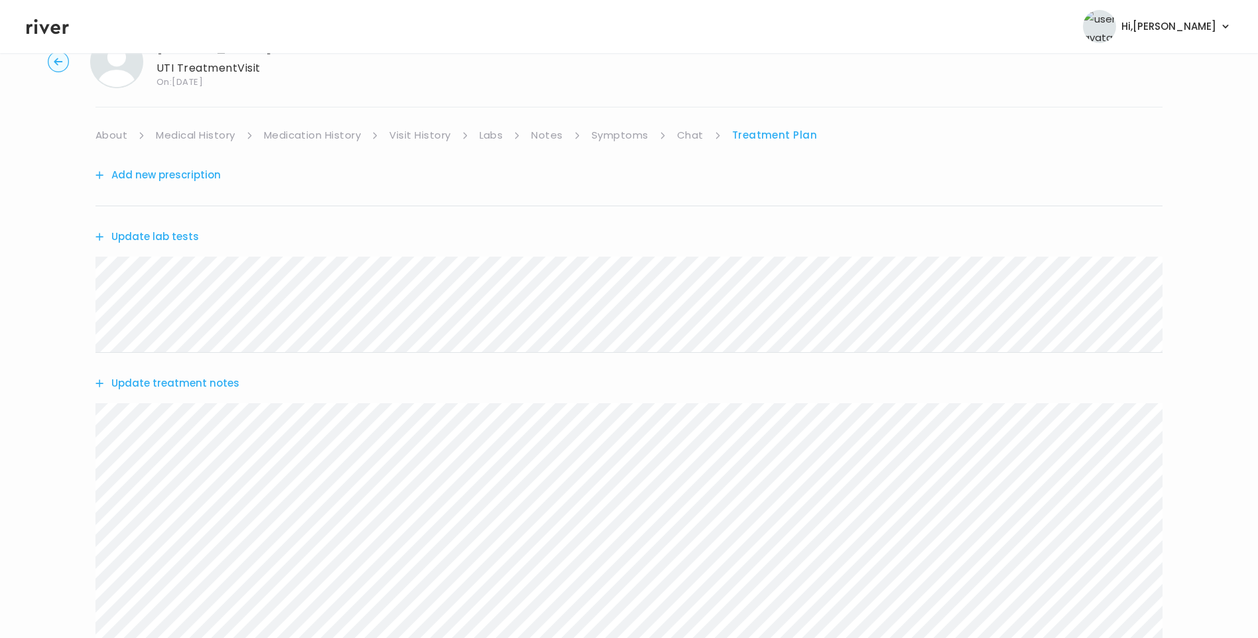
drag, startPoint x: 545, startPoint y: 137, endPoint x: 558, endPoint y: 144, distance: 15.1
click at [547, 137] on link "Notes" at bounding box center [546, 135] width 31 height 19
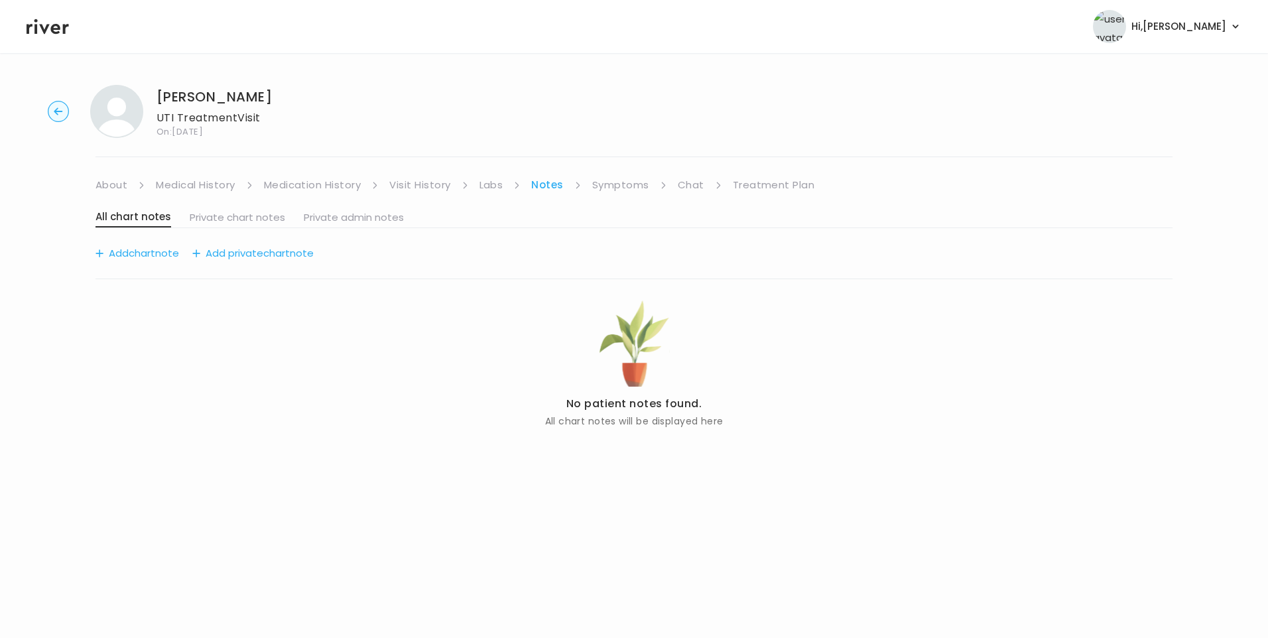
click at [643, 182] on link "Symptoms" at bounding box center [620, 185] width 57 height 19
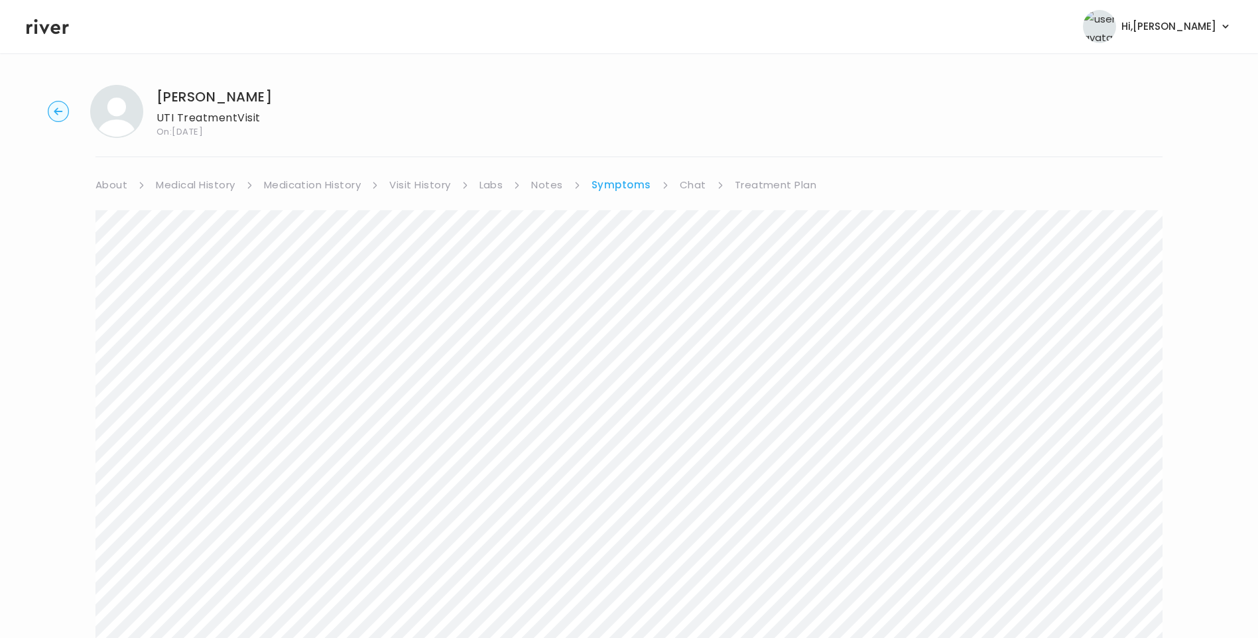
click at [218, 186] on link "Medical History" at bounding box center [195, 185] width 79 height 19
click at [621, 178] on link "Symptoms" at bounding box center [625, 185] width 57 height 19
click at [766, 188] on link "Treatment Plan" at bounding box center [776, 185] width 82 height 19
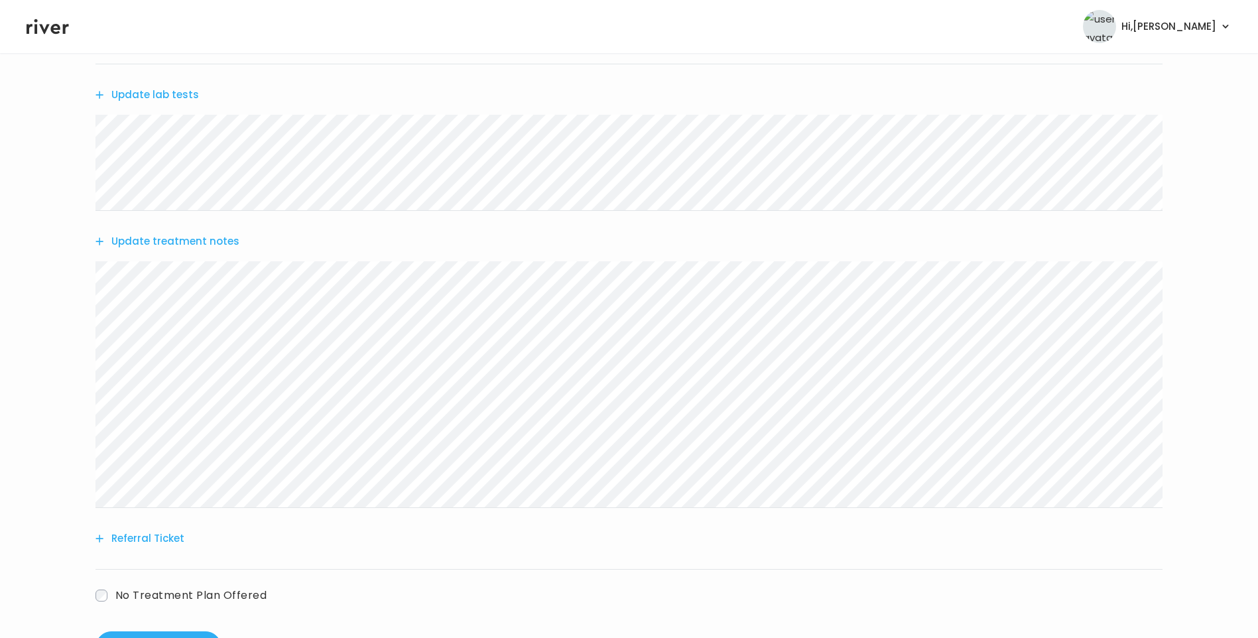
scroll to position [199, 0]
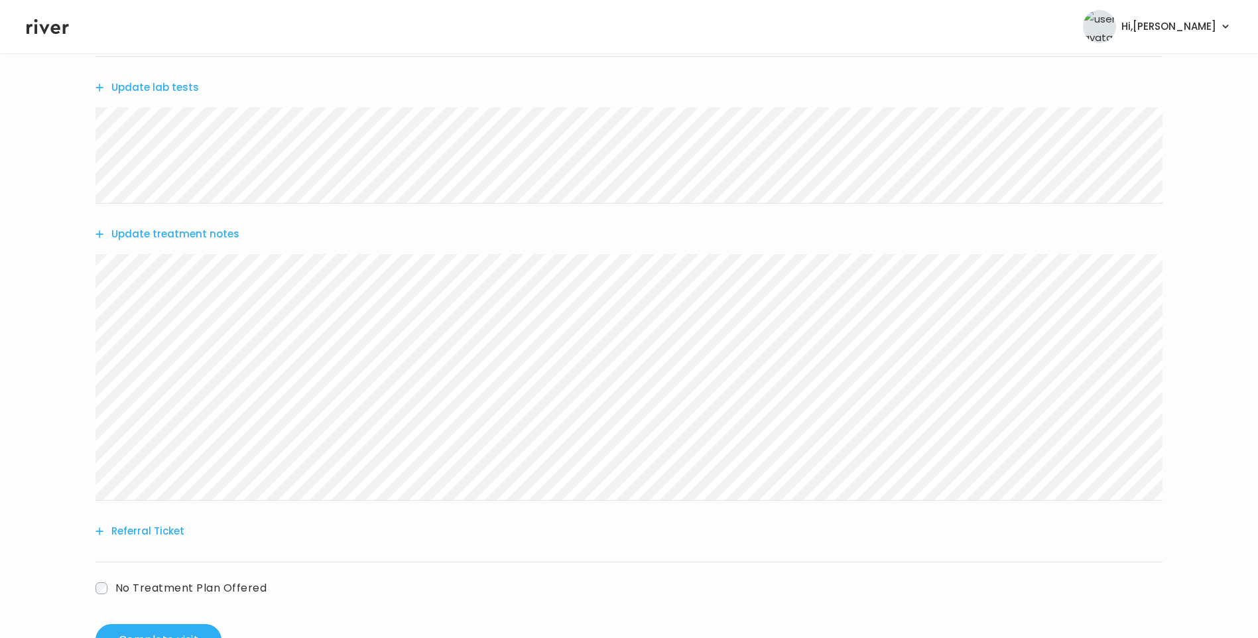
click at [208, 233] on button "Update treatment notes" at bounding box center [167, 234] width 144 height 19
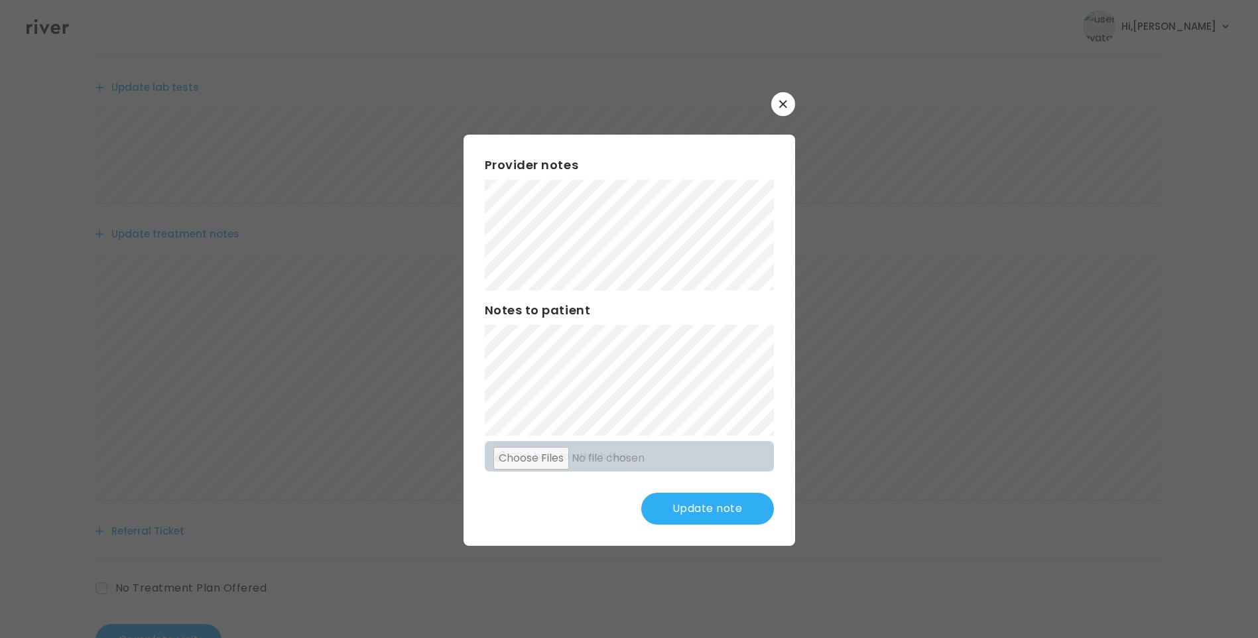
click at [788, 97] on button "button" at bounding box center [783, 104] width 24 height 24
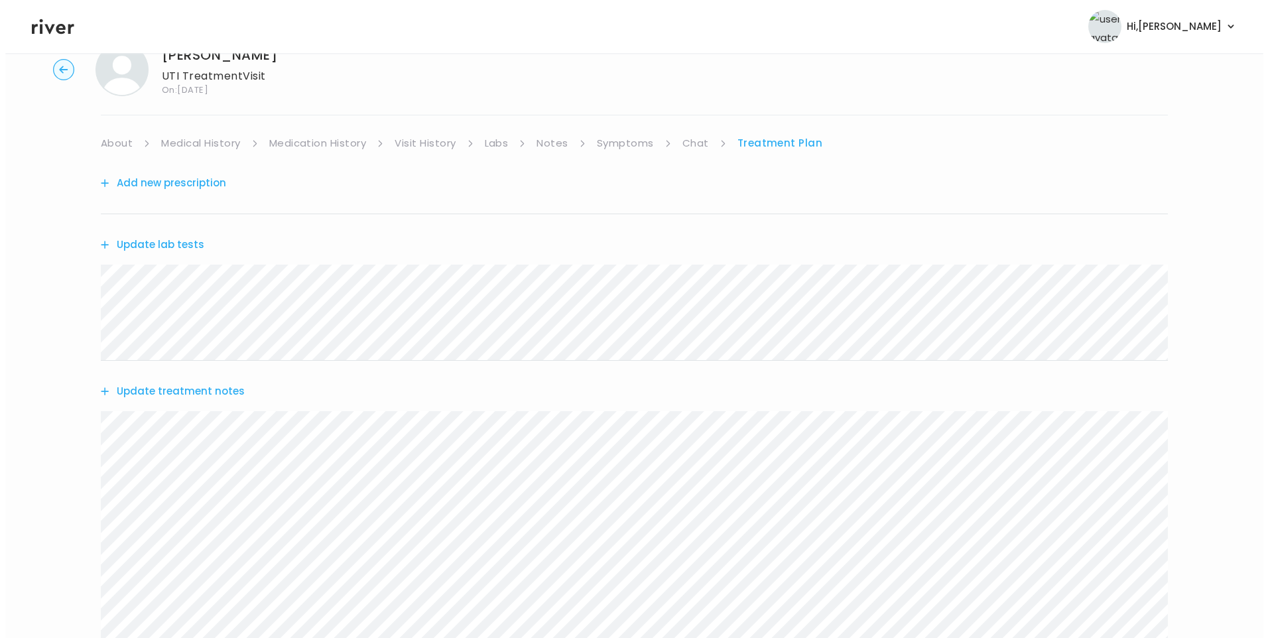
scroll to position [0, 0]
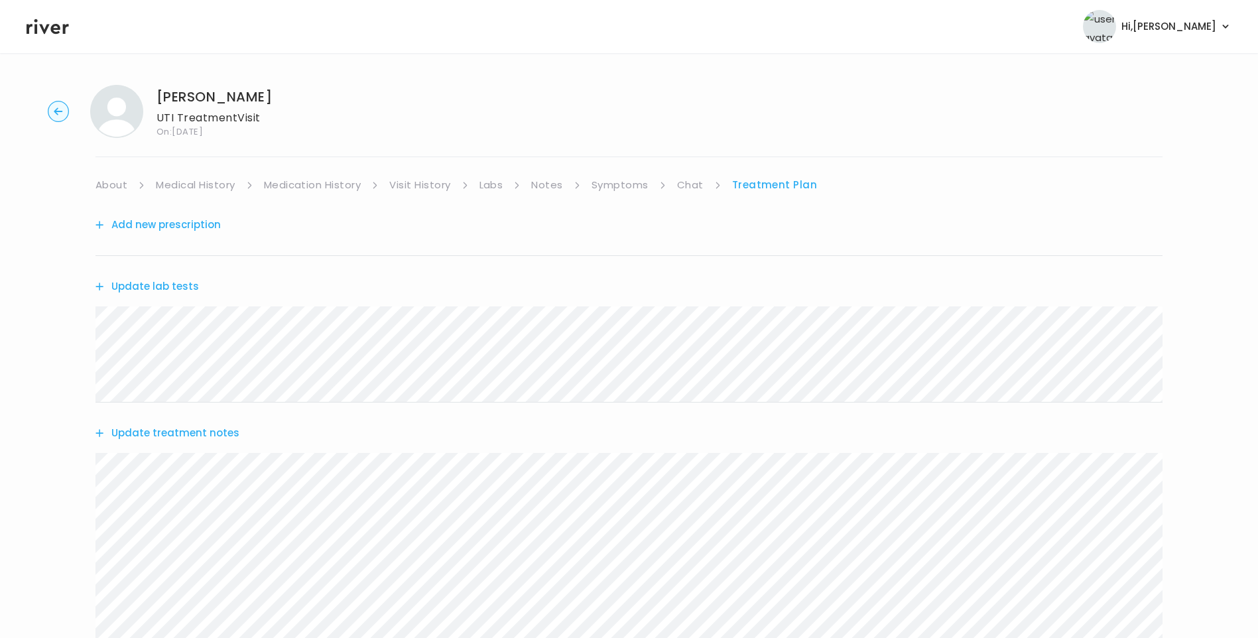
click at [487, 178] on link "Labs" at bounding box center [491, 185] width 24 height 19
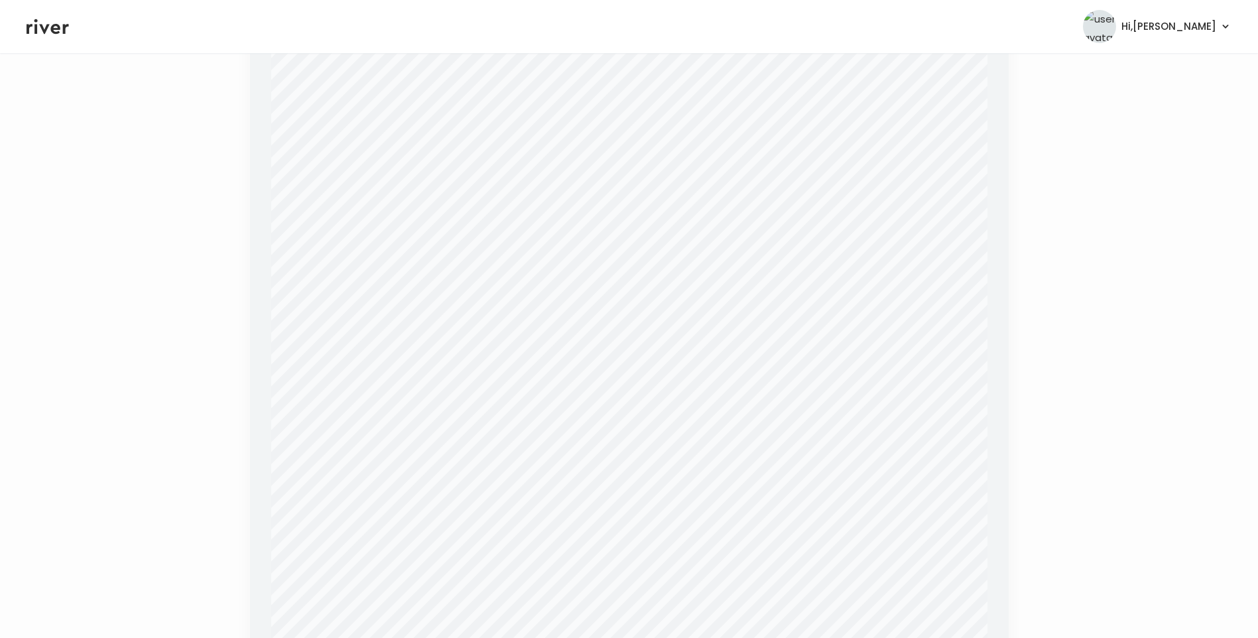
scroll to position [1318, 0]
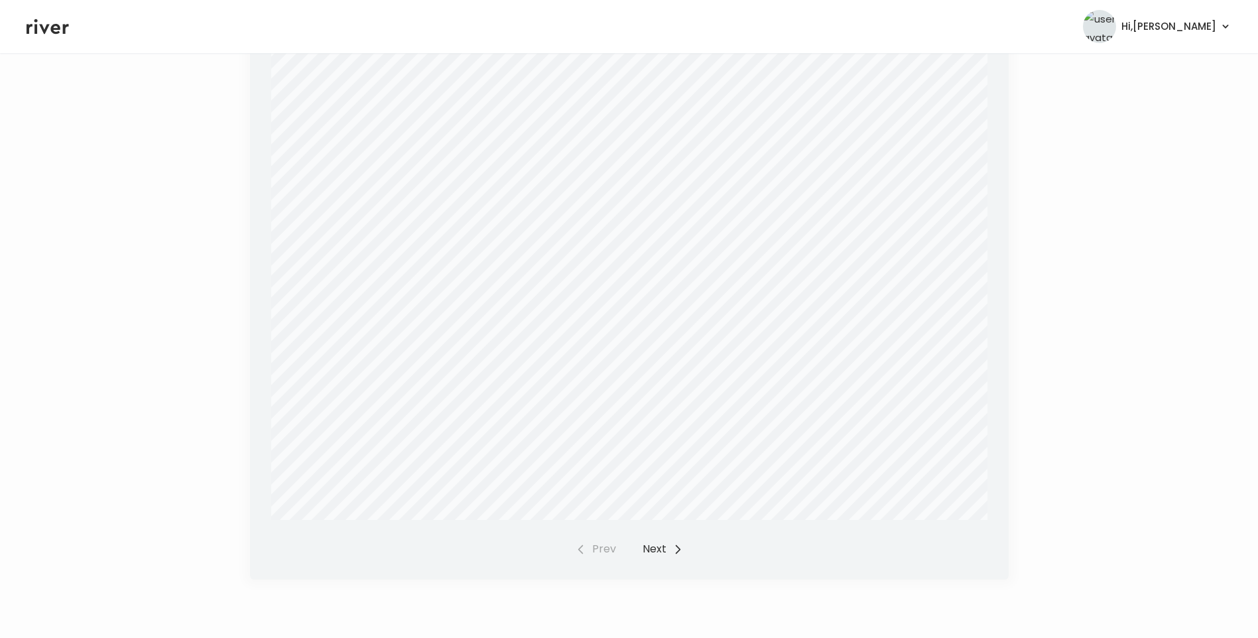
click at [662, 546] on button "Next" at bounding box center [663, 549] width 40 height 19
click at [589, 548] on button "Prev" at bounding box center [596, 549] width 40 height 19
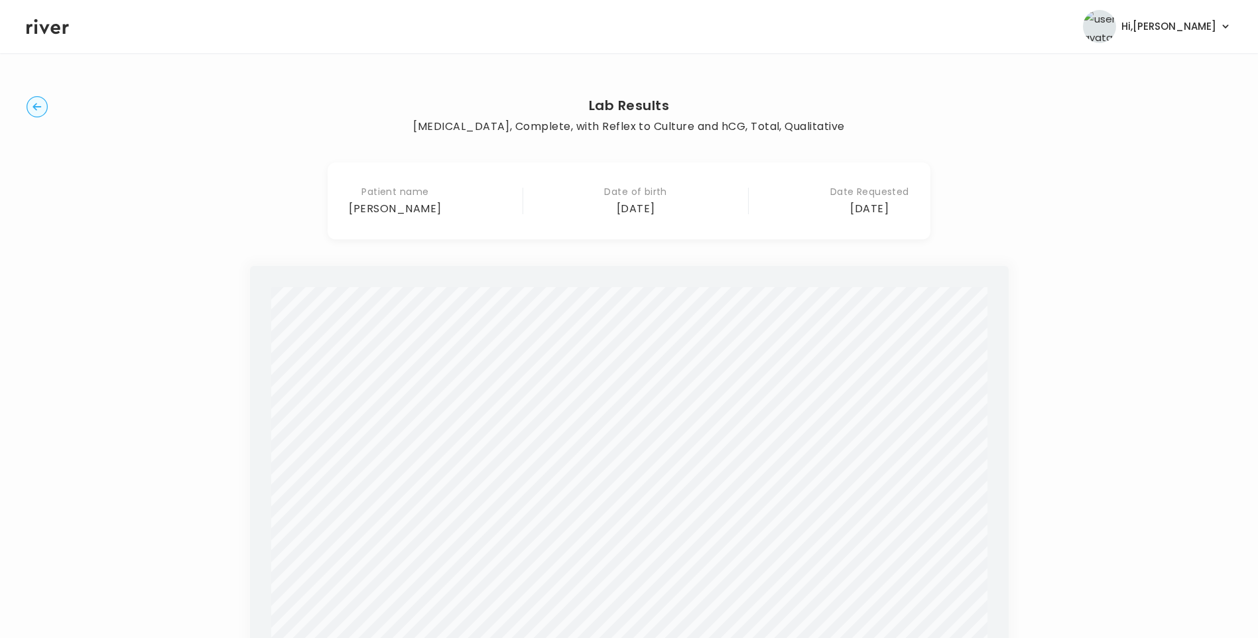
scroll to position [0, 0]
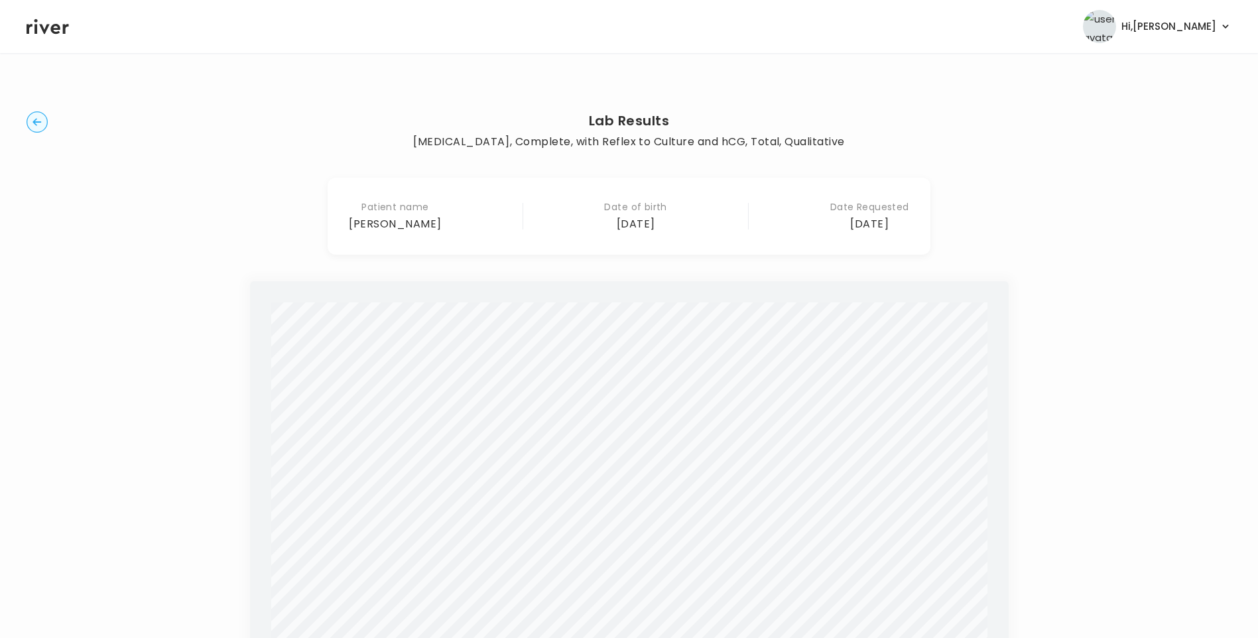
click at [38, 123] on circle "button" at bounding box center [37, 122] width 21 height 21
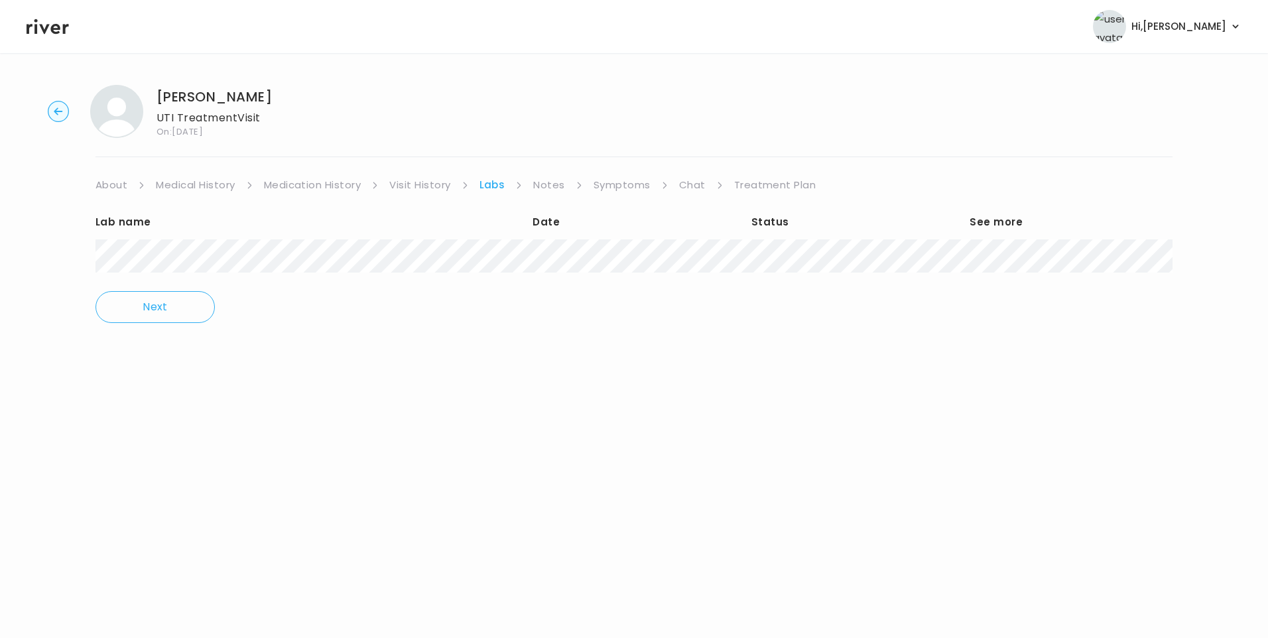
drag, startPoint x: 779, startPoint y: 184, endPoint x: 782, endPoint y: 194, distance: 10.3
click at [779, 184] on link "Treatment Plan" at bounding box center [775, 185] width 82 height 19
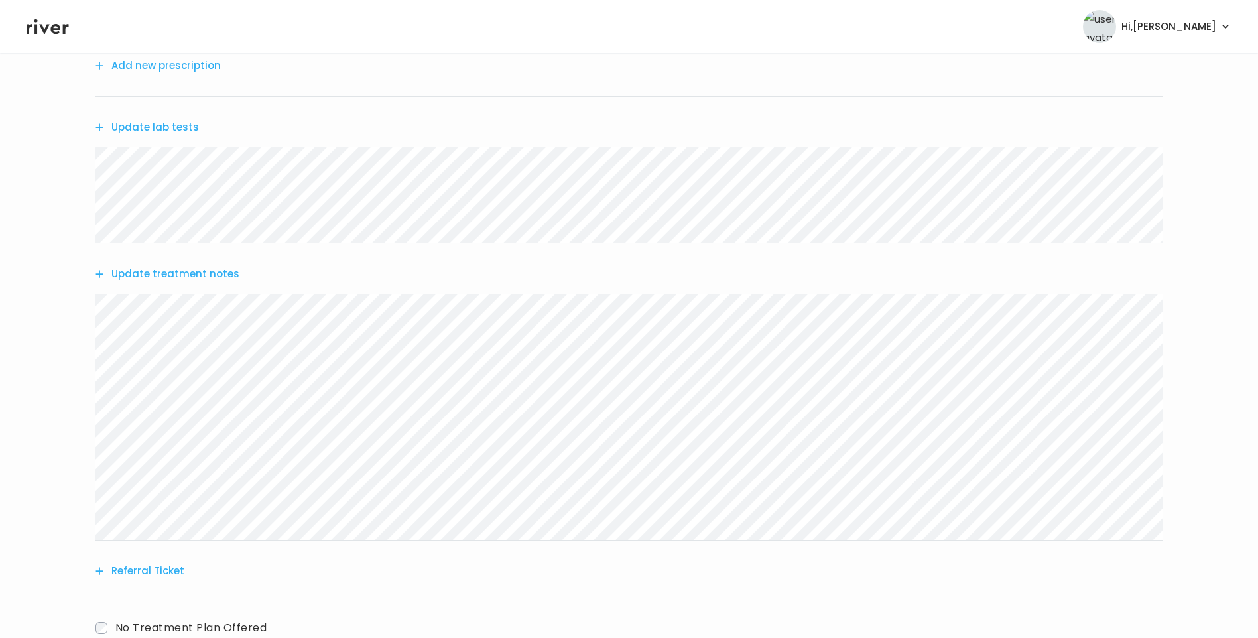
scroll to position [199, 0]
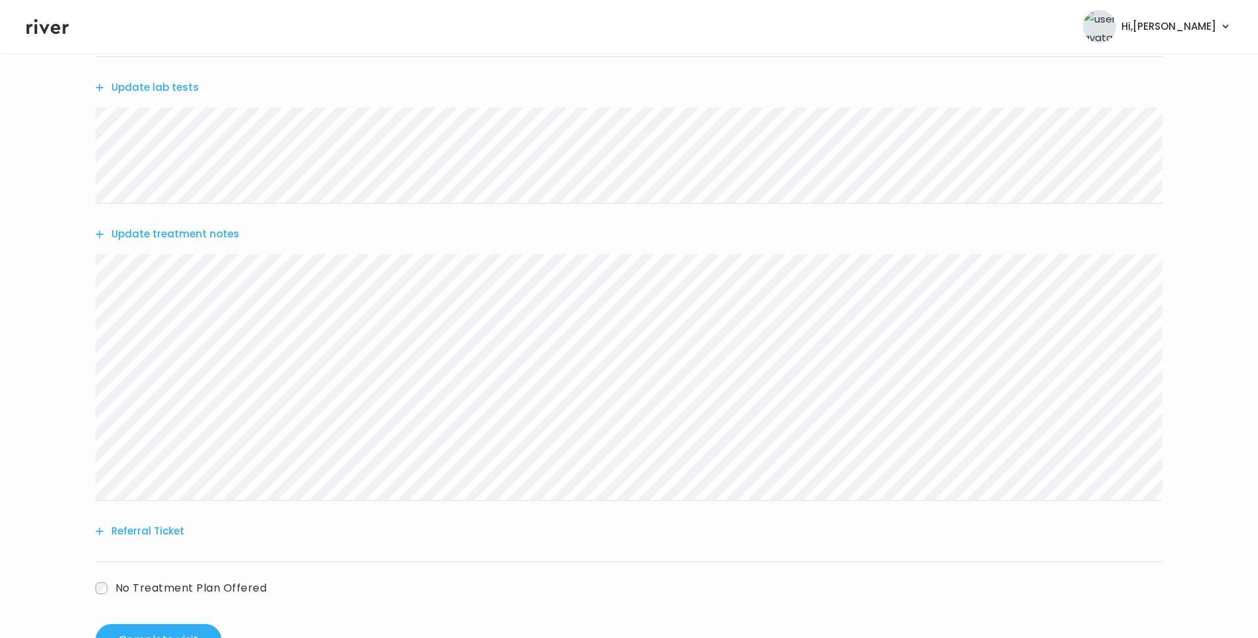
click at [198, 234] on button "Update treatment notes" at bounding box center [167, 234] width 144 height 19
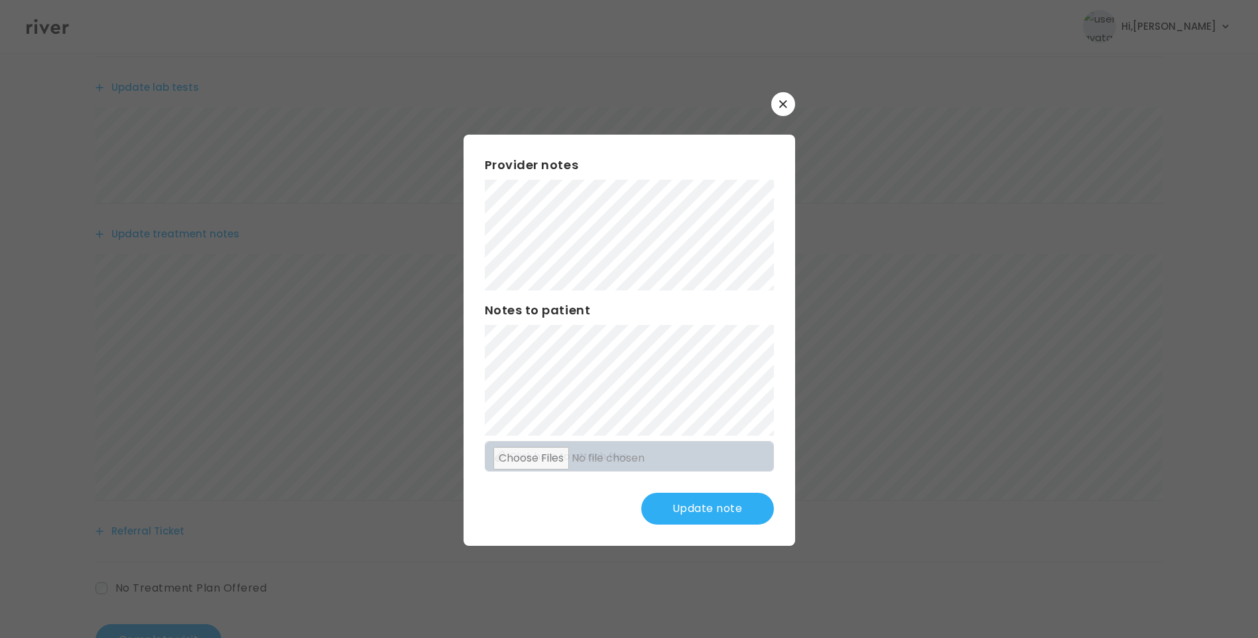
click at [733, 511] on button "Update note" at bounding box center [707, 509] width 133 height 32
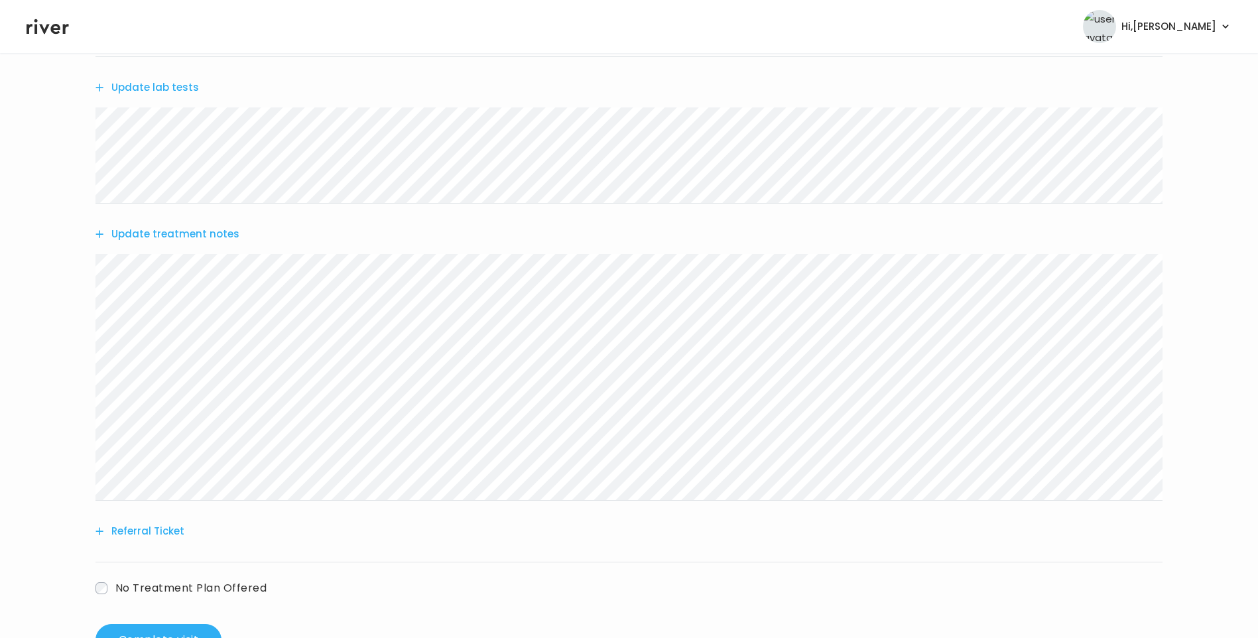
click at [211, 235] on button "Update treatment notes" at bounding box center [167, 234] width 144 height 19
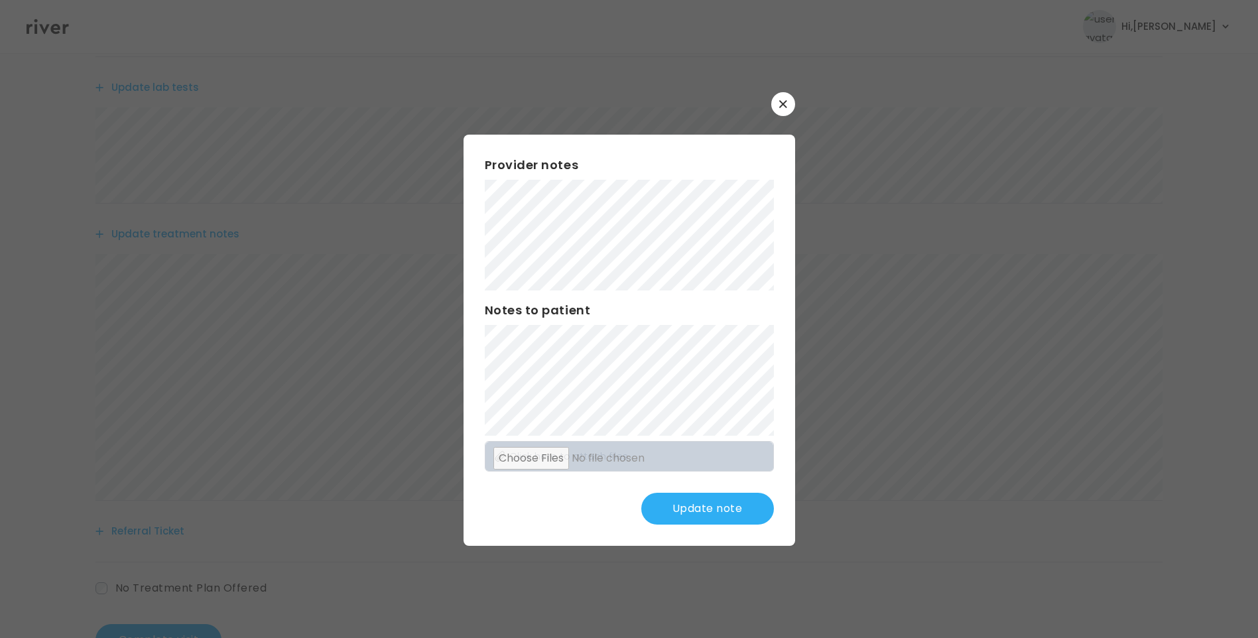
click at [712, 512] on button "Update note" at bounding box center [707, 509] width 133 height 32
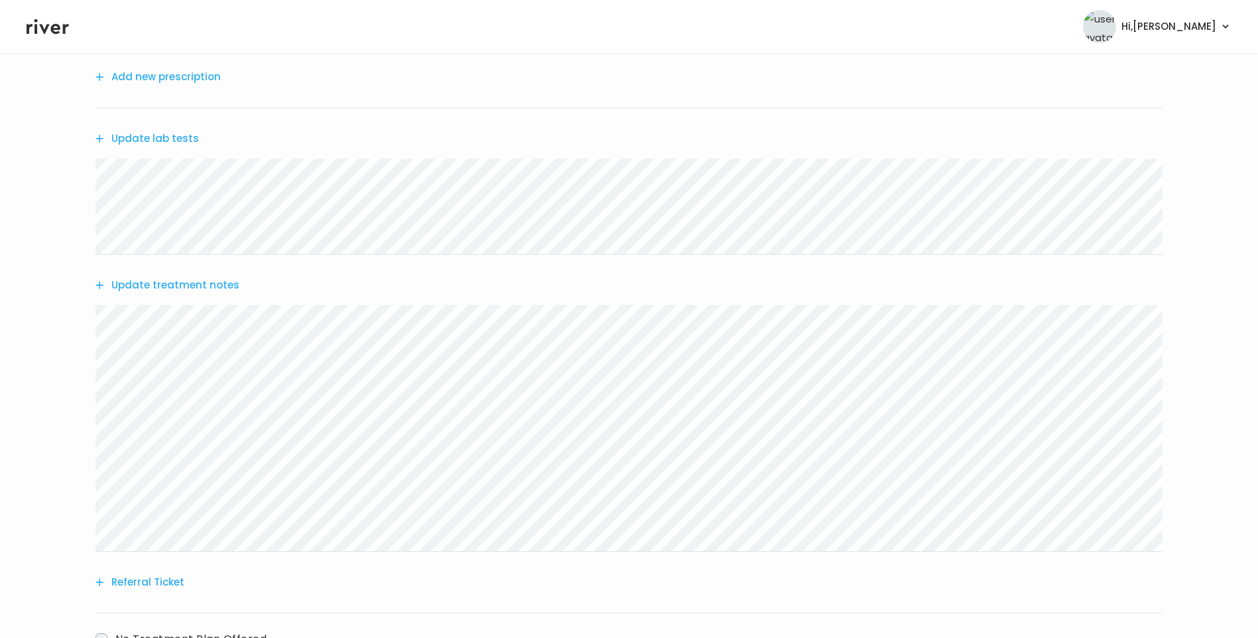
scroll to position [249, 0]
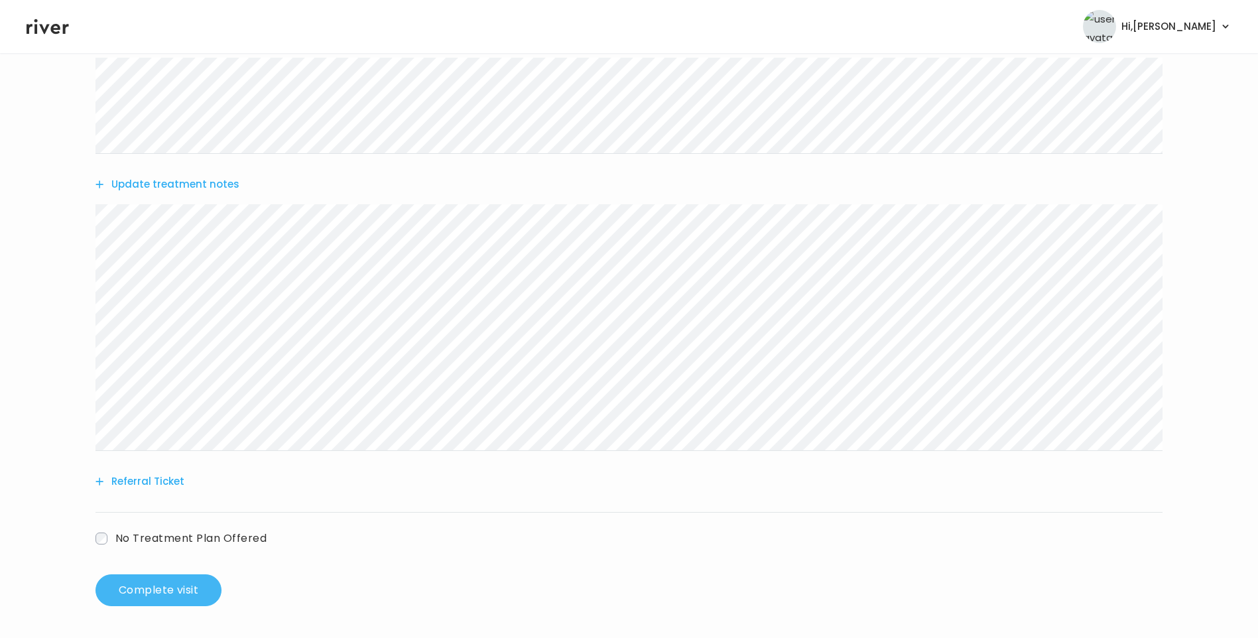
click at [160, 590] on button "Complete visit" at bounding box center [158, 590] width 126 height 32
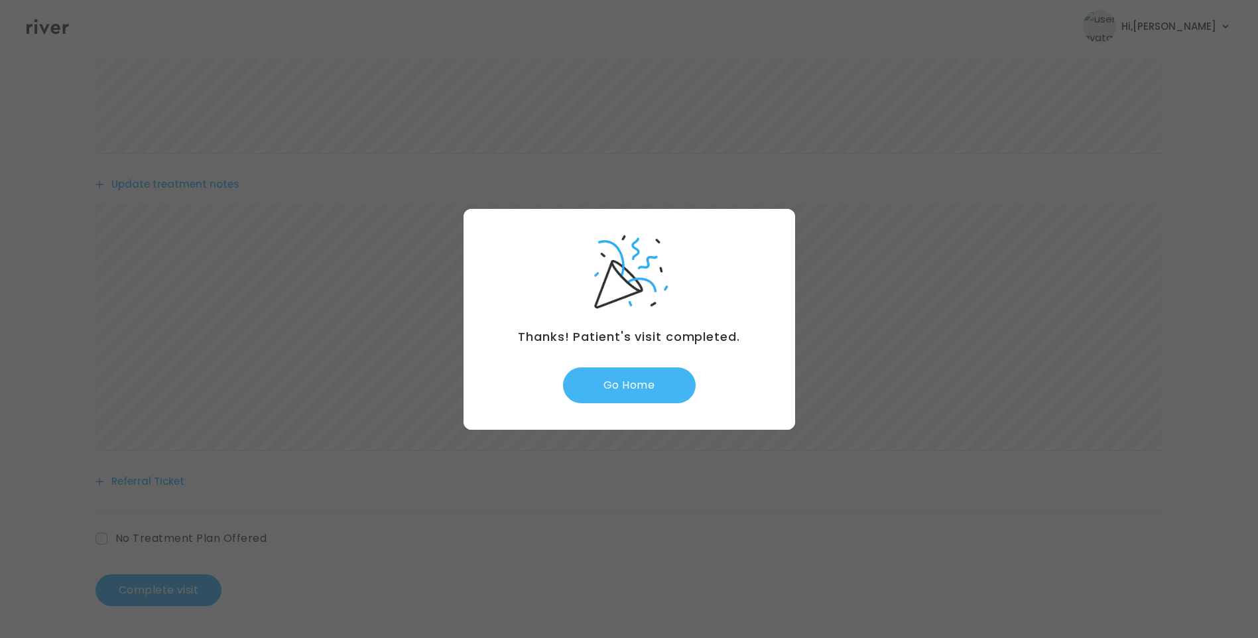
click at [629, 390] on button "Go Home" at bounding box center [629, 385] width 133 height 36
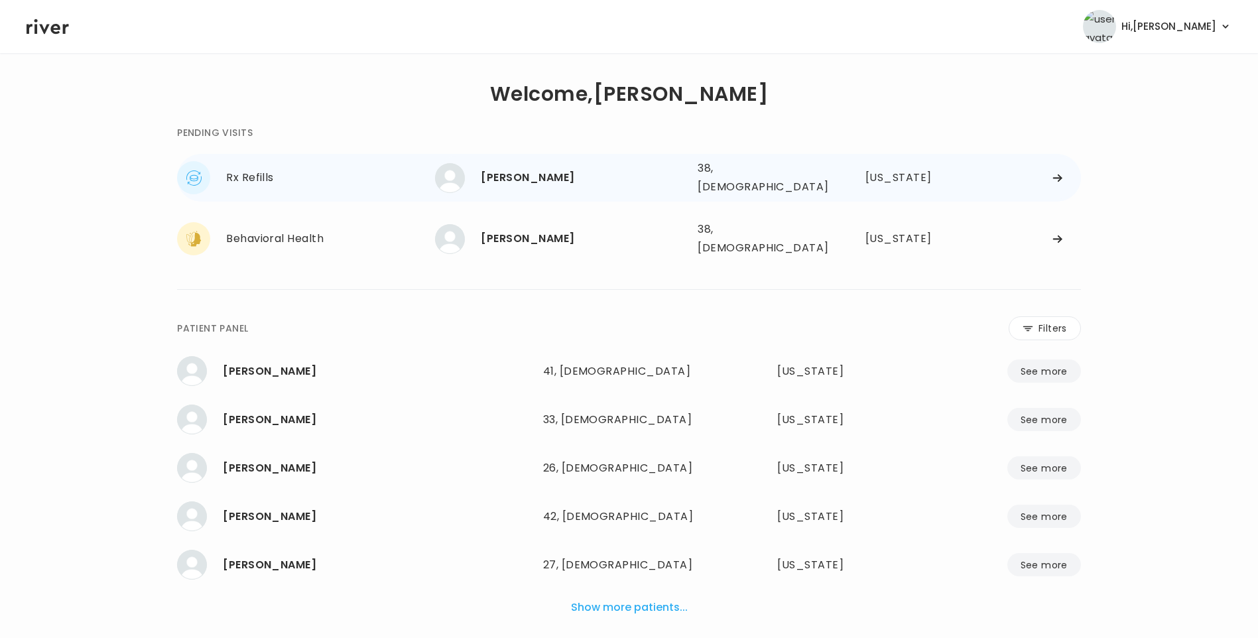
click at [564, 174] on div "[PERSON_NAME]" at bounding box center [584, 177] width 206 height 19
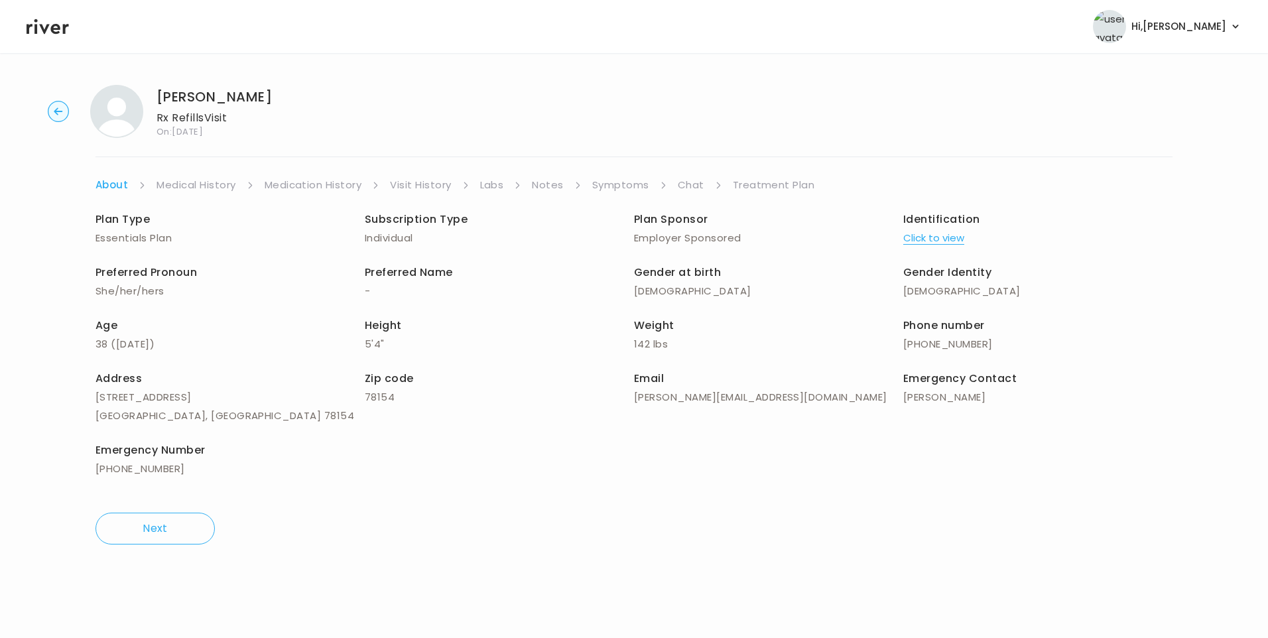
click at [685, 186] on link "Chat" at bounding box center [691, 185] width 27 height 19
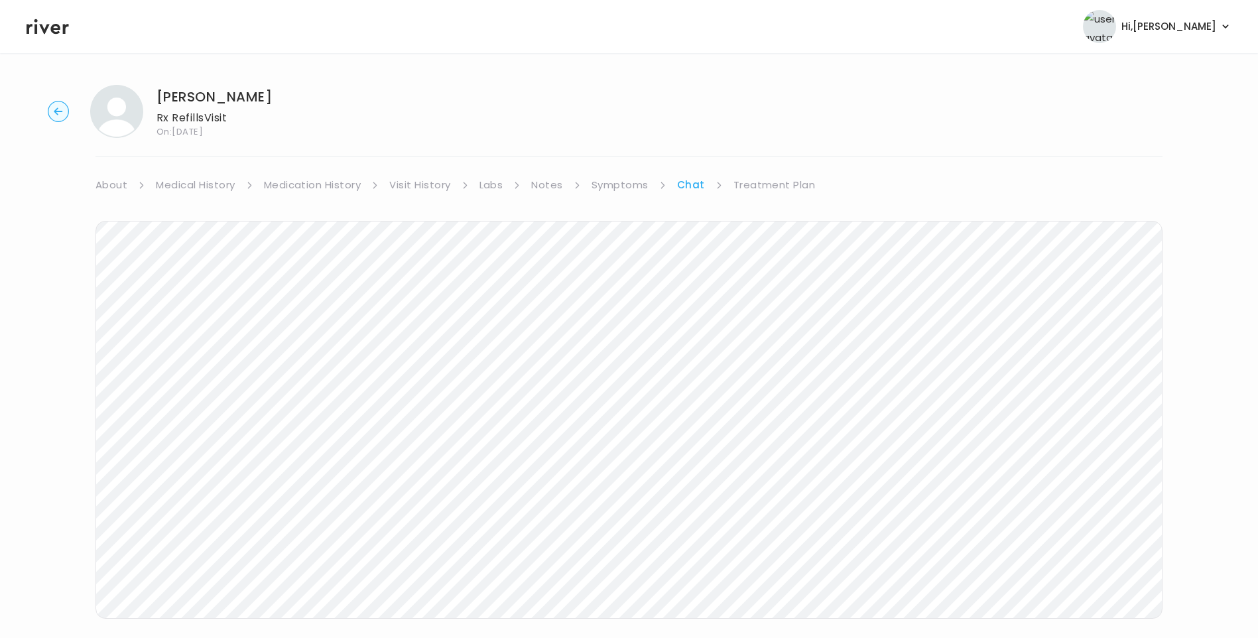
scroll to position [22, 0]
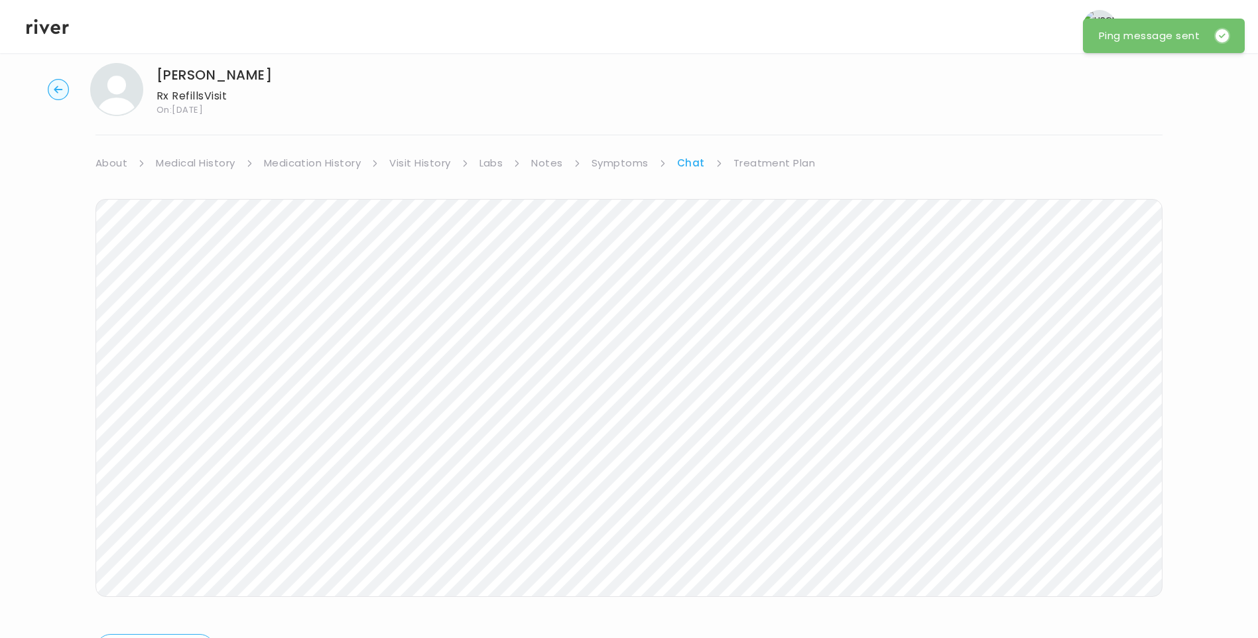
click at [36, 23] on icon at bounding box center [48, 27] width 42 height 20
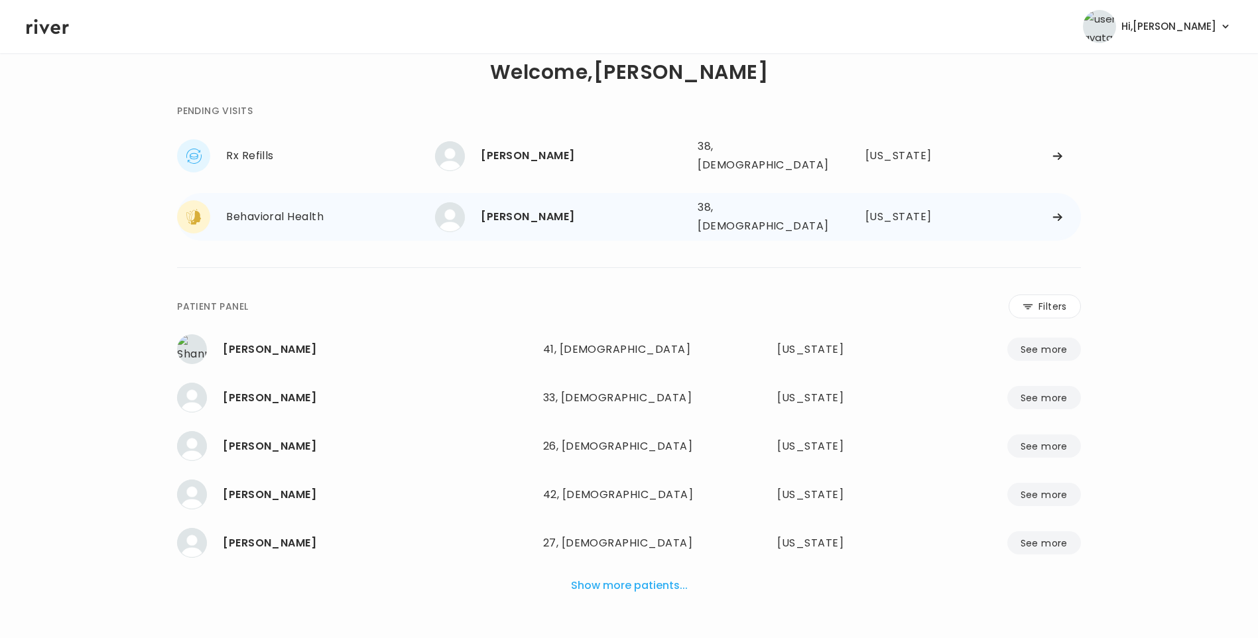
click at [501, 208] on div "[PERSON_NAME]" at bounding box center [584, 217] width 206 height 19
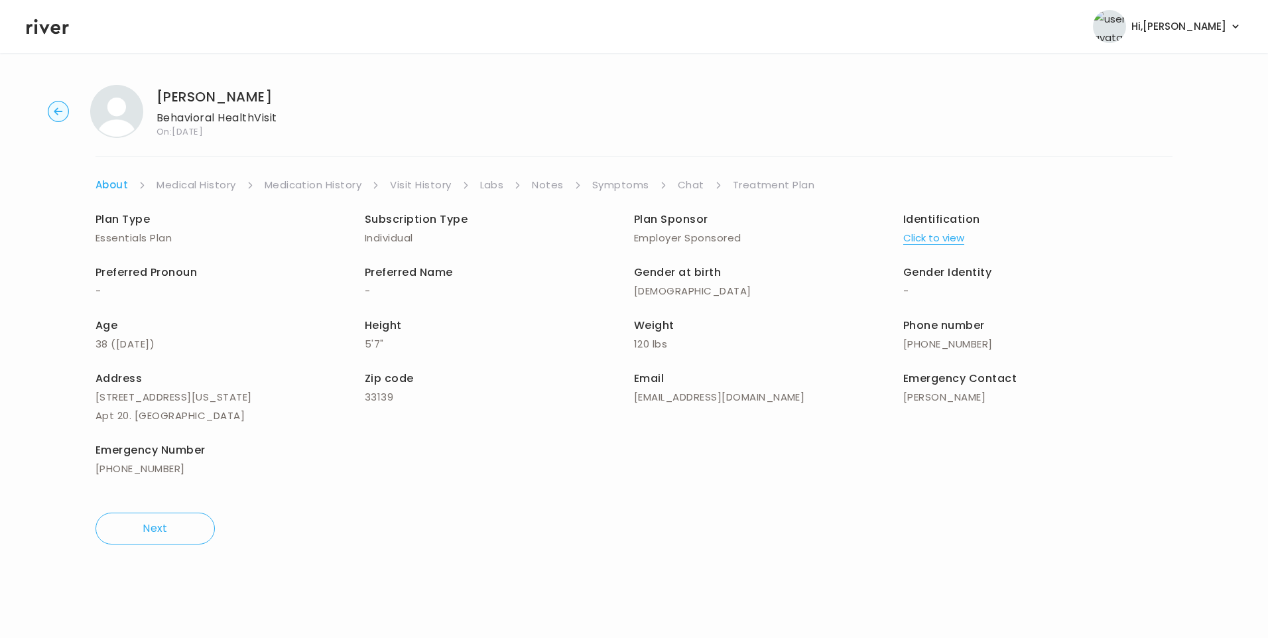
click at [691, 189] on link "Chat" at bounding box center [691, 185] width 27 height 19
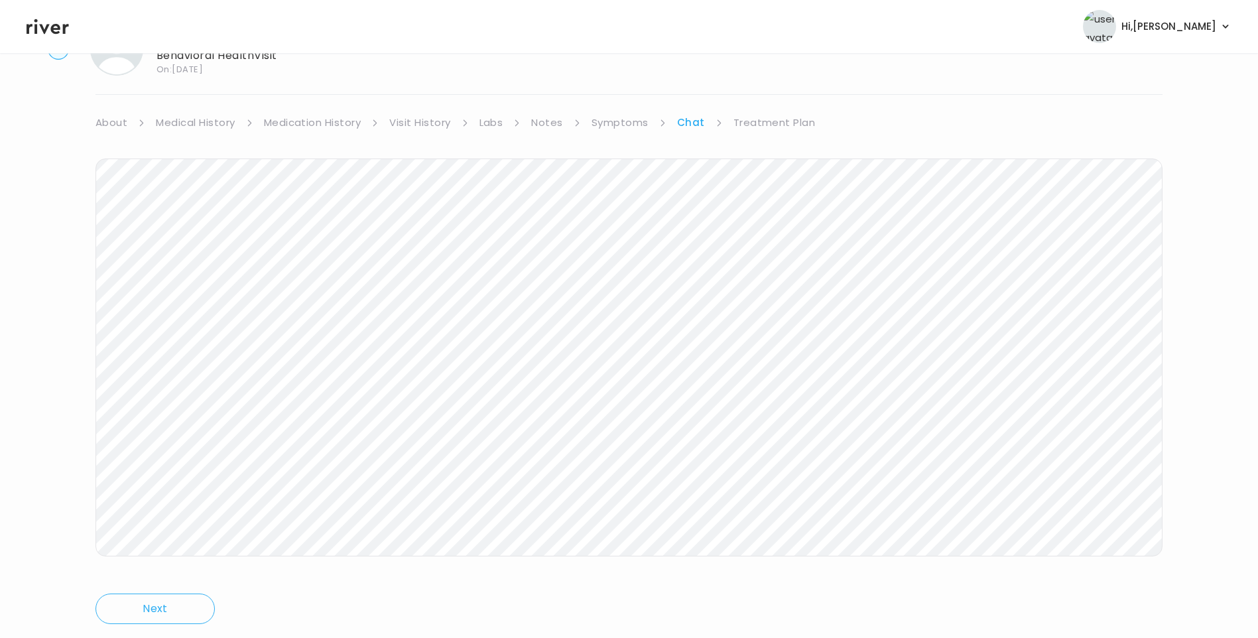
scroll to position [99, 0]
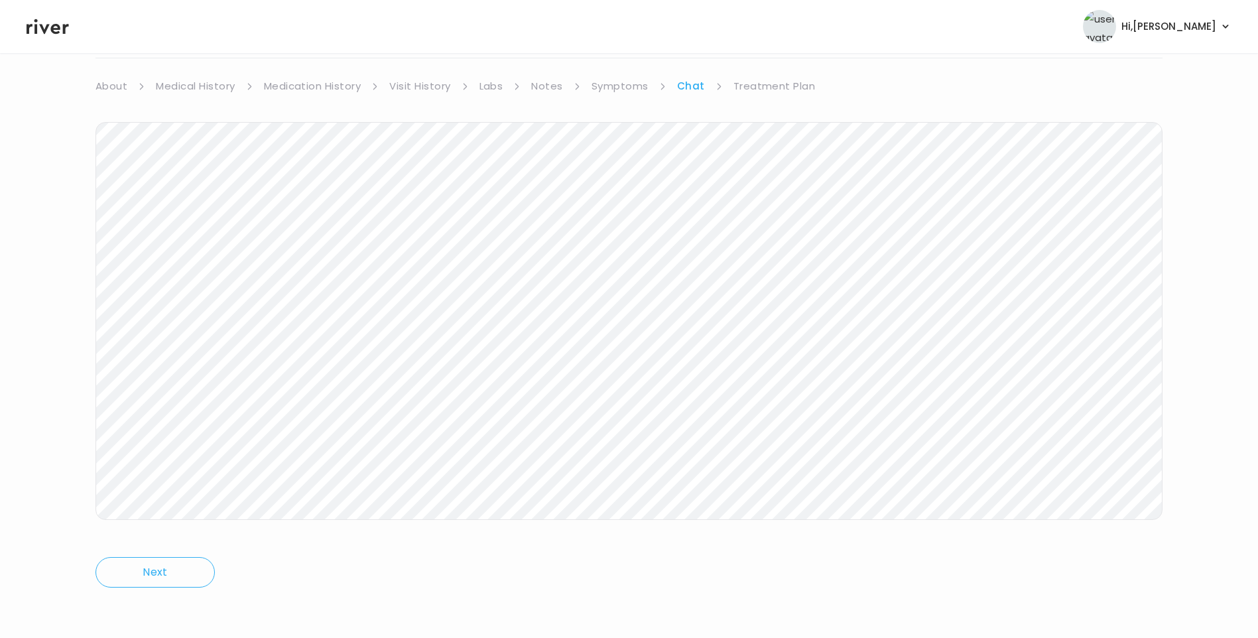
click at [50, 31] on icon at bounding box center [48, 27] width 42 height 20
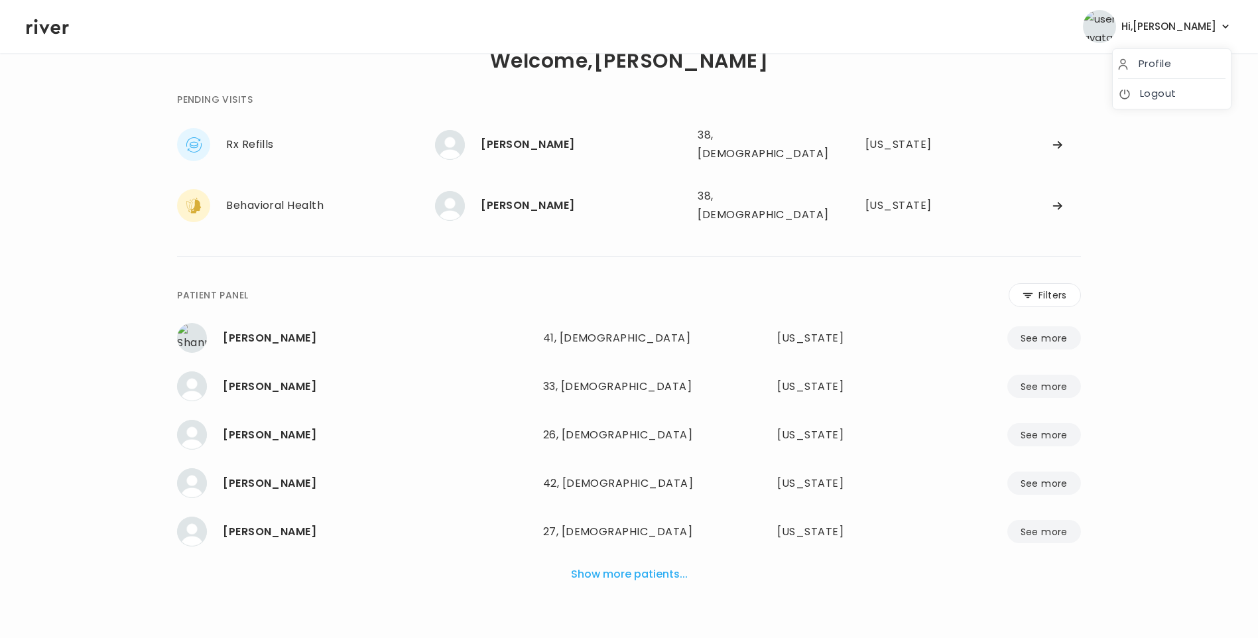
click at [1204, 26] on span "Hi, [PERSON_NAME]" at bounding box center [1168, 26] width 95 height 19
click at [1170, 99] on link "Logout" at bounding box center [1171, 93] width 107 height 19
